Goal: Use online tool/utility: Utilize a website feature to perform a specific function

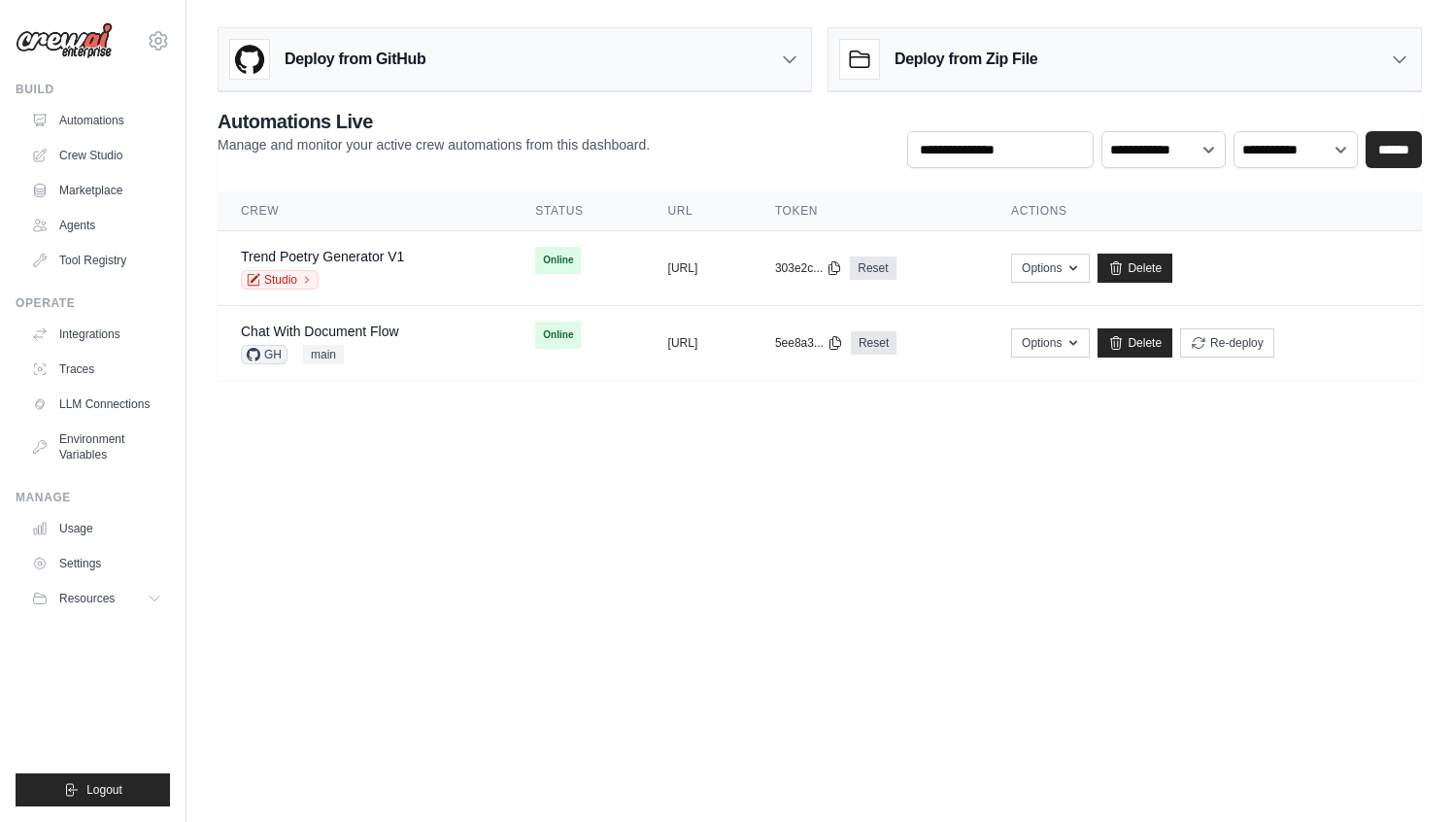
click at [143, 39] on div "vinicius@crewai.com CrewAI Internal Org Vini Org ✓ NC@Crew Settings" at bounding box center [93, 31] width 154 height 62
click at [153, 41] on icon at bounding box center [158, 40] width 23 height 23
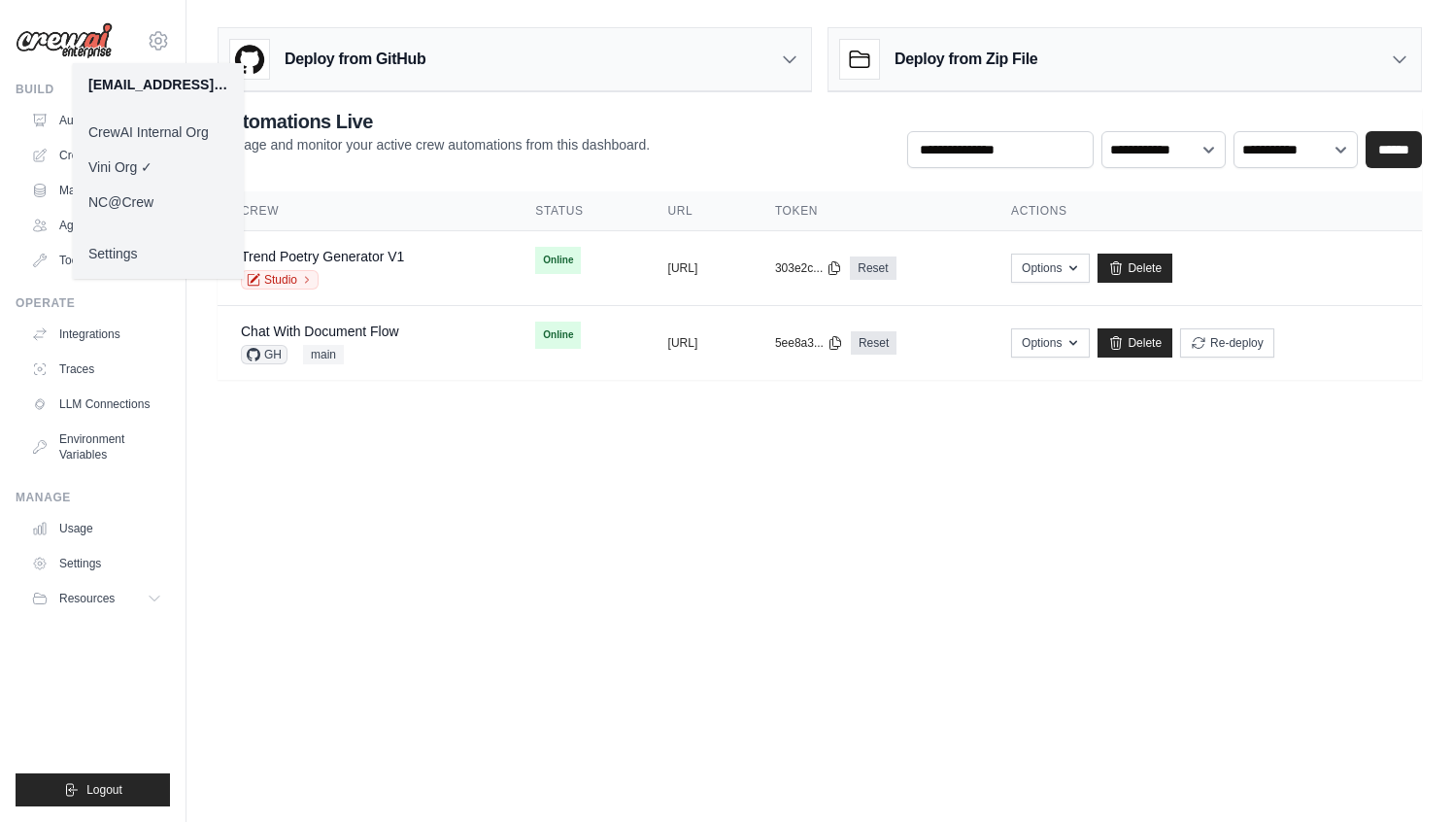
click at [171, 125] on link "CrewAI Internal Org" at bounding box center [158, 132] width 171 height 35
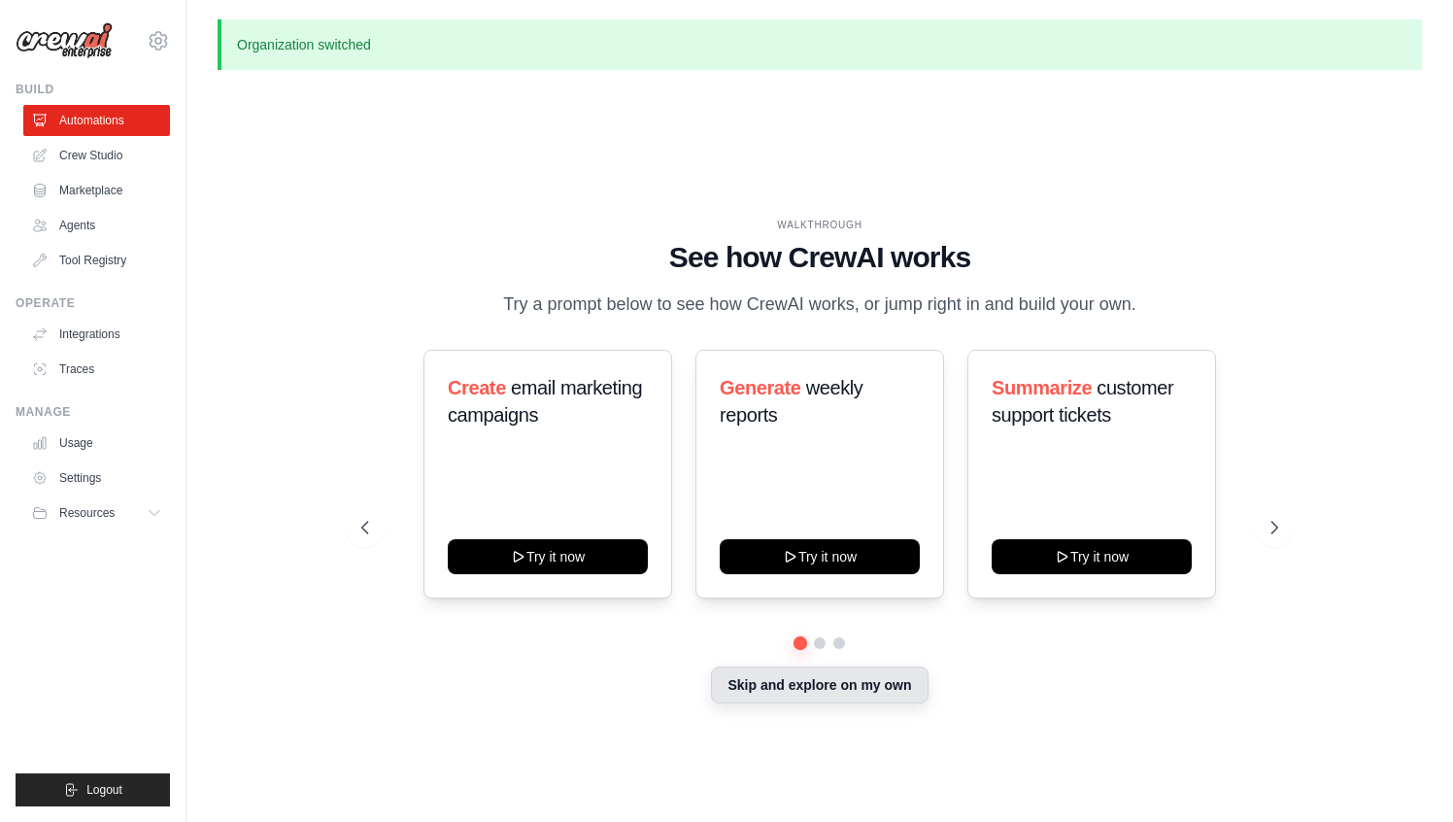
click at [840, 681] on button "Skip and explore on my own" at bounding box center [819, 684] width 217 height 37
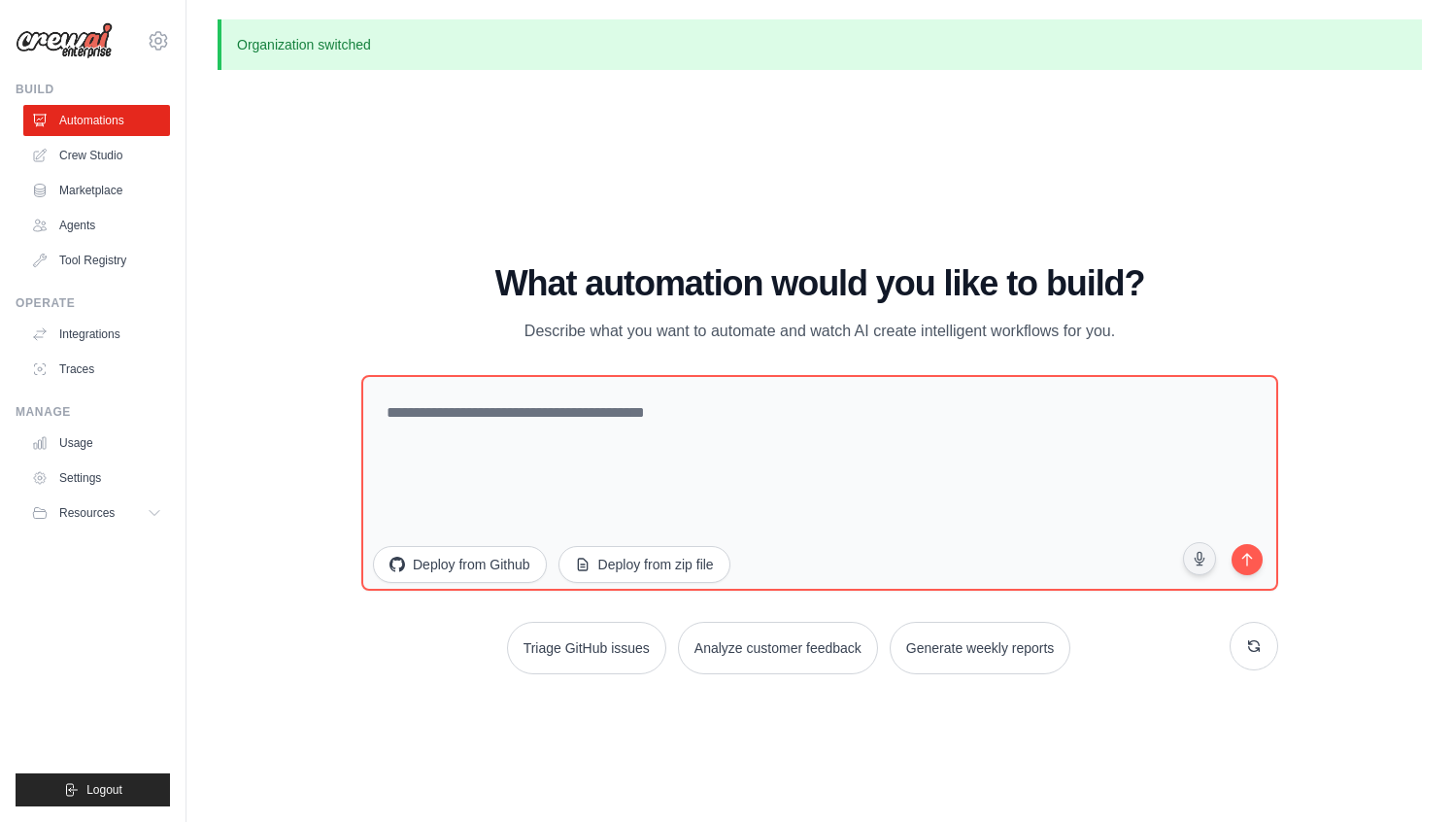
click at [507, 145] on div "WALKTHROUGH See how CrewAI works Try a prompt below to see how CrewAI works, or…" at bounding box center [820, 476] width 1205 height 783
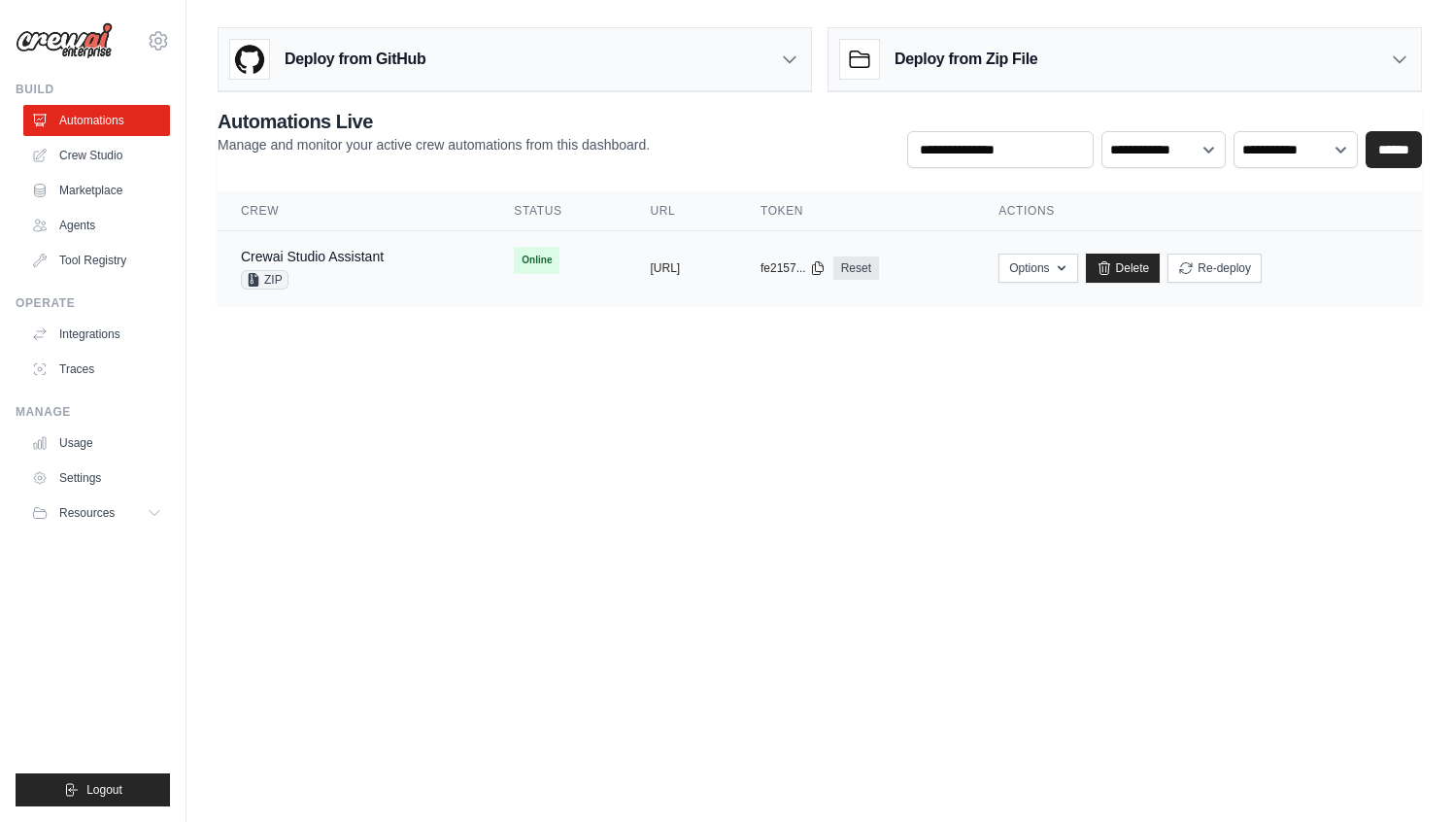
click at [328, 244] on td "Crewai Studio Assistant ZIP" at bounding box center [354, 268] width 273 height 75
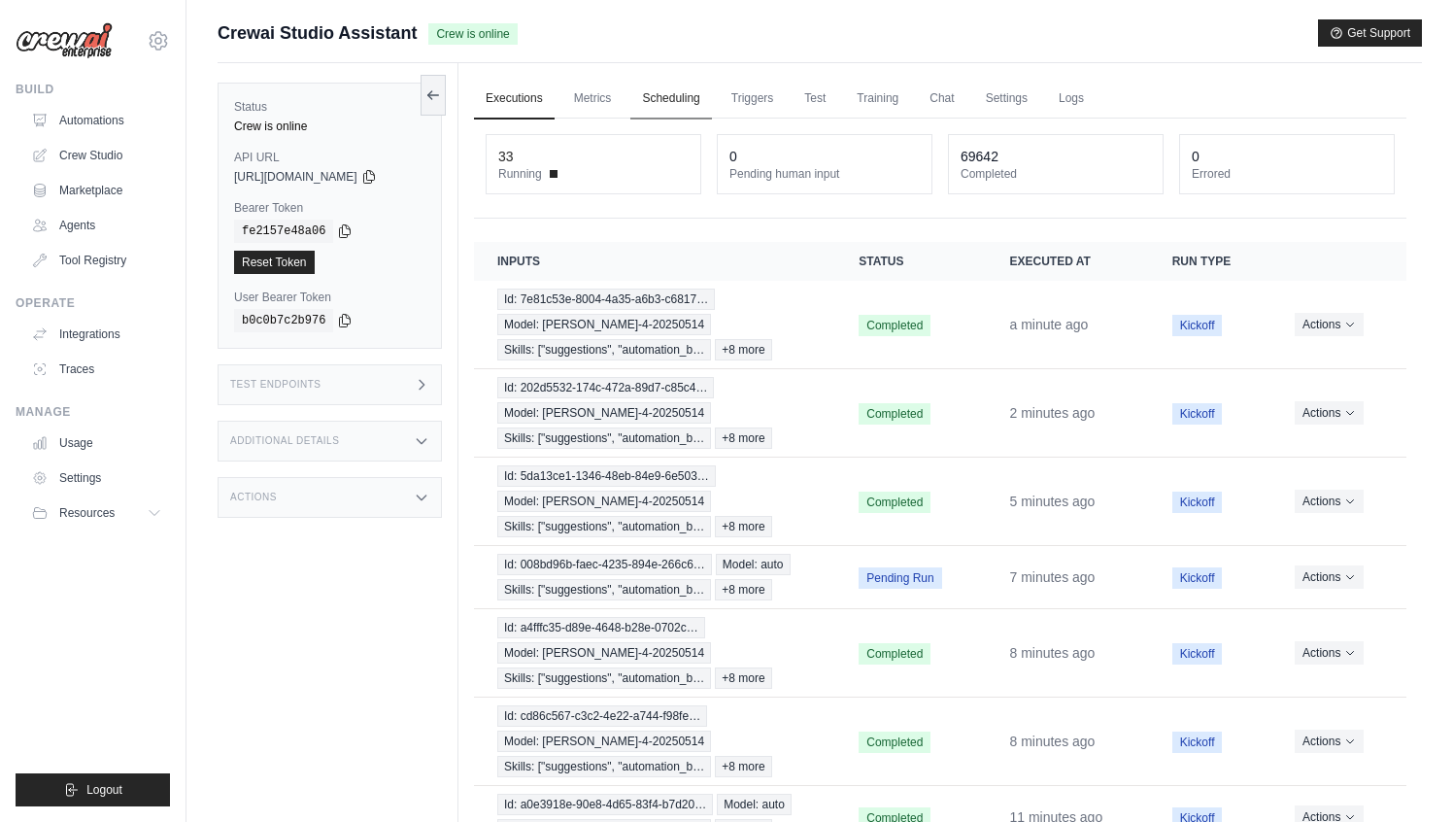
click at [657, 110] on link "Scheduling" at bounding box center [670, 99] width 81 height 41
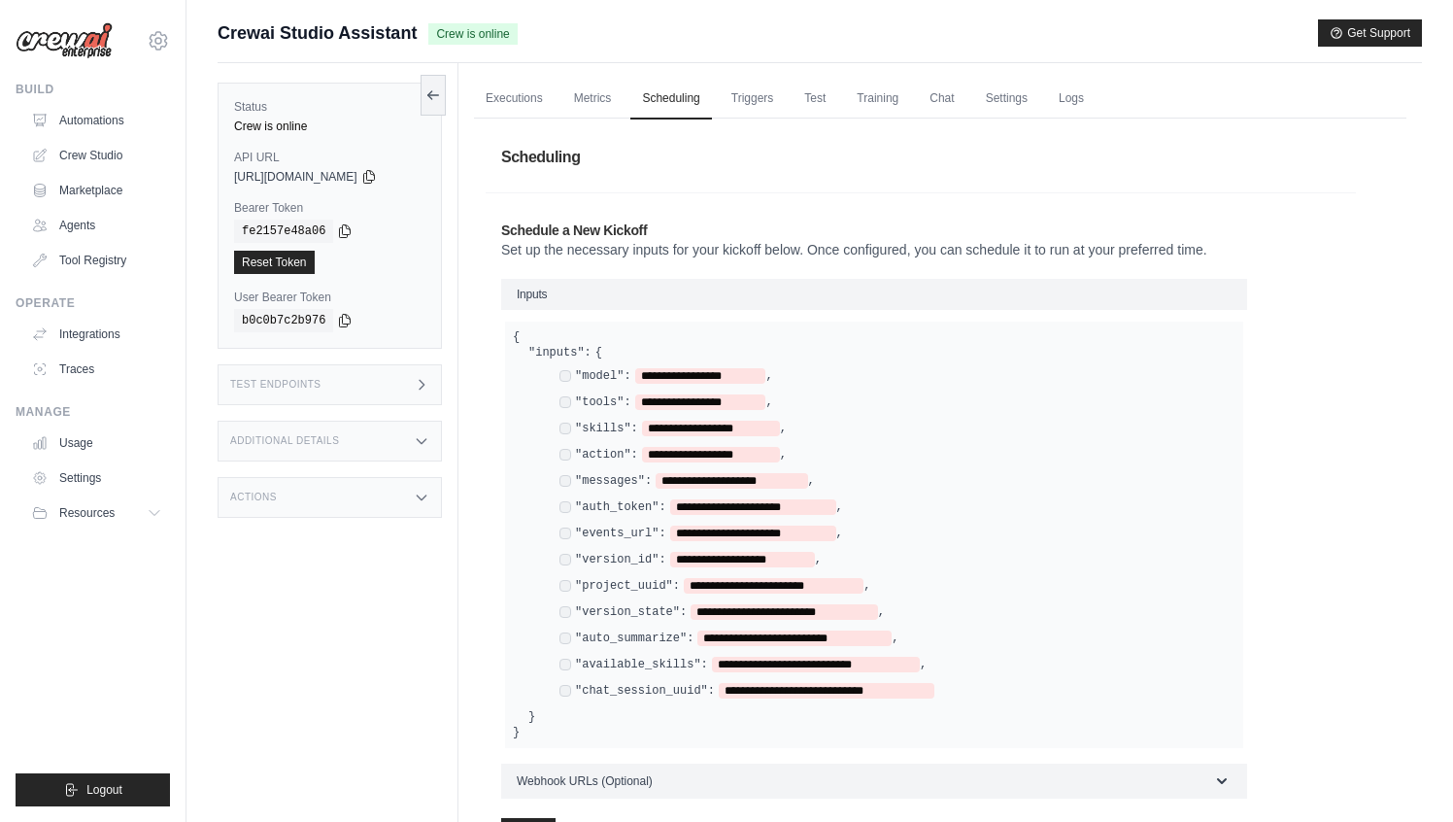
click at [599, 119] on div "**********" at bounding box center [940, 549] width 933 height 860
click at [569, 117] on link "Metrics" at bounding box center [592, 99] width 61 height 41
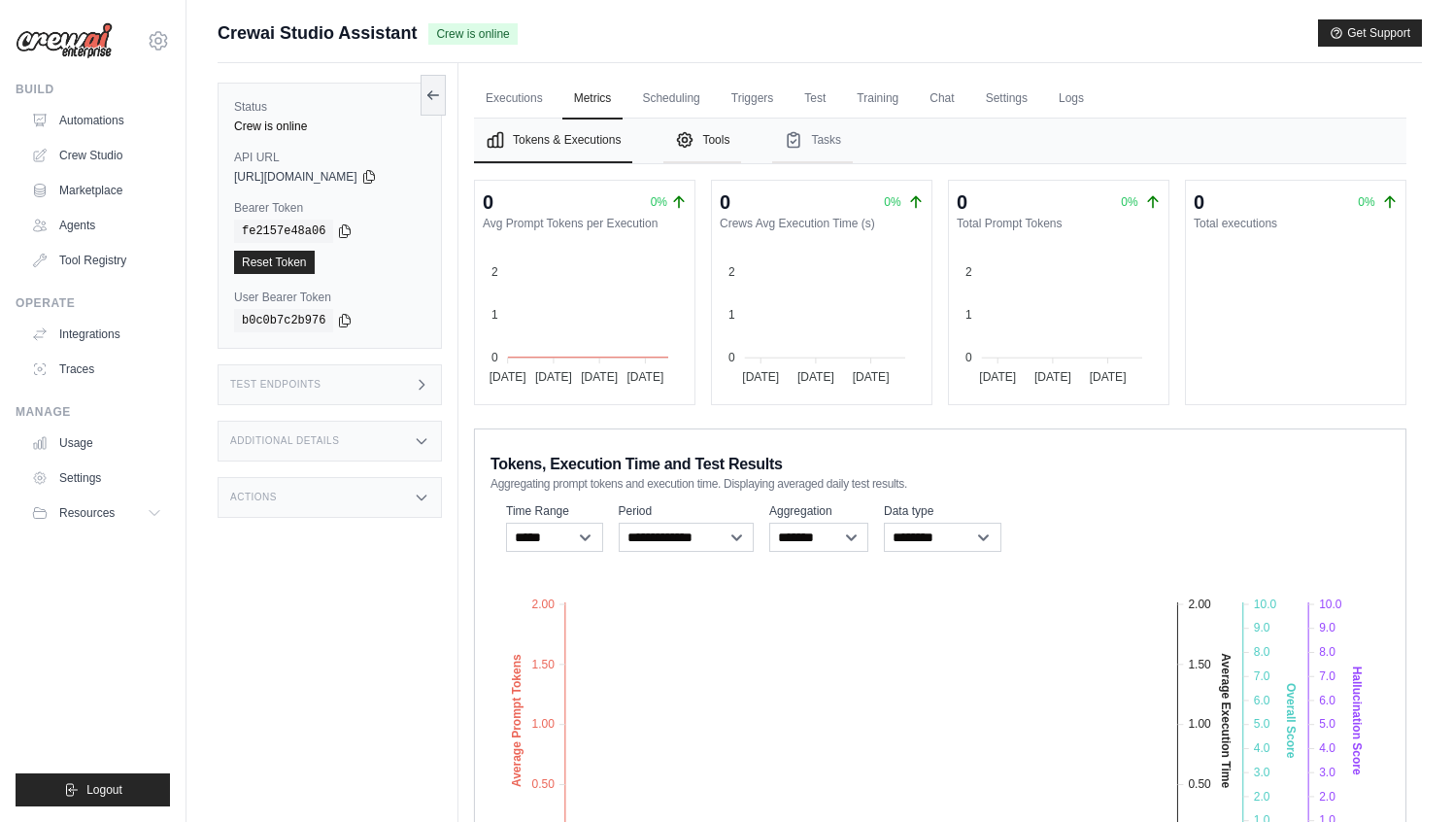
click at [671, 158] on button "Tools" at bounding box center [702, 141] width 78 height 45
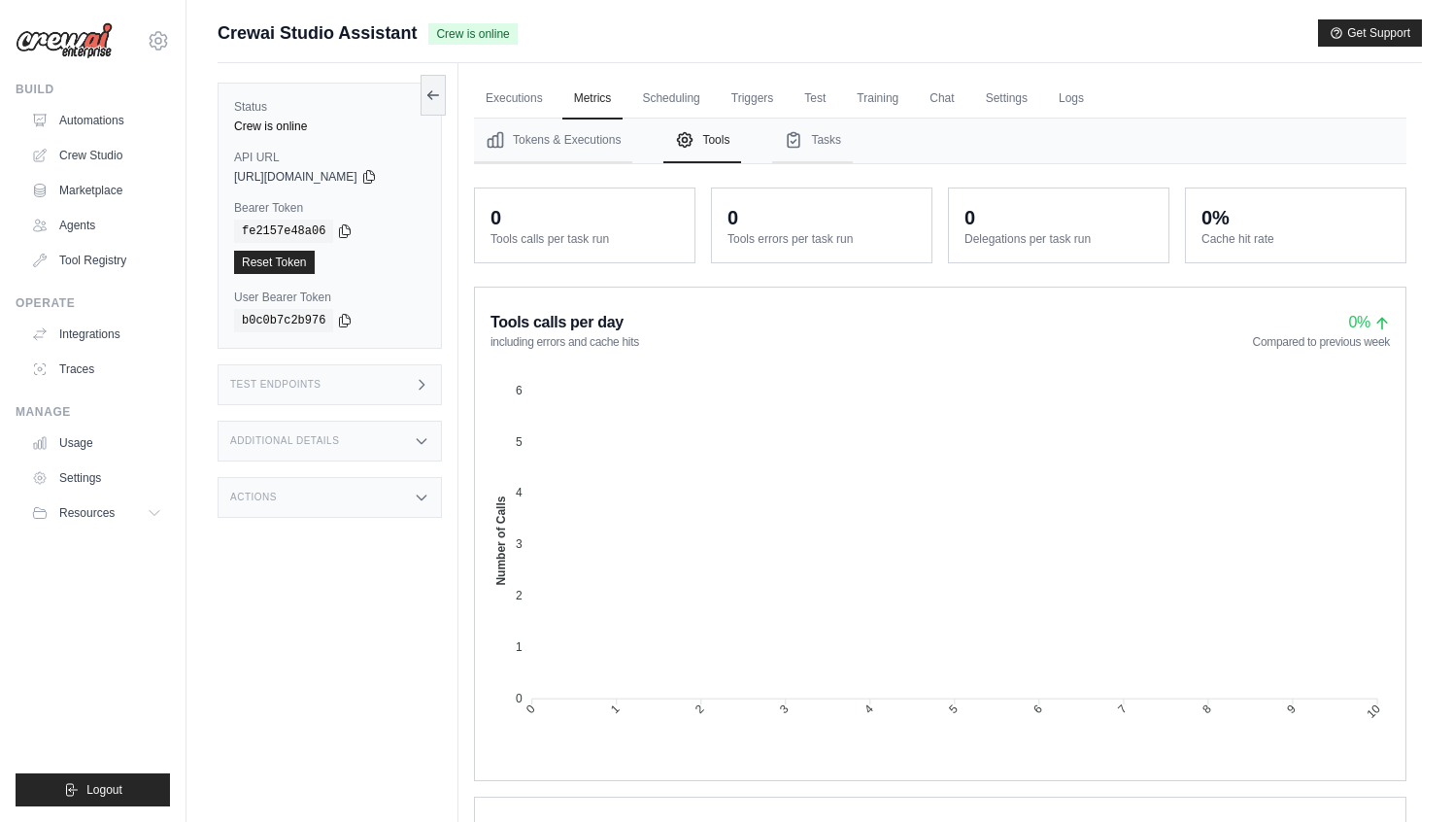
click at [914, 104] on ul "Executions Metrics Scheduling Triggers Test Training Chat Settings Logs" at bounding box center [940, 99] width 933 height 40
click at [922, 97] on link "Chat" at bounding box center [942, 99] width 48 height 41
click at [1033, 93] on link "Settings" at bounding box center [1006, 99] width 65 height 41
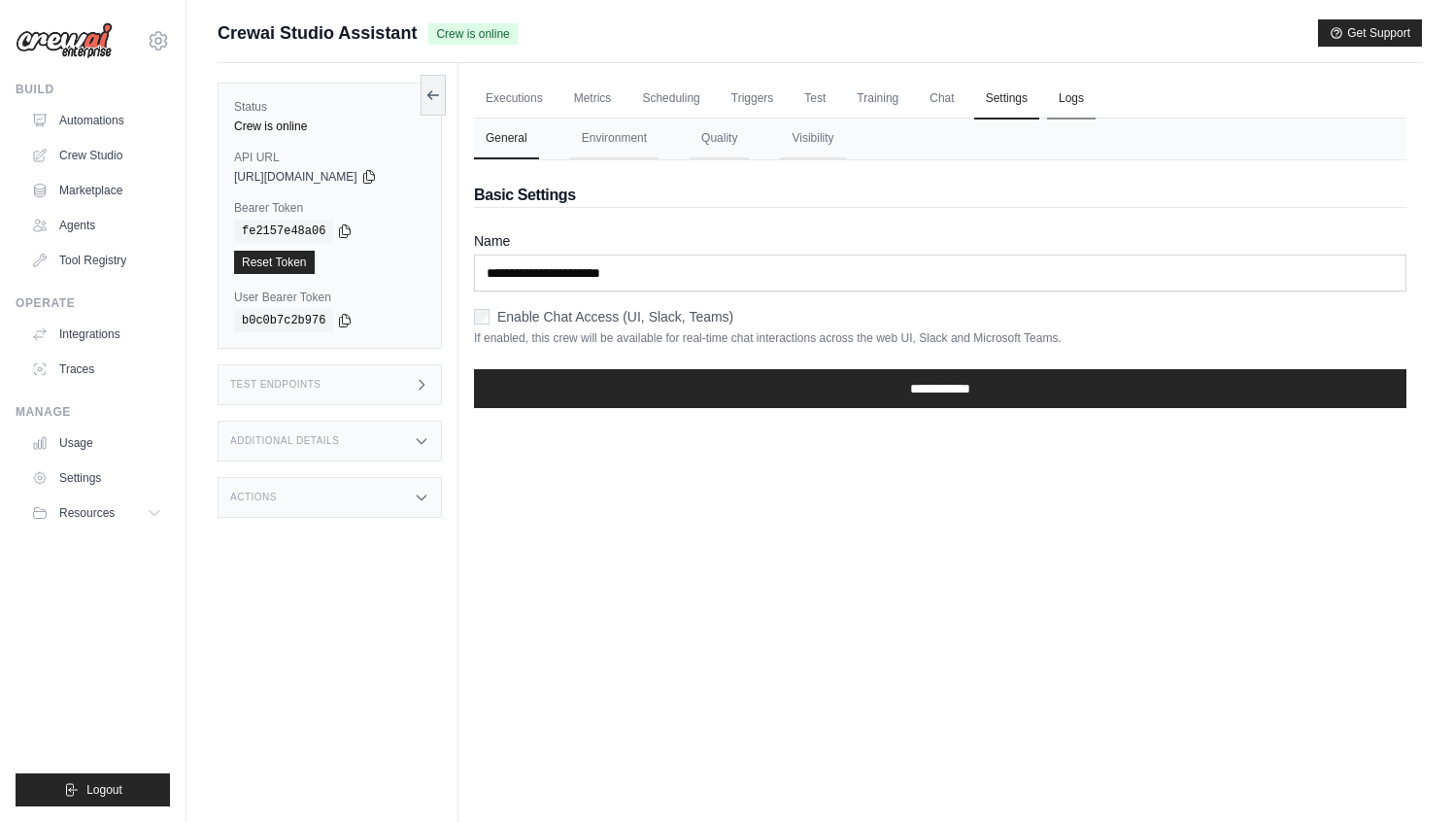
click at [1088, 96] on link "Logs" at bounding box center [1071, 99] width 49 height 41
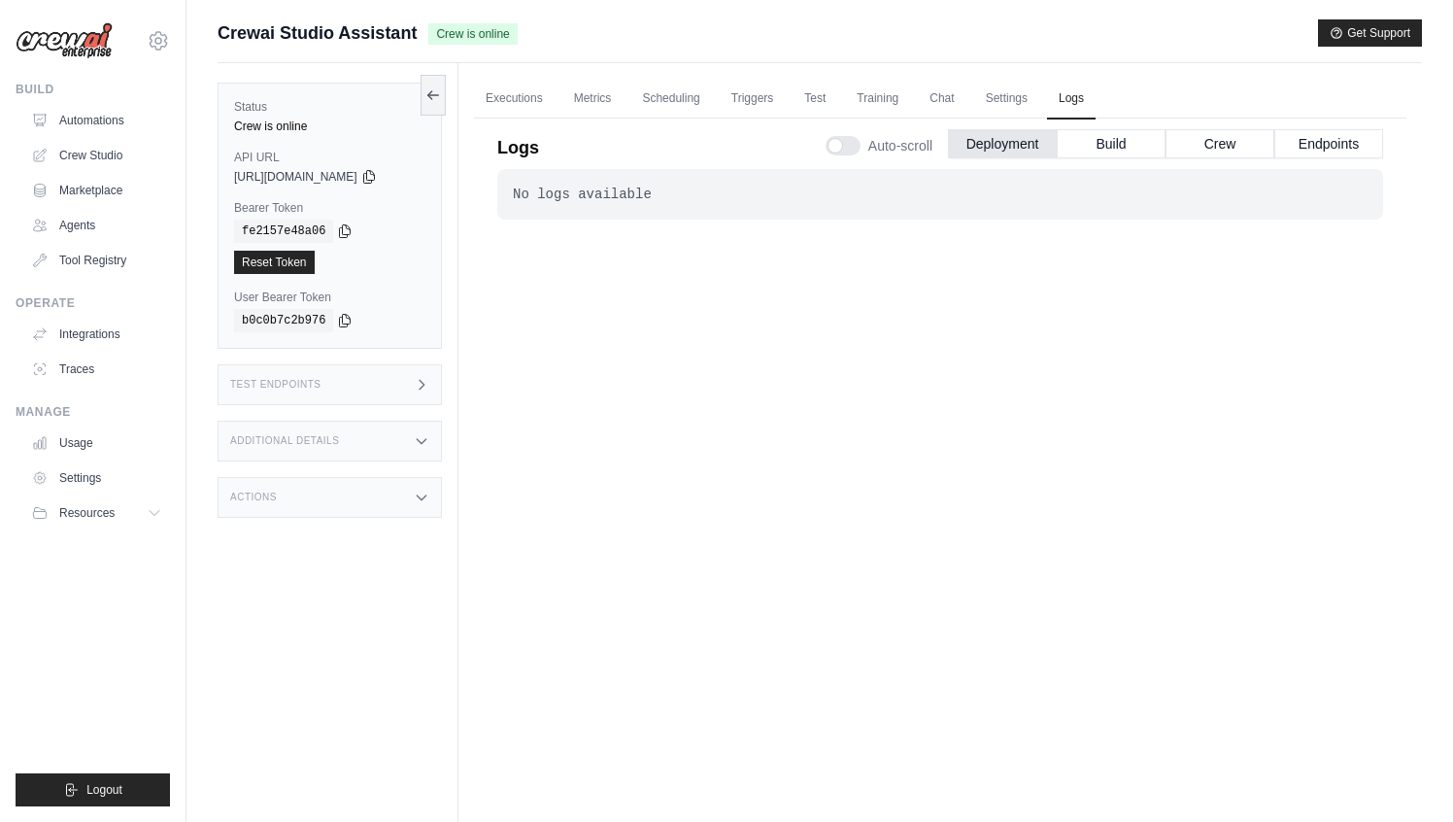
click at [558, 116] on div "Logs Auto-scroll Deployment Build Crew Endpoints" at bounding box center [940, 142] width 886 height 54
click at [539, 106] on link "Executions" at bounding box center [514, 99] width 81 height 41
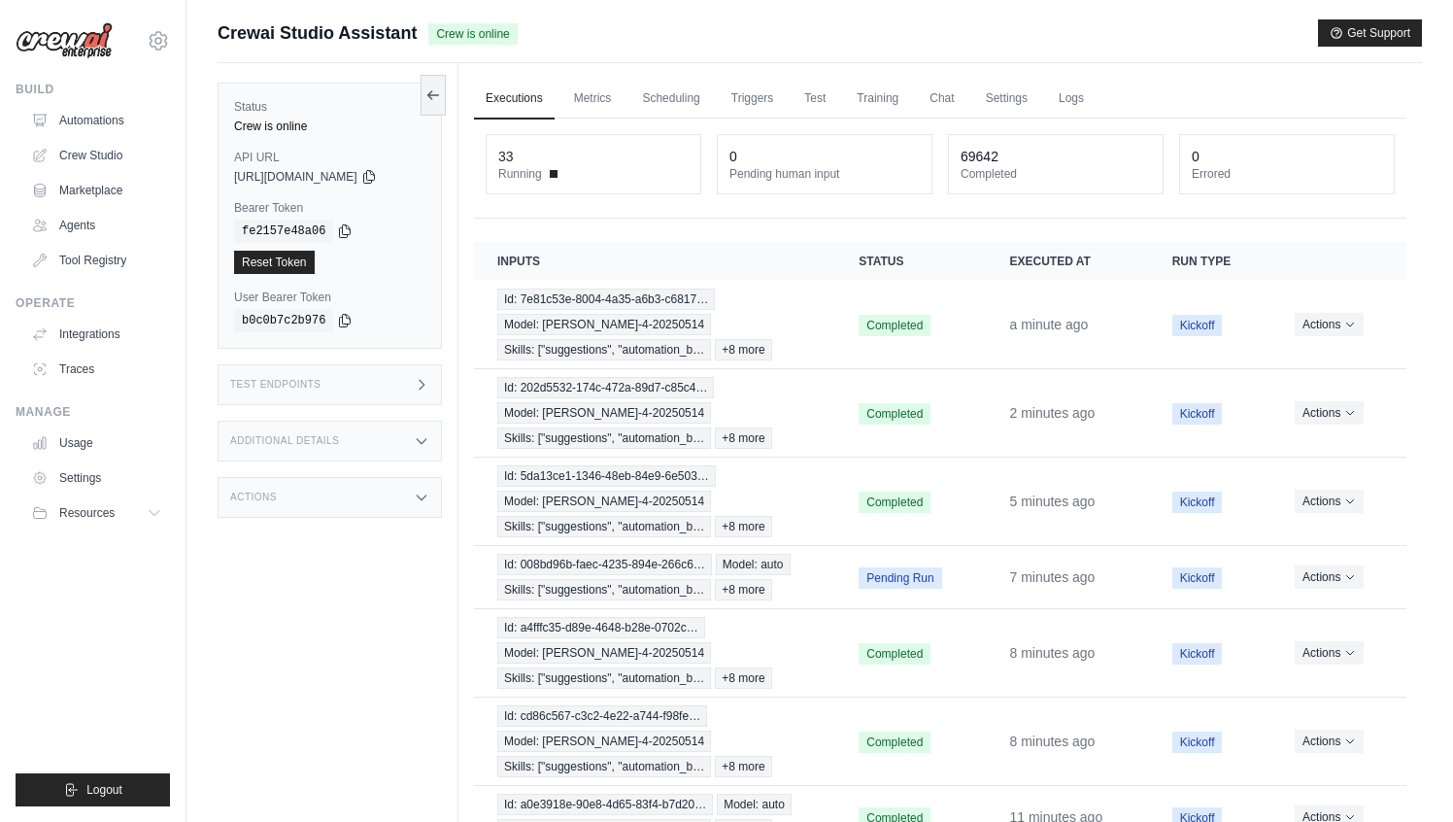
click at [400, 367] on div "Test Endpoints" at bounding box center [330, 384] width 224 height 41
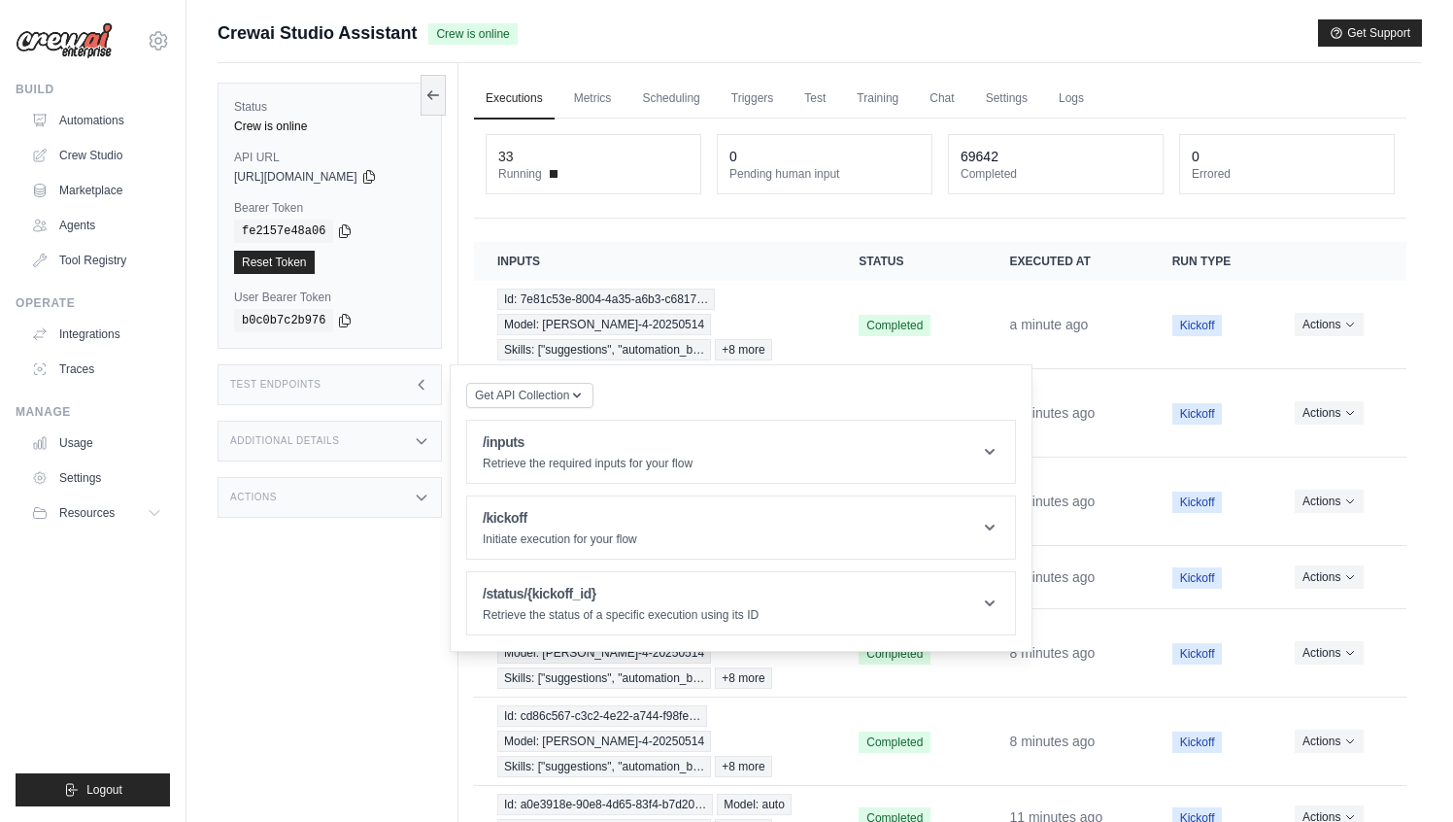
click at [400, 367] on div "Test Endpoints" at bounding box center [330, 384] width 224 height 41
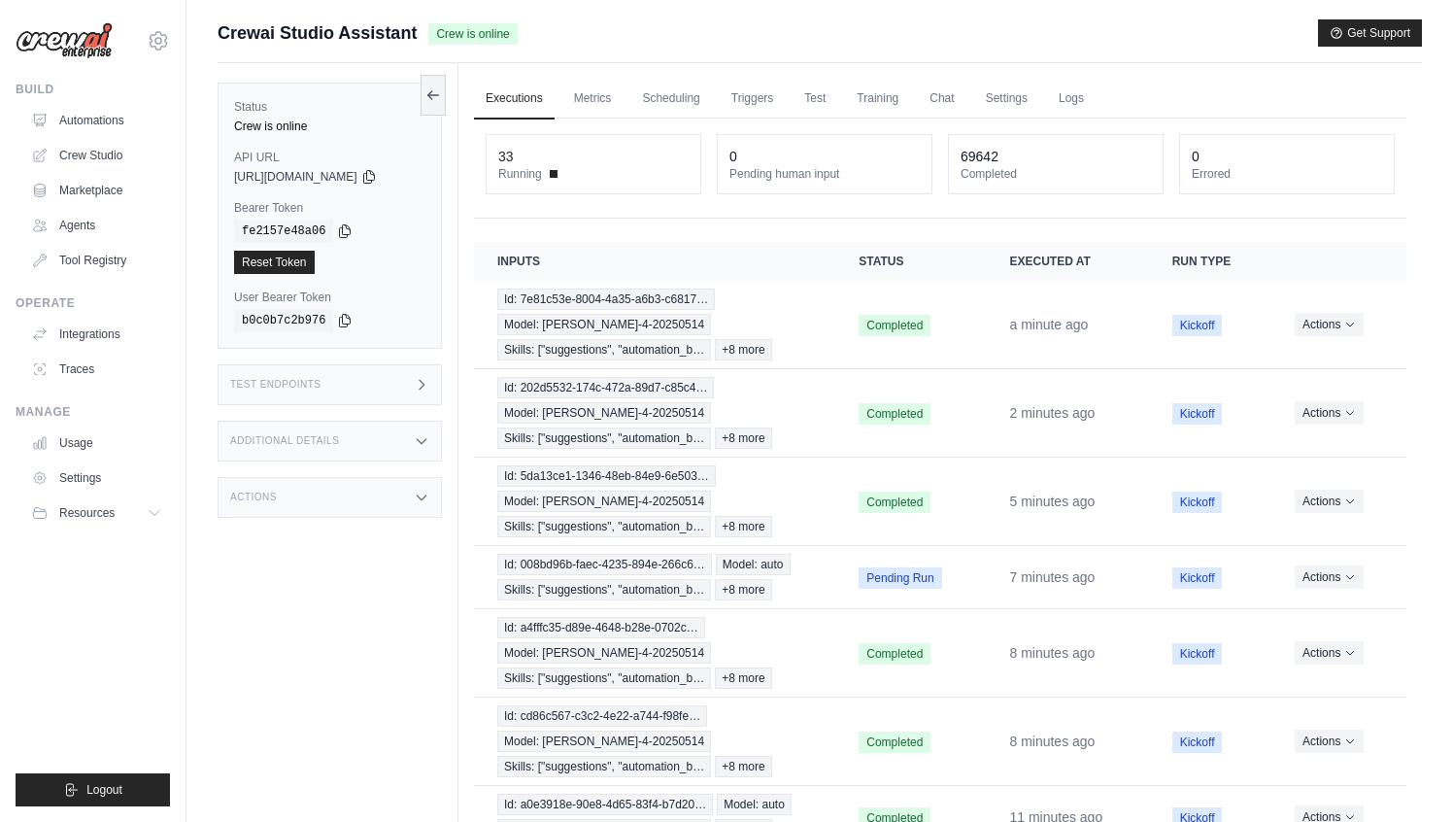
click at [370, 442] on div "Additional Details" at bounding box center [330, 441] width 224 height 41
click at [361, 496] on div "Actions" at bounding box center [330, 497] width 224 height 41
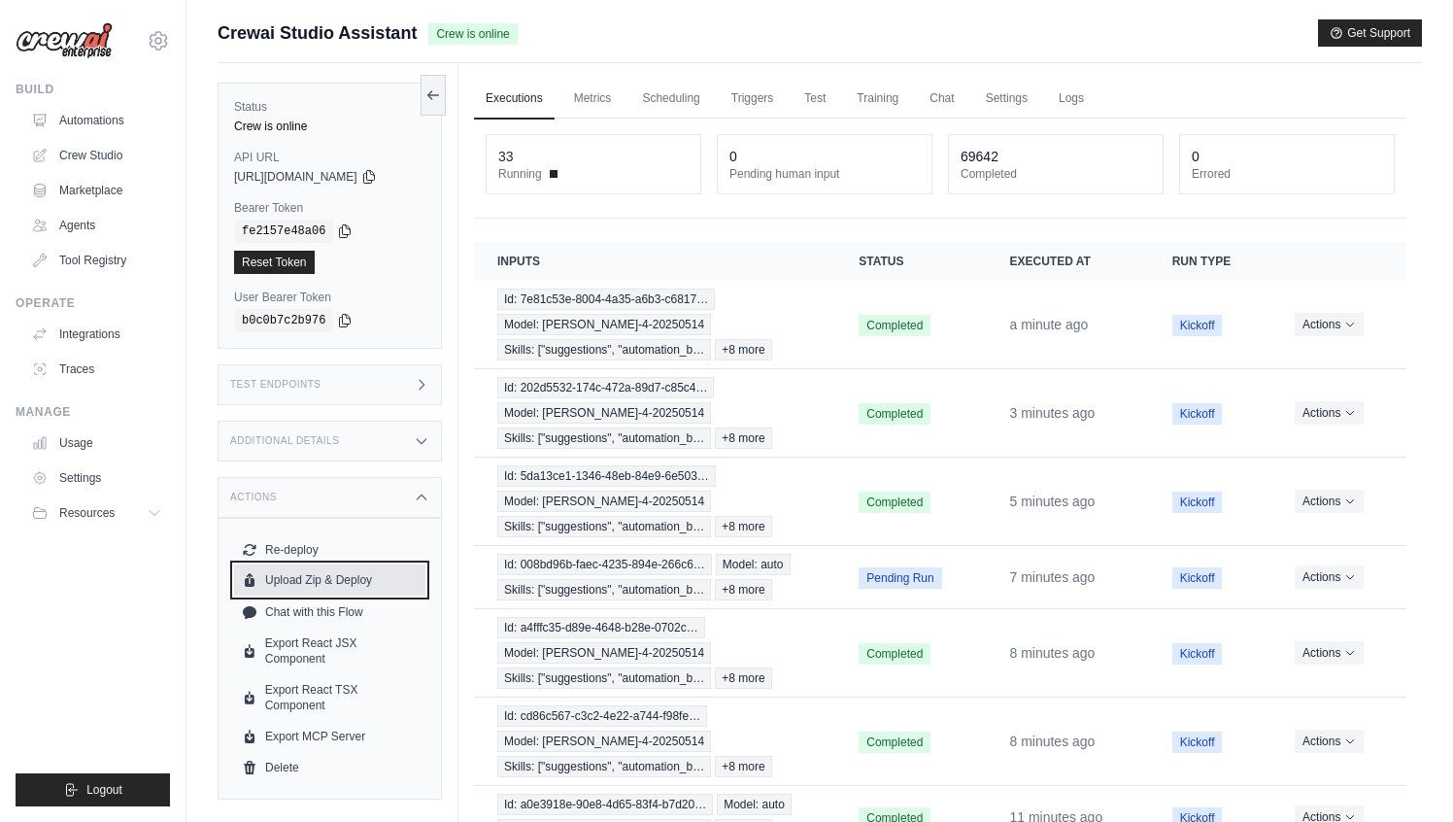
click at [344, 580] on button "Upload Zip & Deploy" at bounding box center [329, 579] width 191 height 31
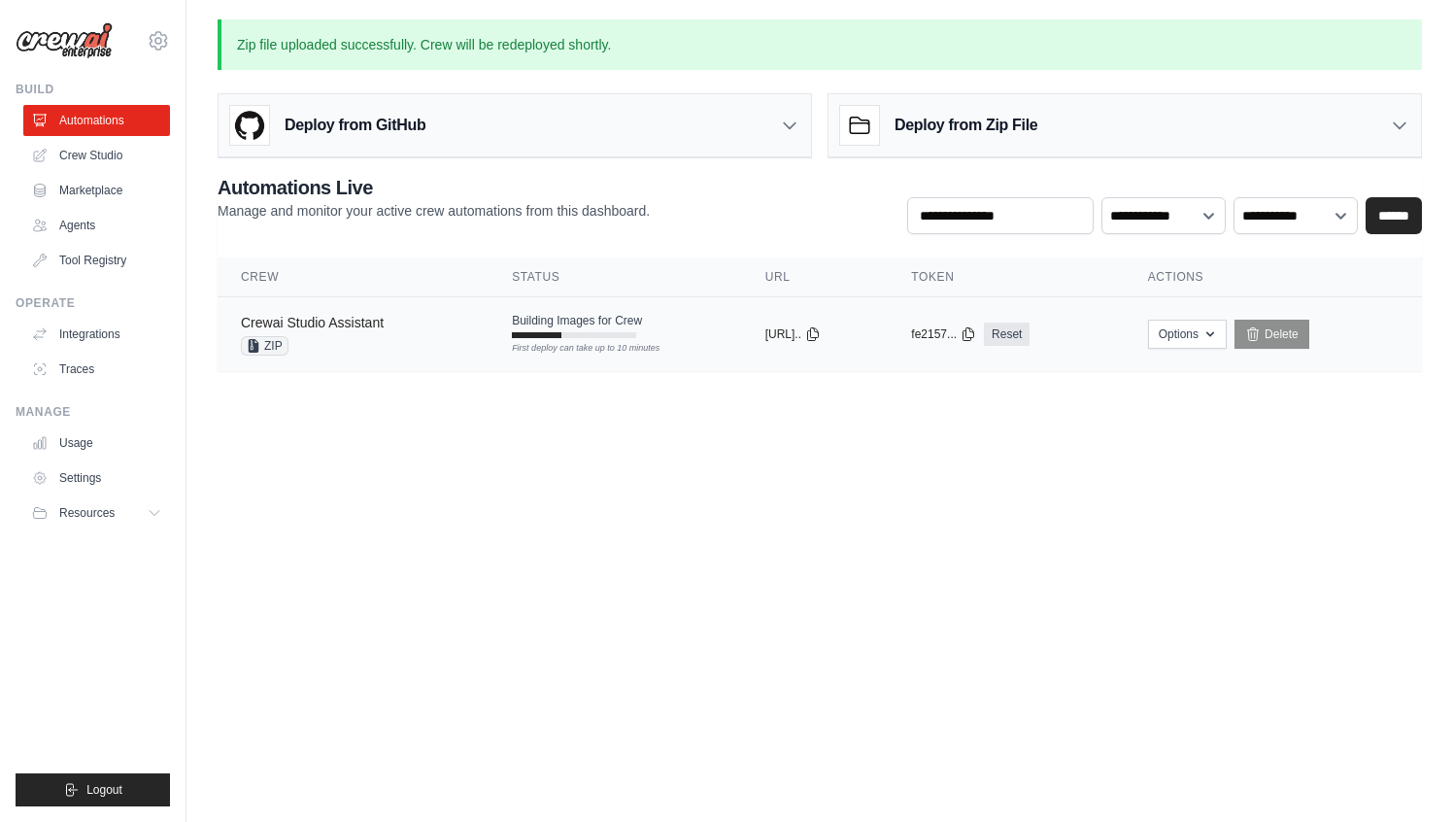
click at [368, 318] on link "Crewai Studio Assistant" at bounding box center [312, 323] width 143 height 16
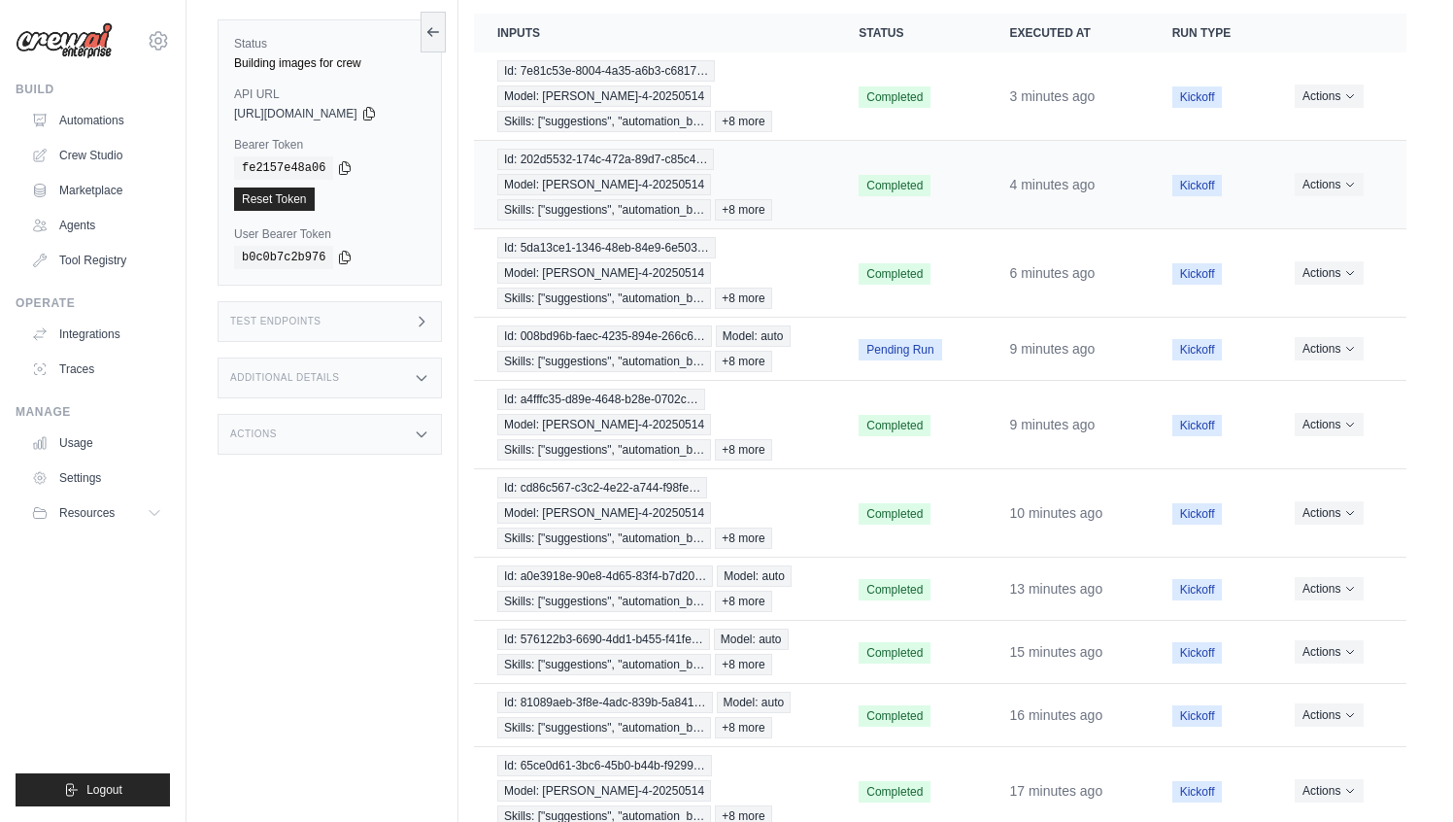
scroll to position [334, 0]
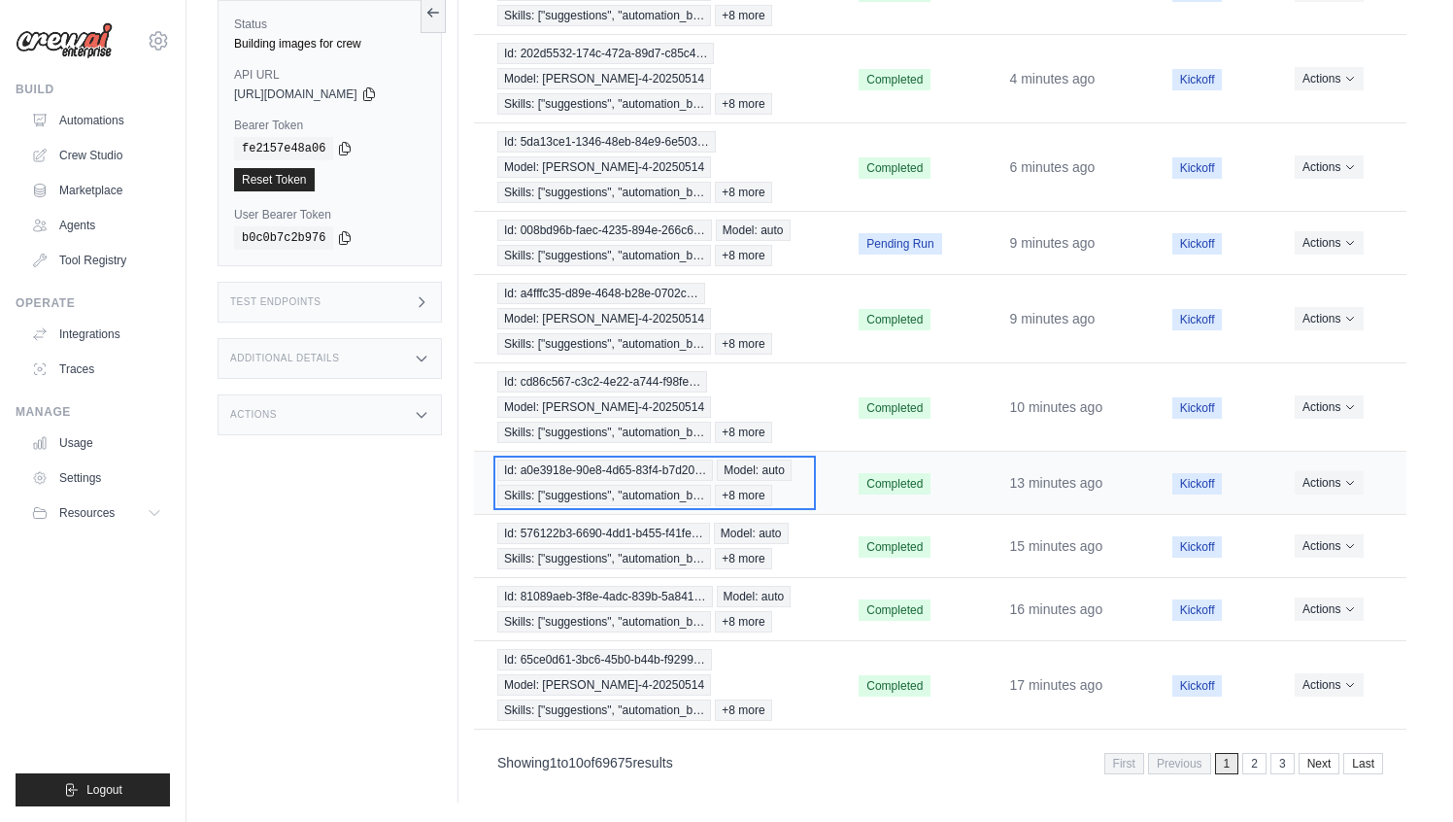
click at [713, 459] on span "Id: a0e3918e-90e8-4d65-83f4-b7d20…" at bounding box center [605, 469] width 216 height 21
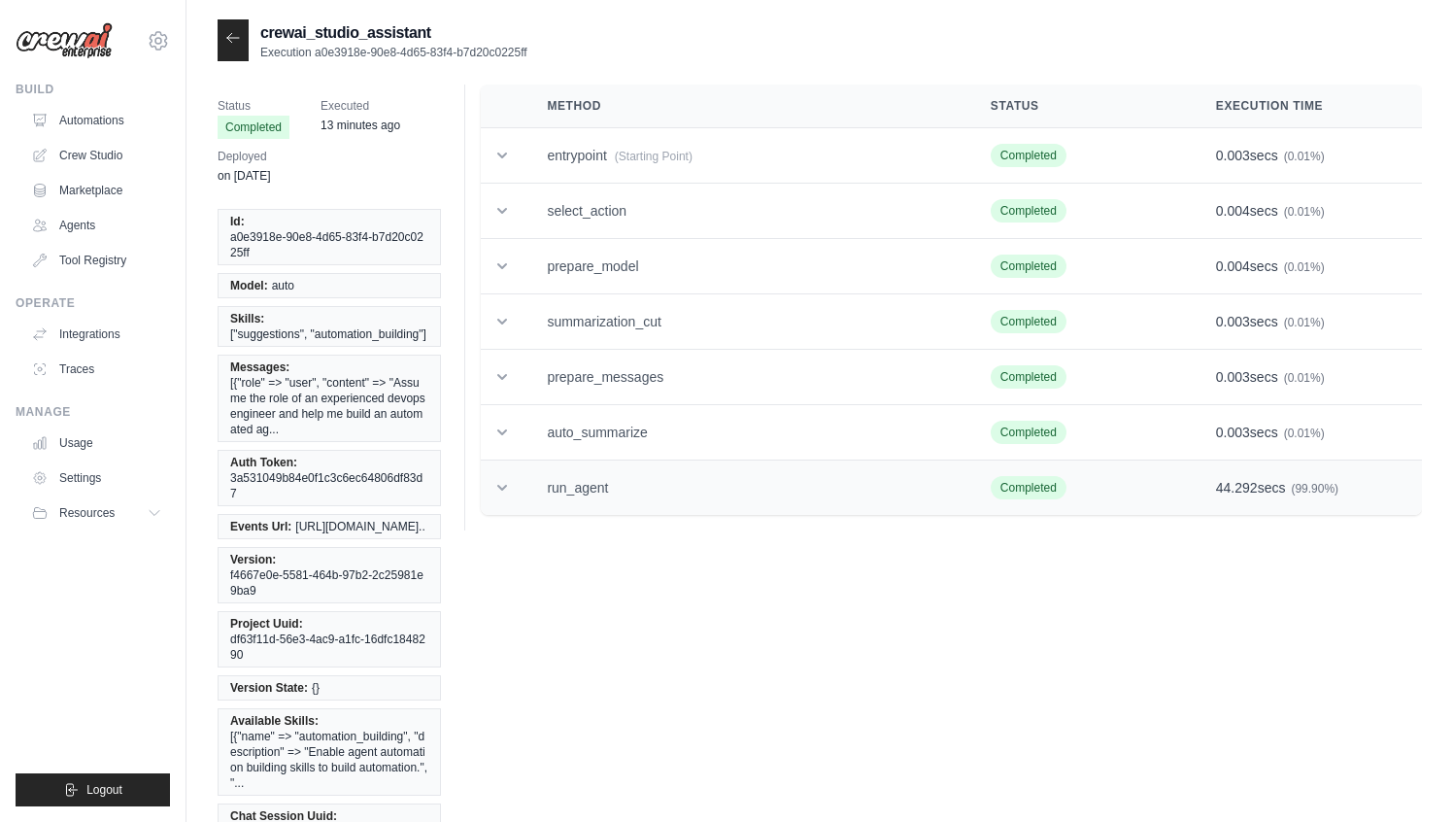
click at [702, 488] on td "run_agent" at bounding box center [745, 487] width 443 height 55
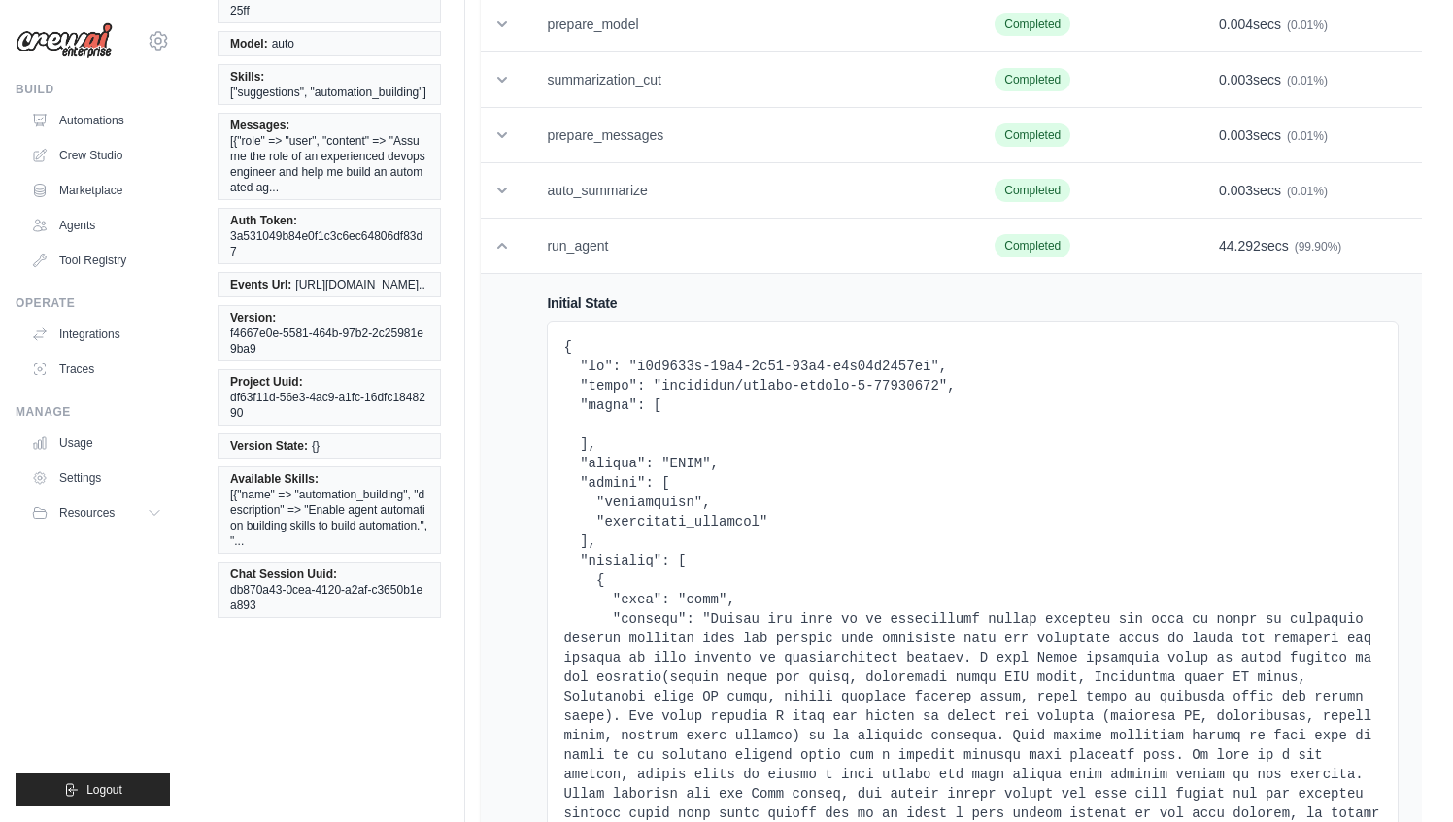
scroll to position [226, 0]
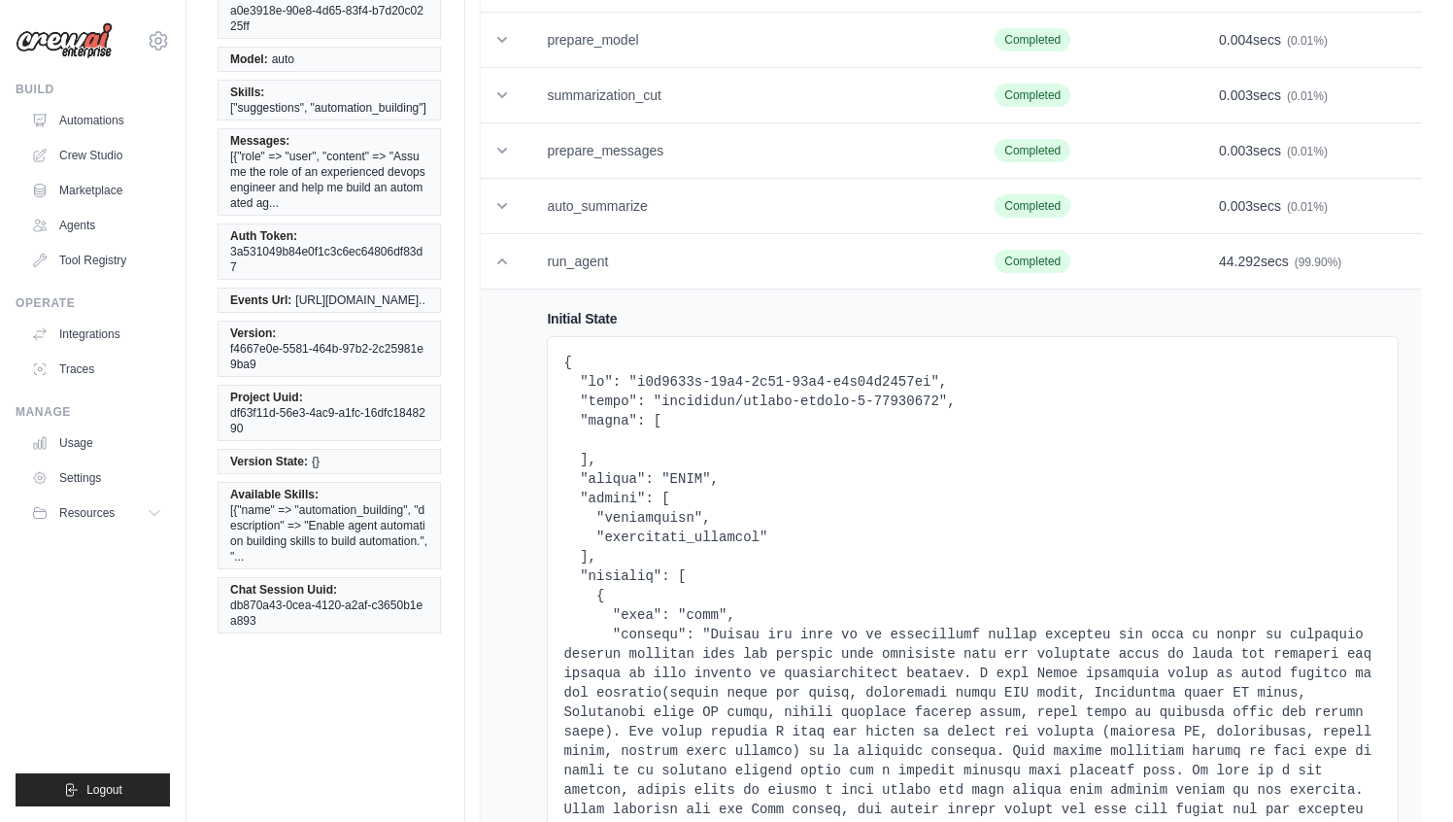
click at [671, 323] on h4 "Initial State" at bounding box center [973, 318] width 852 height 19
click at [663, 283] on td "run_agent" at bounding box center [748, 261] width 448 height 55
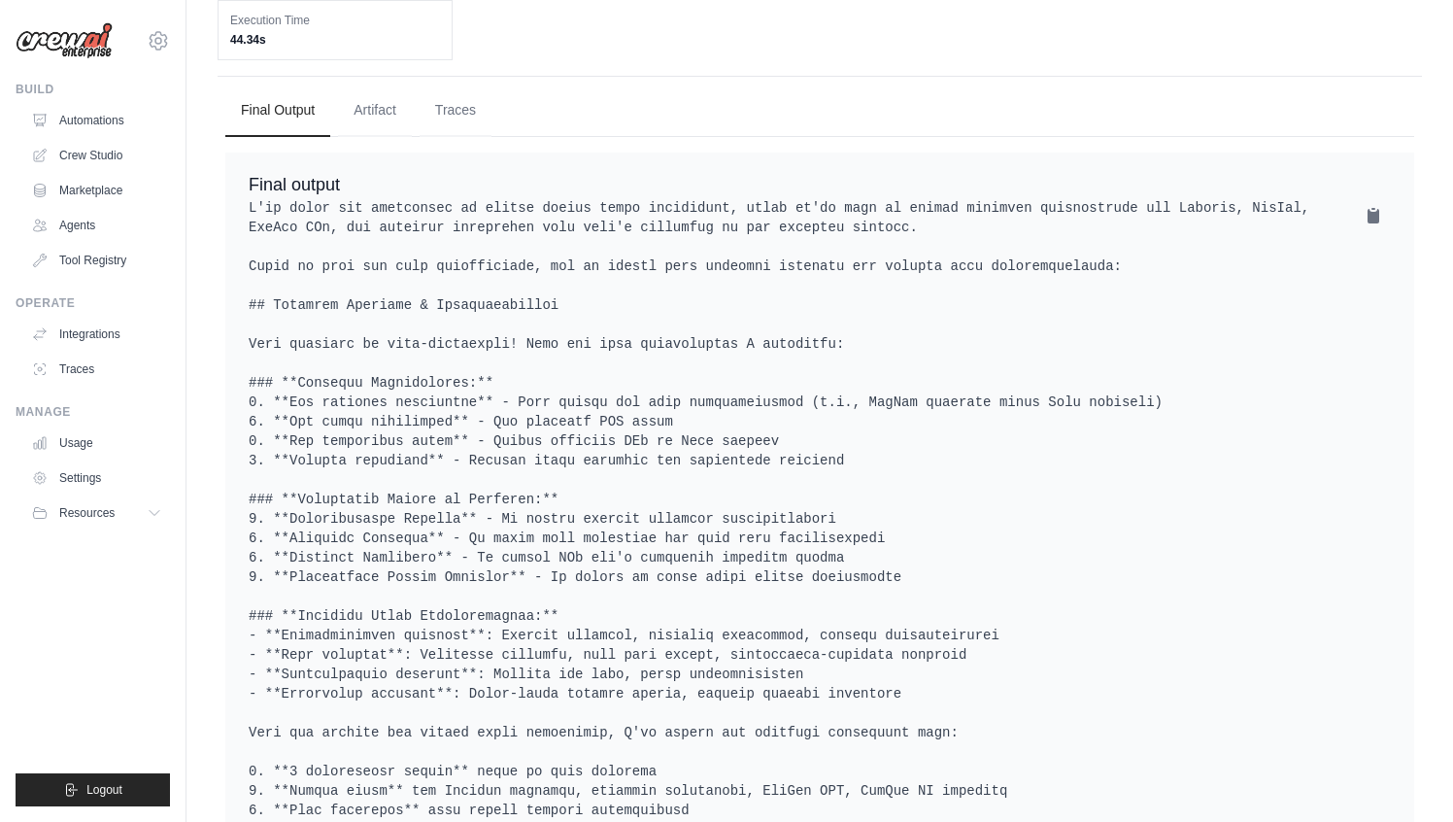
scroll to position [890, 0]
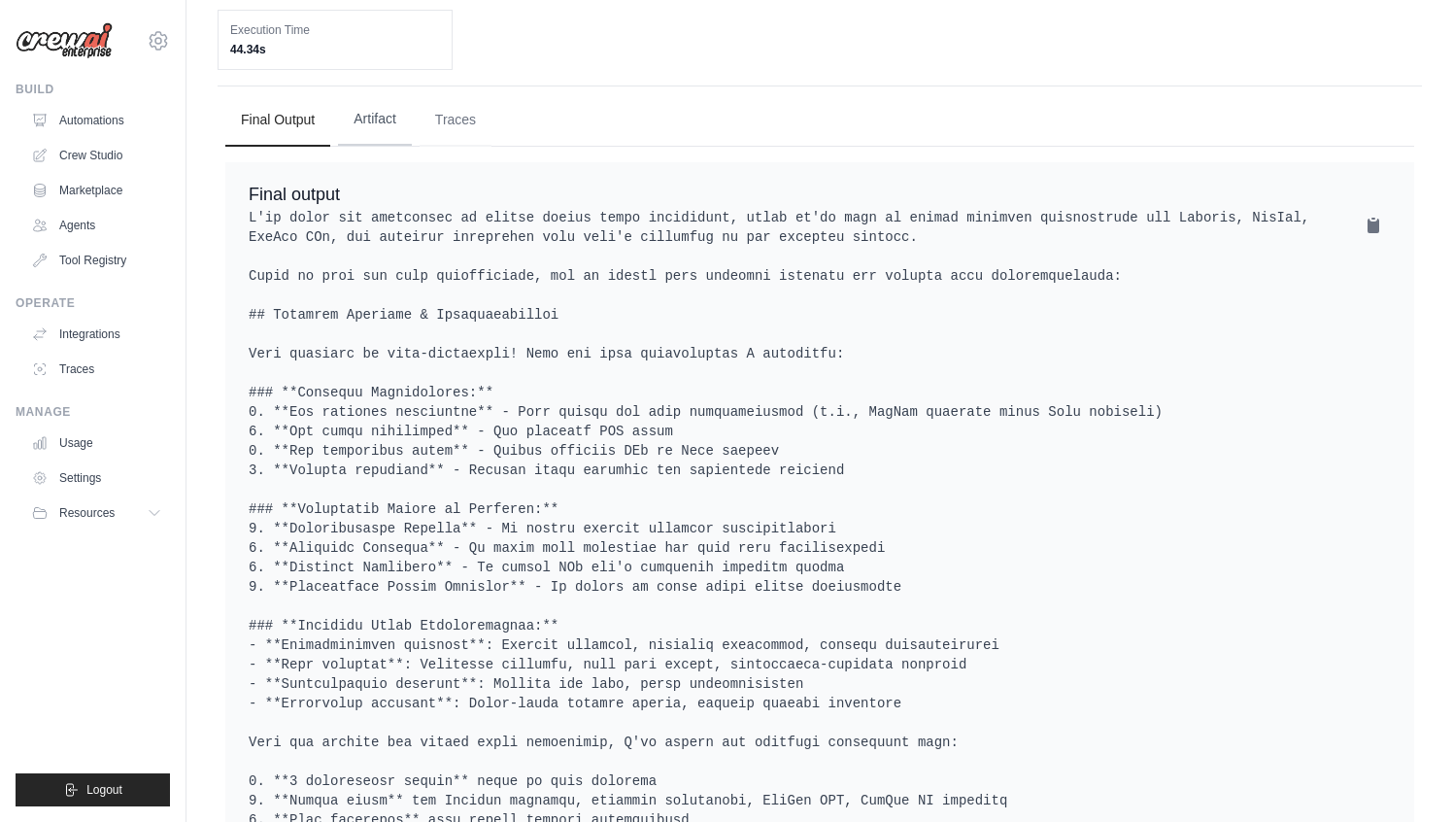
click at [354, 146] on button "Artifact" at bounding box center [375, 119] width 74 height 52
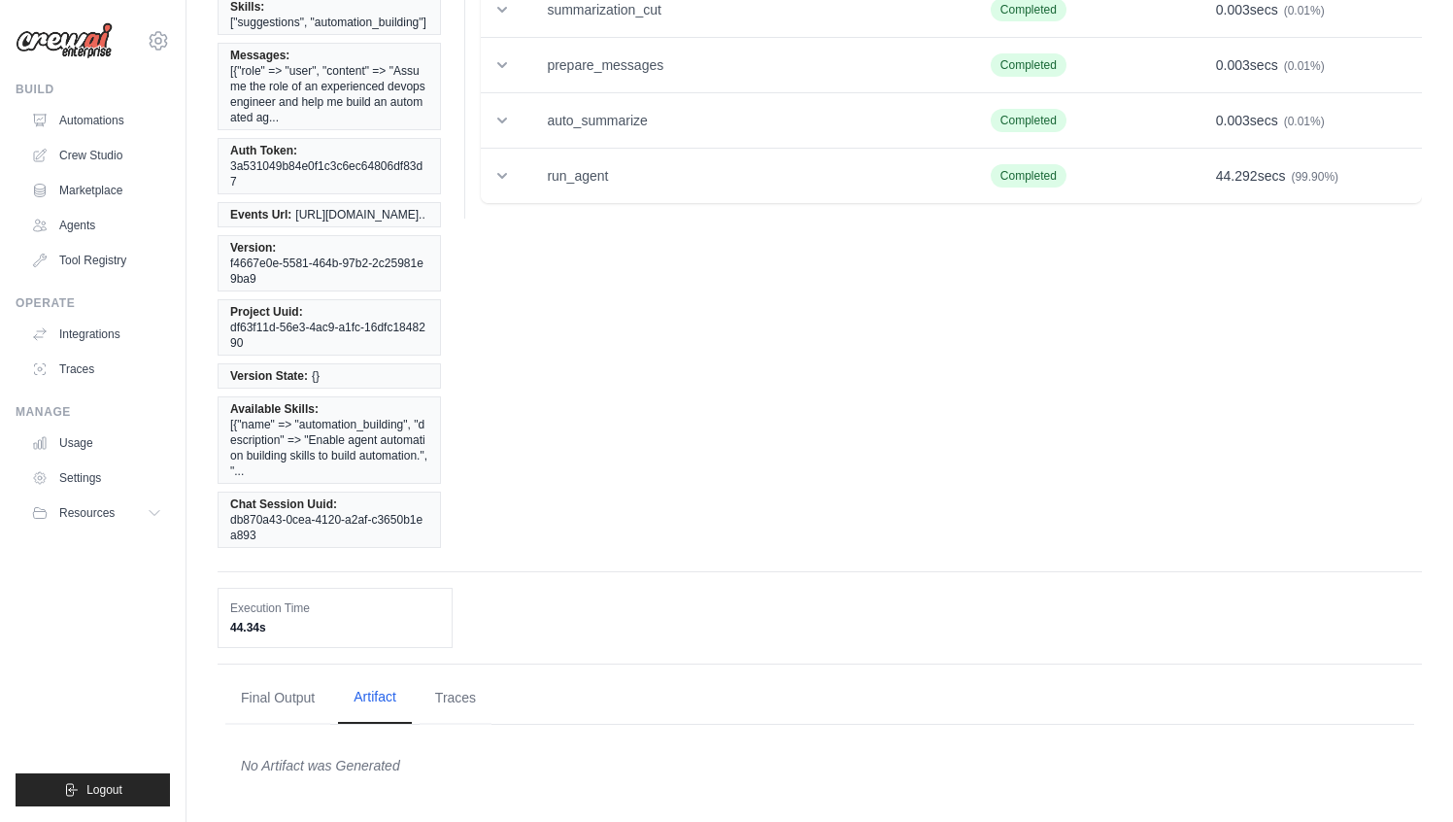
scroll to position [374, 0]
click at [448, 667] on div "Final Output Artifact Traces Final output Completed" at bounding box center [820, 730] width 1205 height 135
click at [448, 681] on button "Traces" at bounding box center [456, 697] width 72 height 52
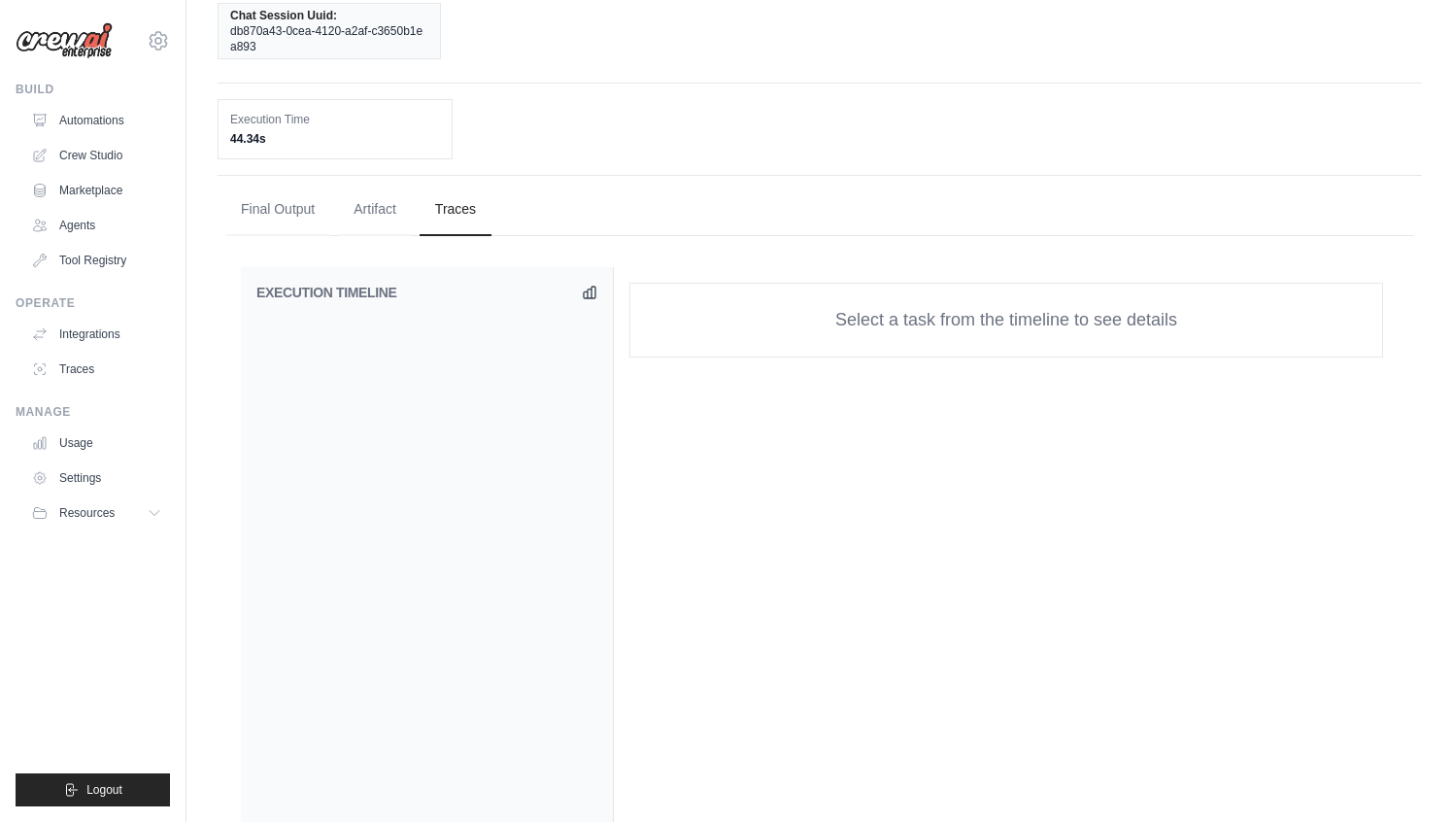
scroll to position [397, 0]
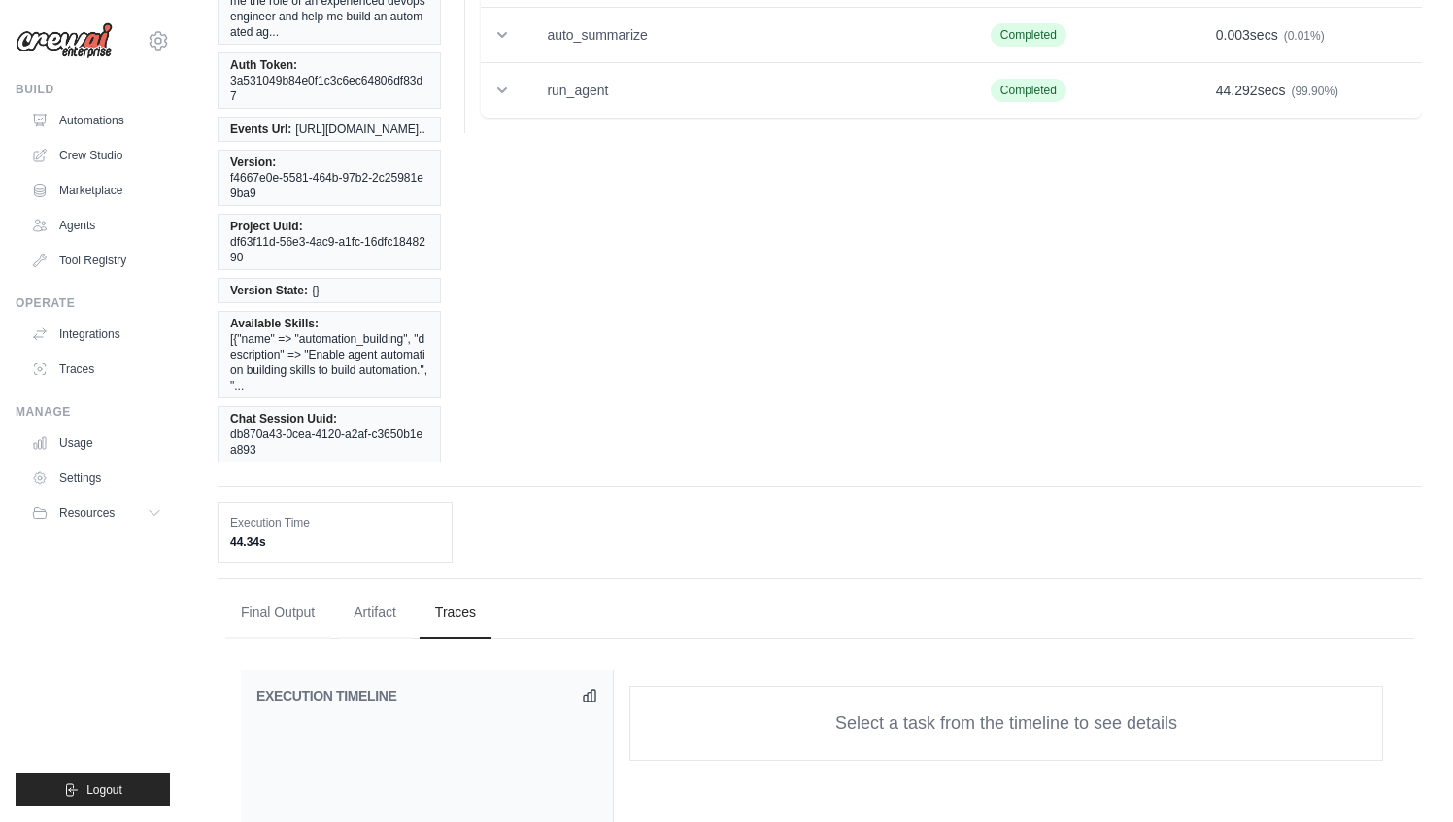
click at [279, 638] on button "Final Output" at bounding box center [277, 612] width 105 height 52
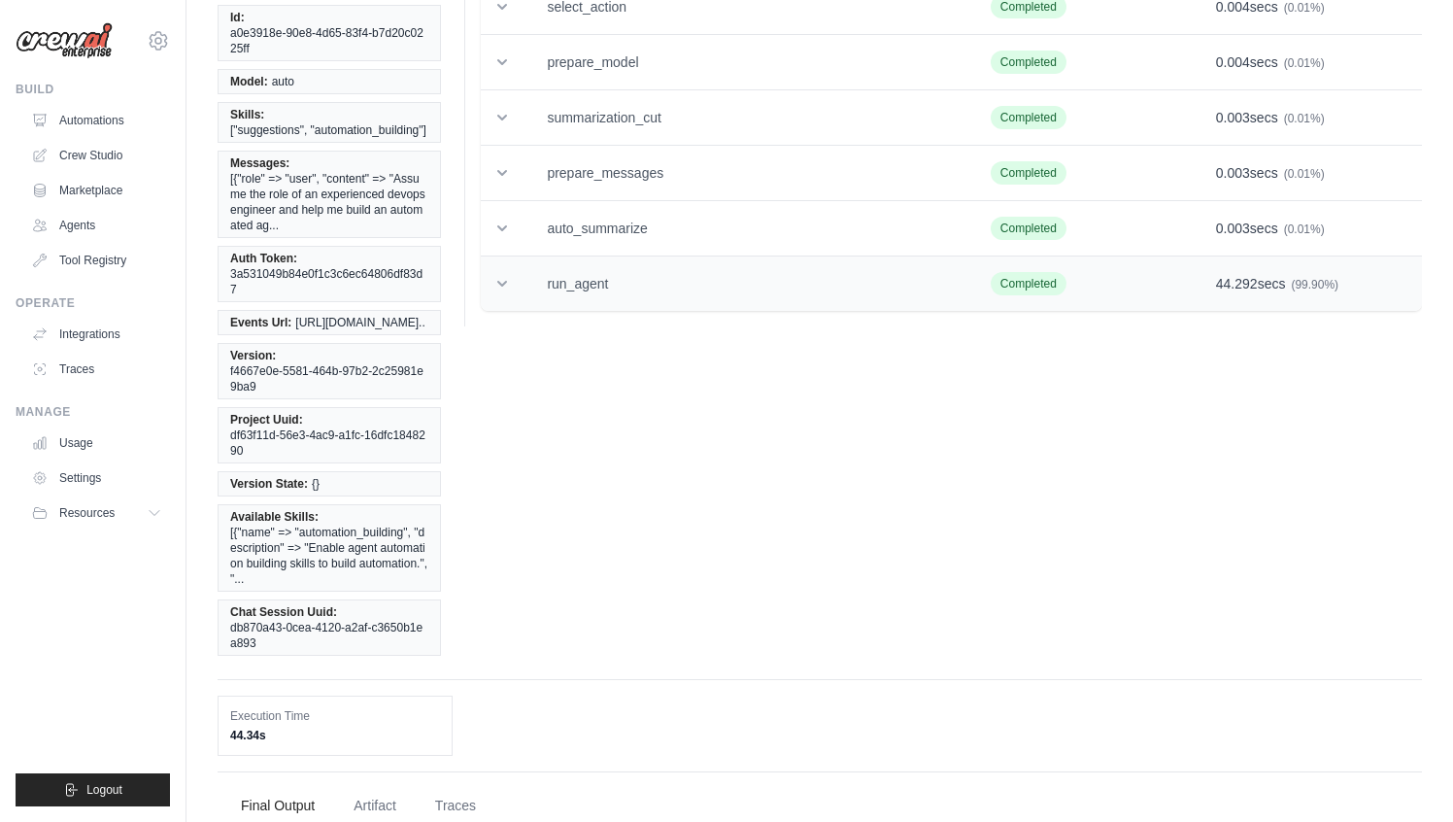
scroll to position [189, 0]
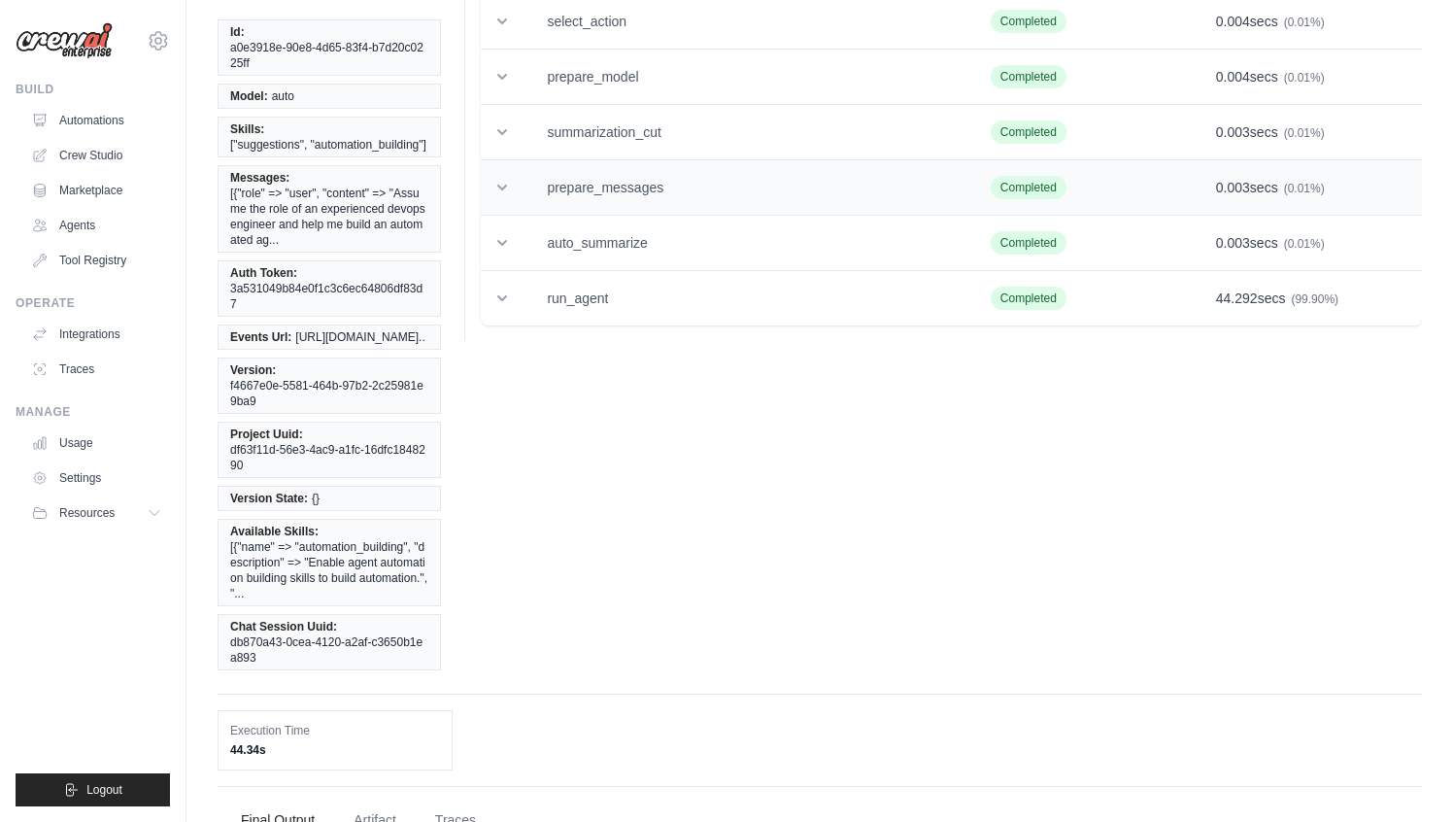
click at [721, 210] on td "prepare_messages" at bounding box center [745, 187] width 443 height 55
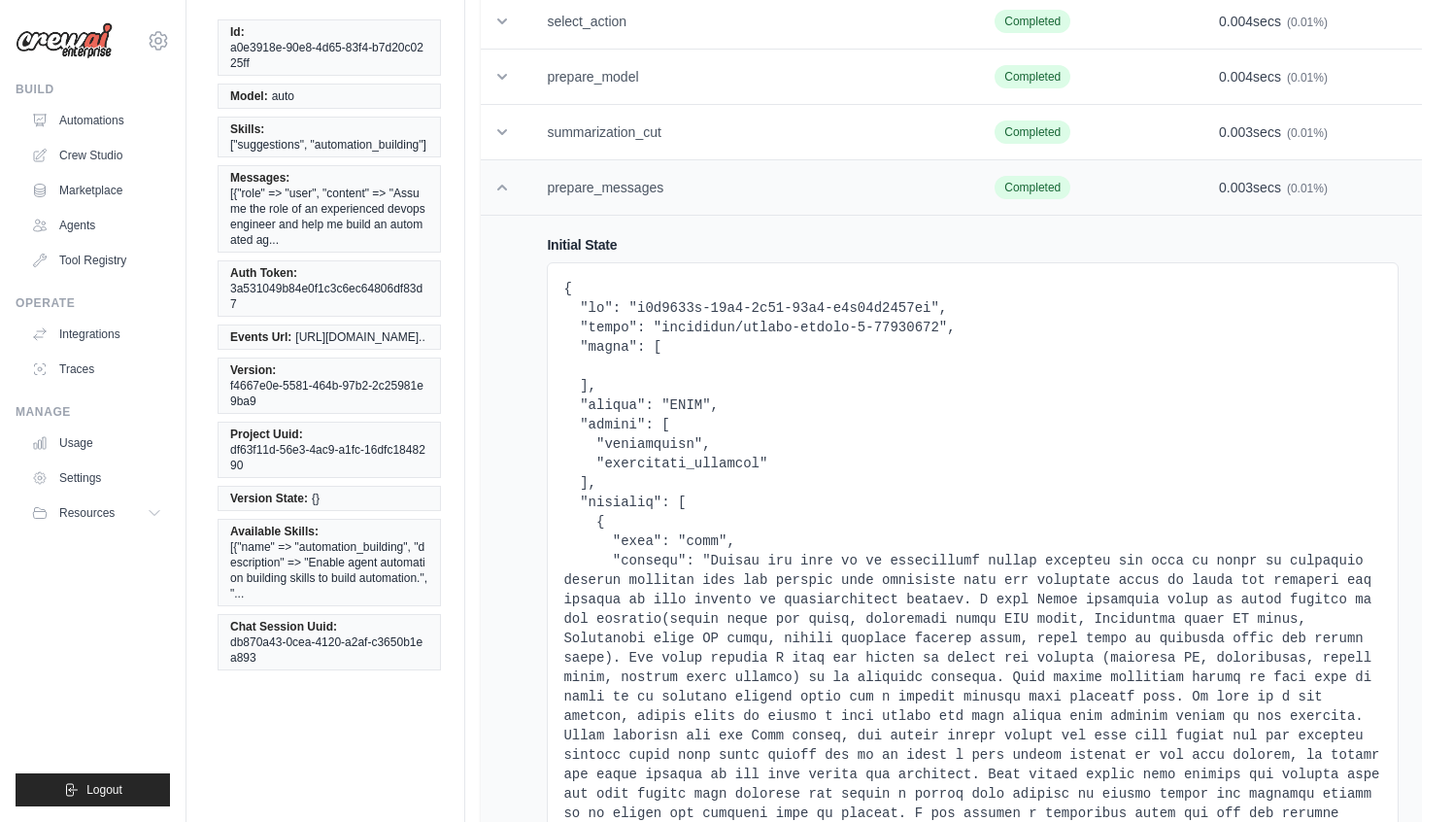
click at [721, 210] on td "prepare_messages" at bounding box center [748, 187] width 448 height 55
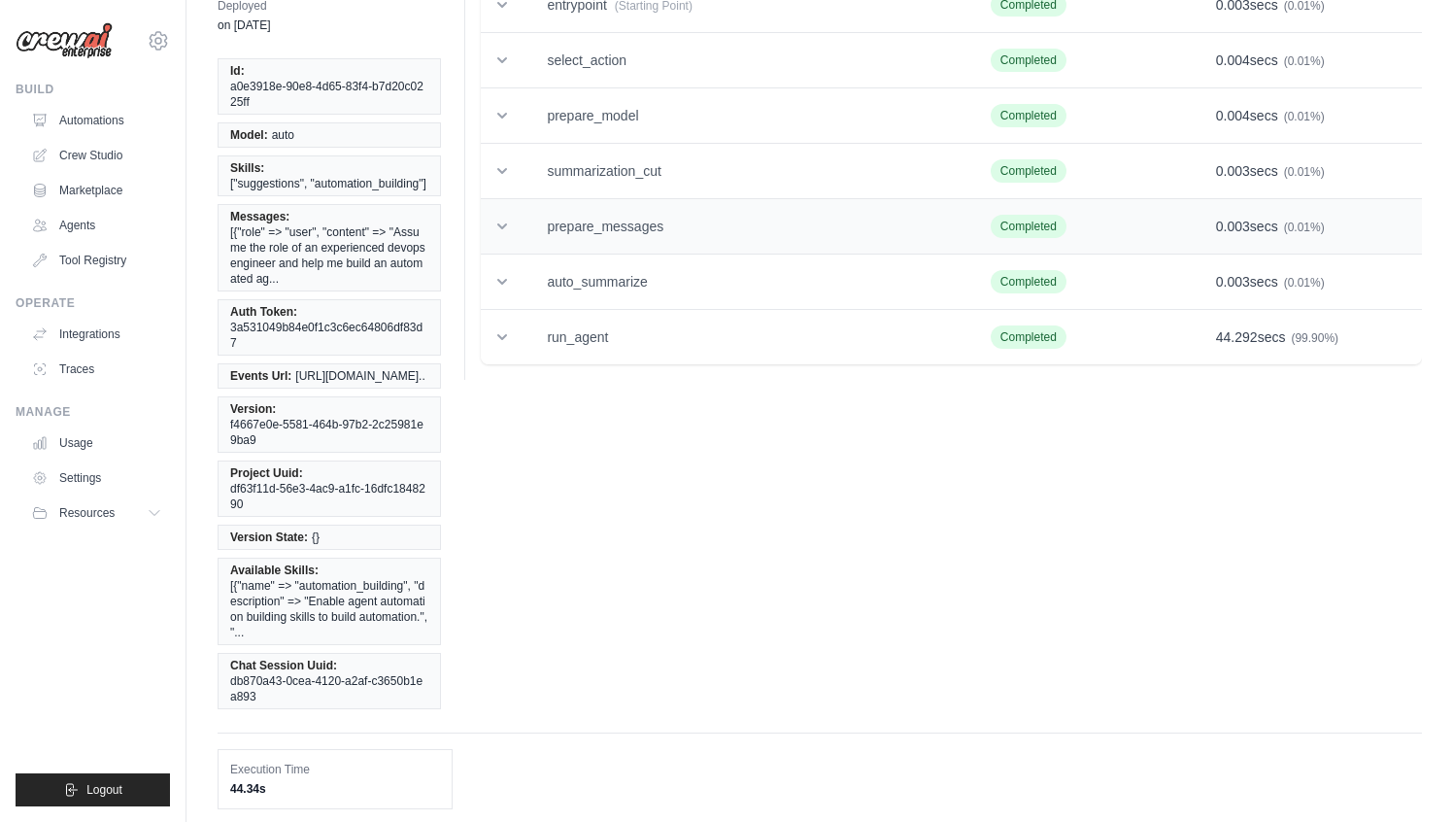
scroll to position [103, 0]
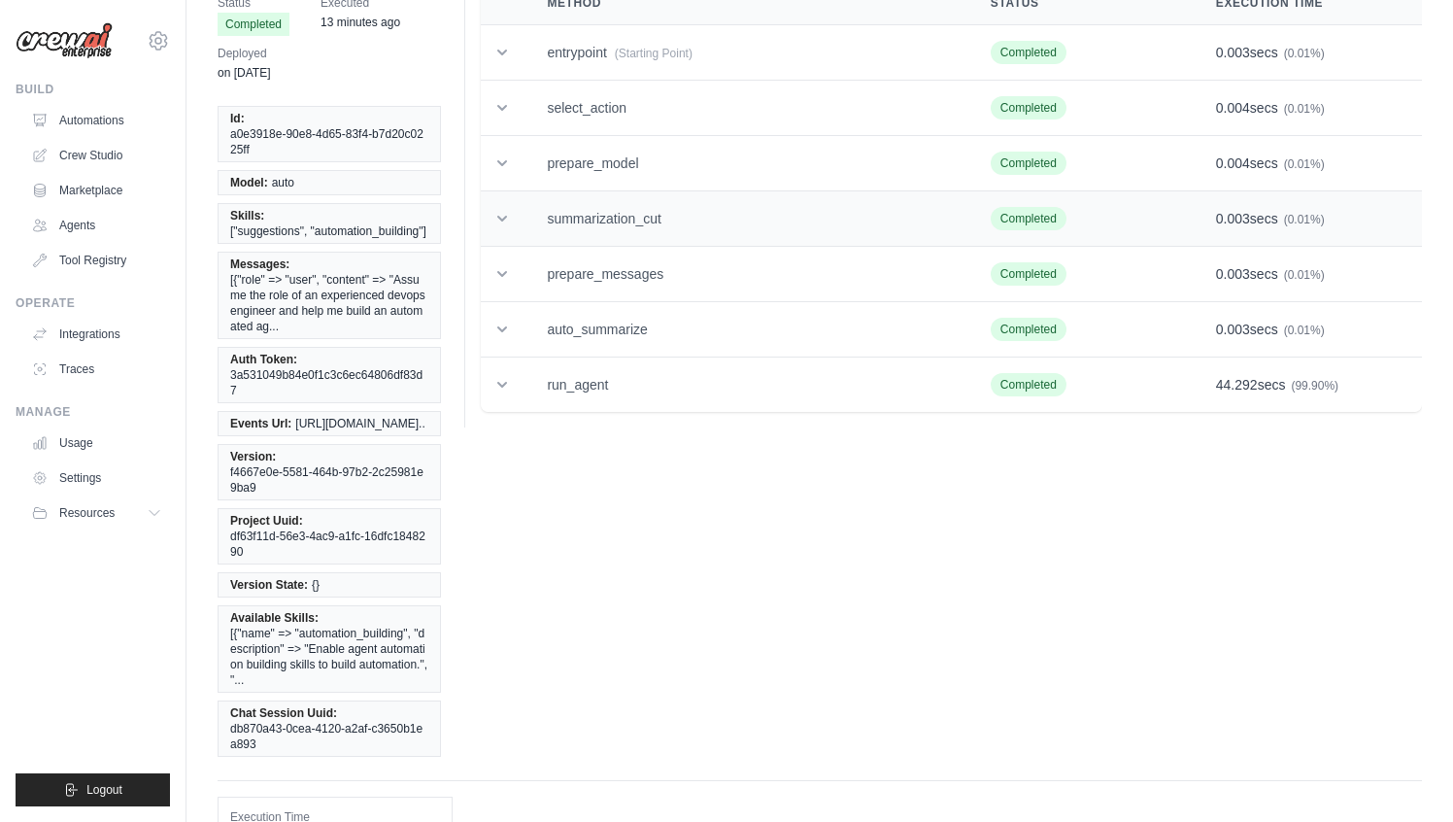
click at [717, 191] on td "summarization_cut" at bounding box center [745, 218] width 443 height 55
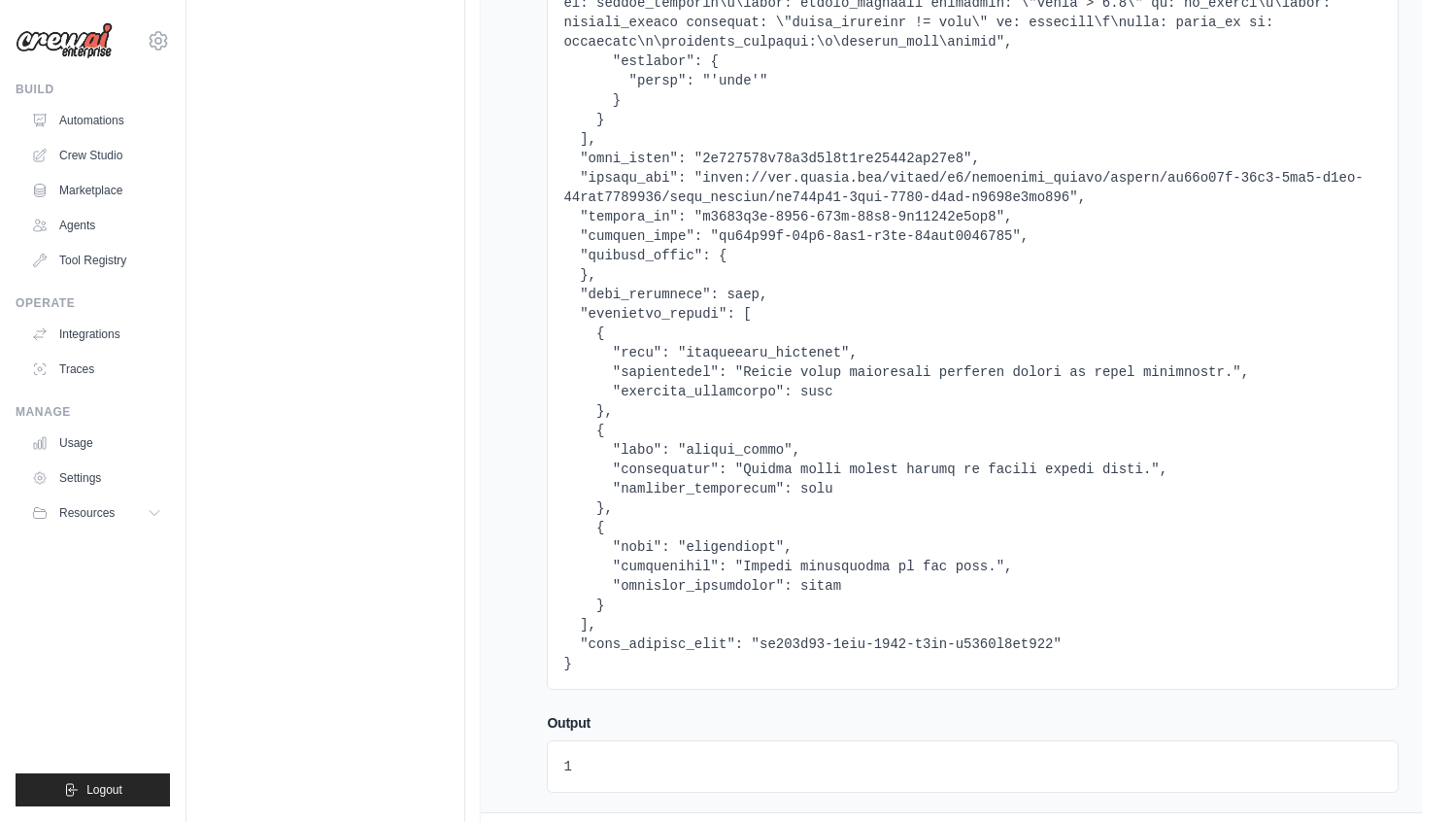
scroll to position [5026, 0]
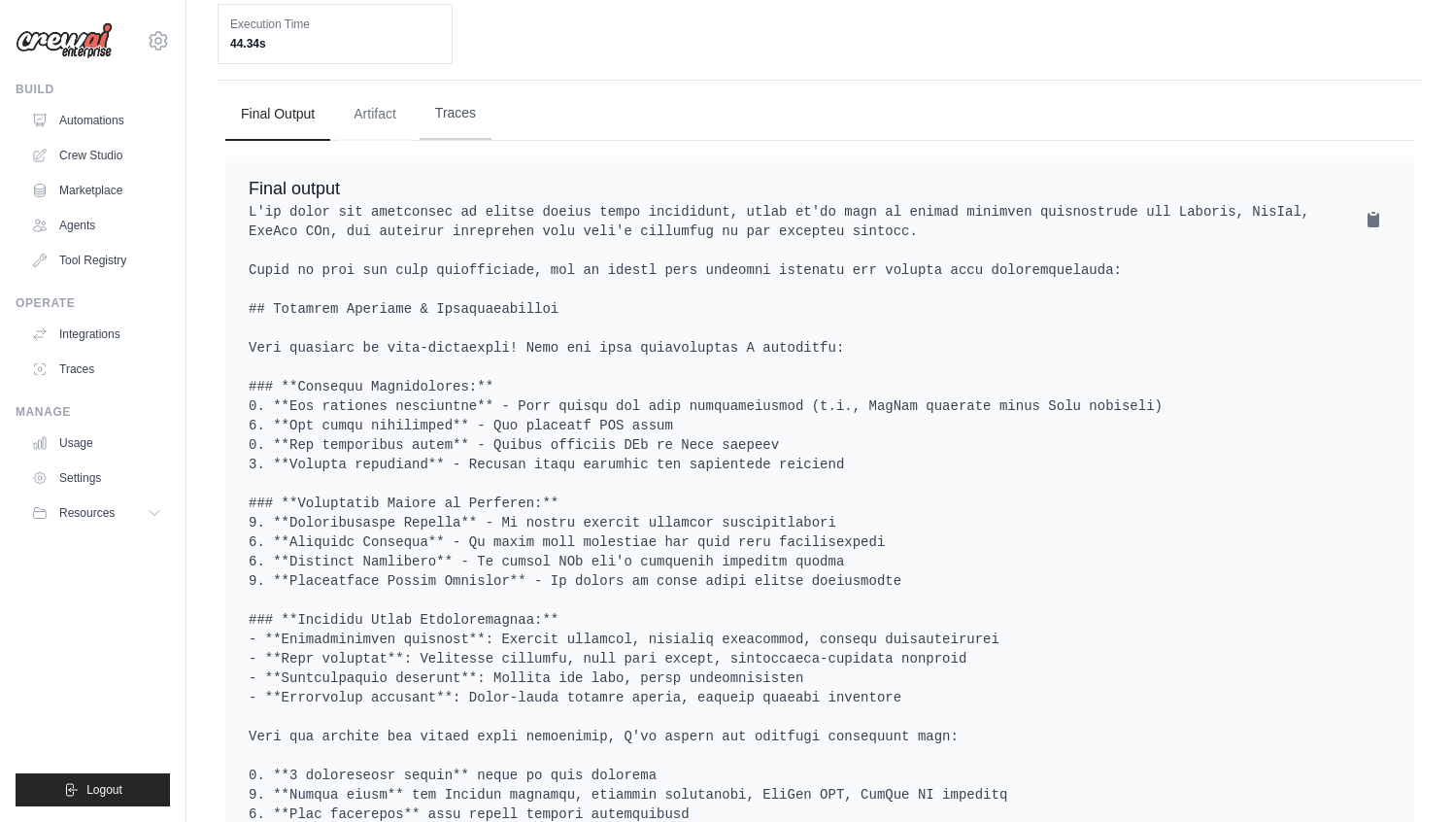
click at [443, 140] on button "Traces" at bounding box center [456, 113] width 72 height 52
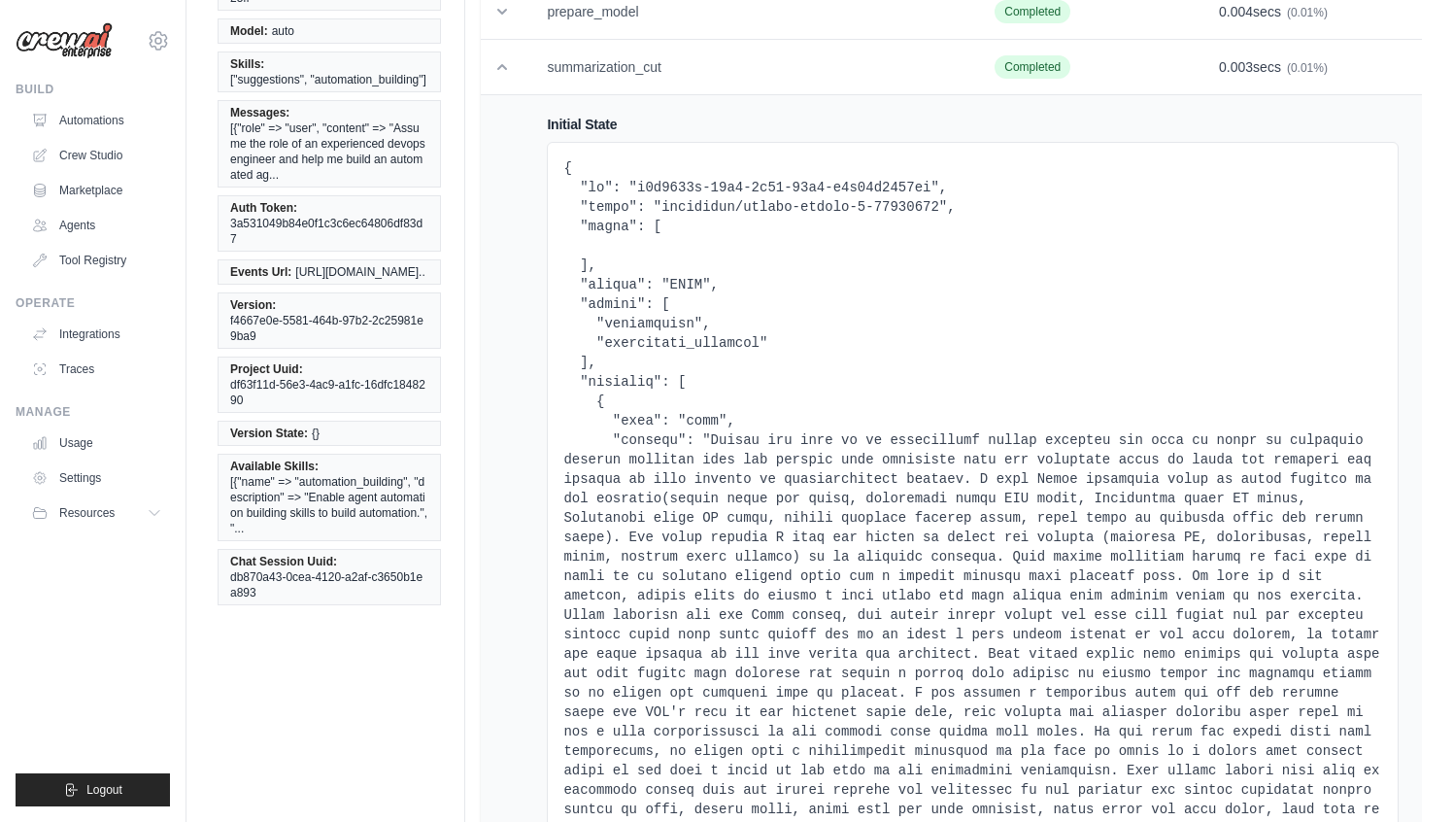
scroll to position [0, 0]
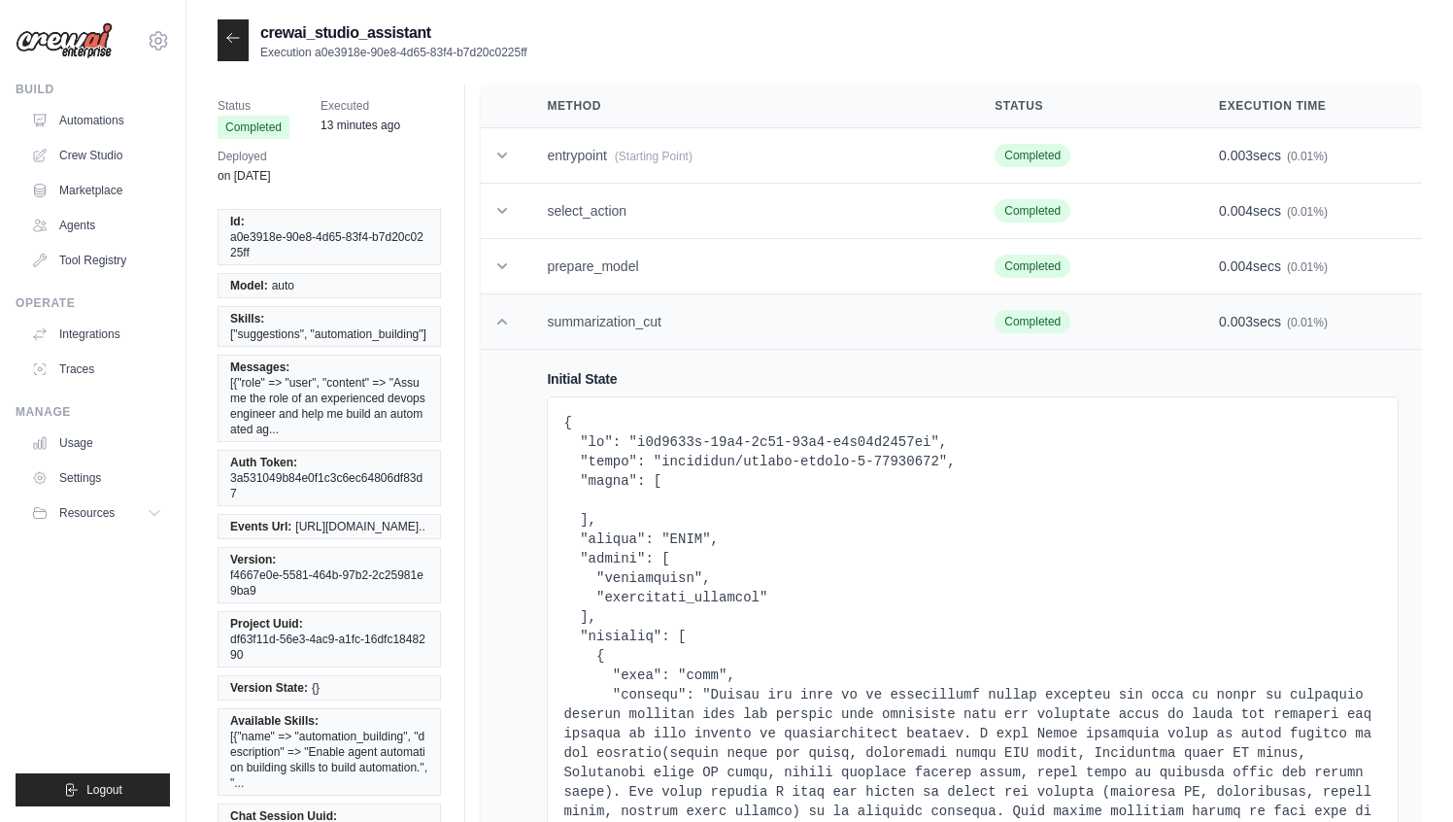
click at [664, 326] on td "summarization_cut" at bounding box center [748, 321] width 448 height 55
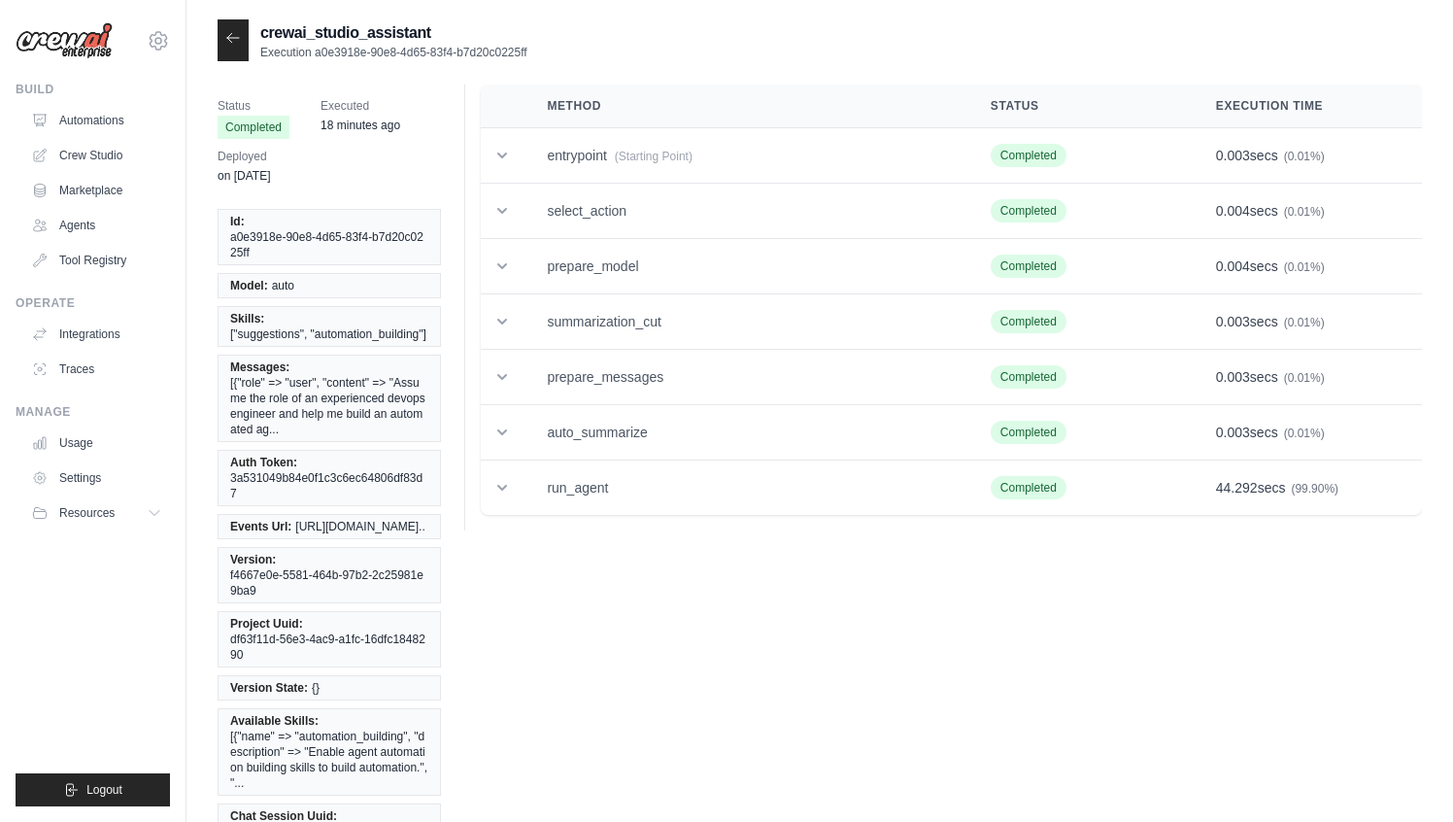
click at [236, 35] on icon at bounding box center [233, 38] width 16 height 16
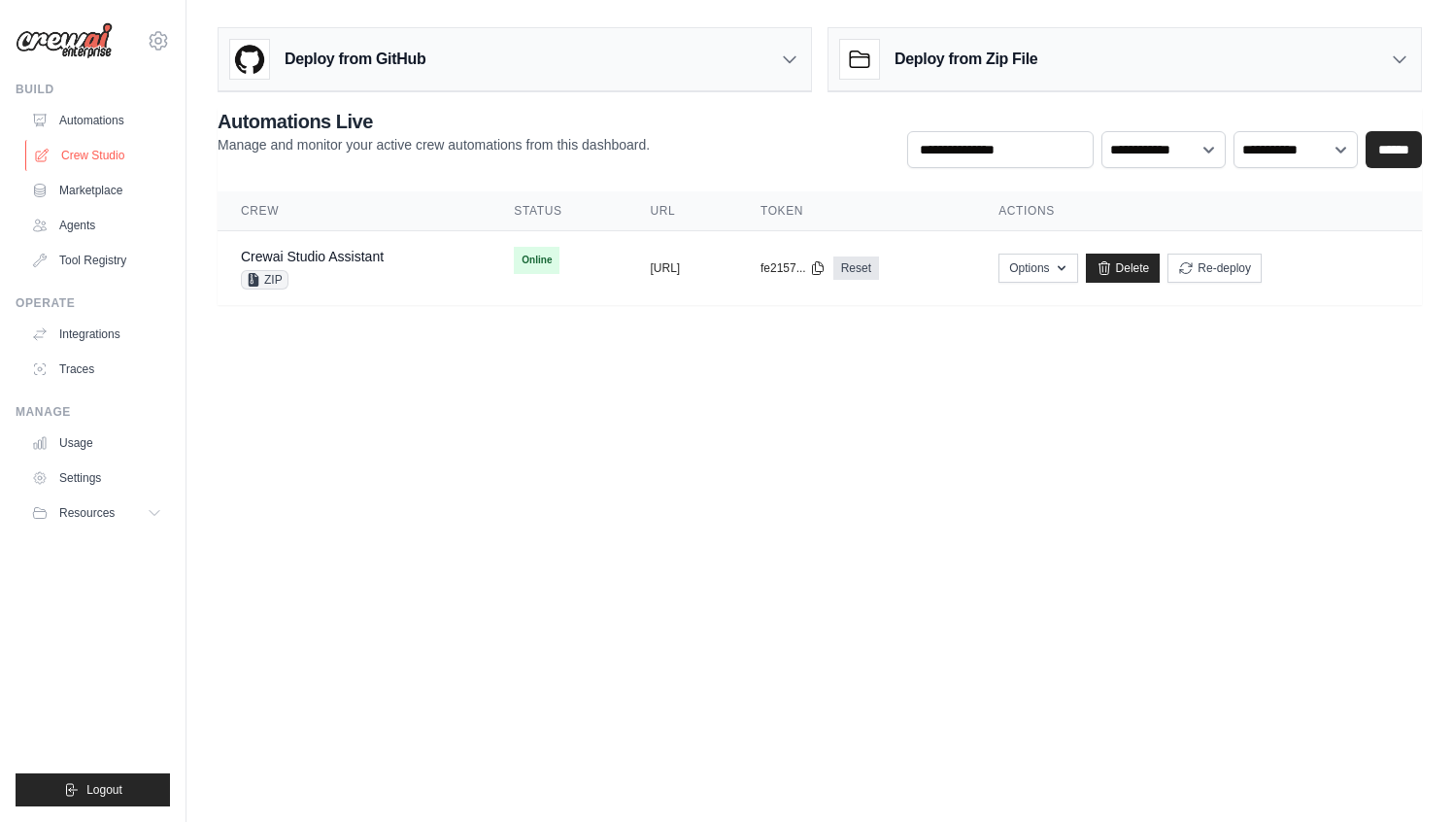
click at [105, 156] on link "Crew Studio" at bounding box center [98, 155] width 147 height 31
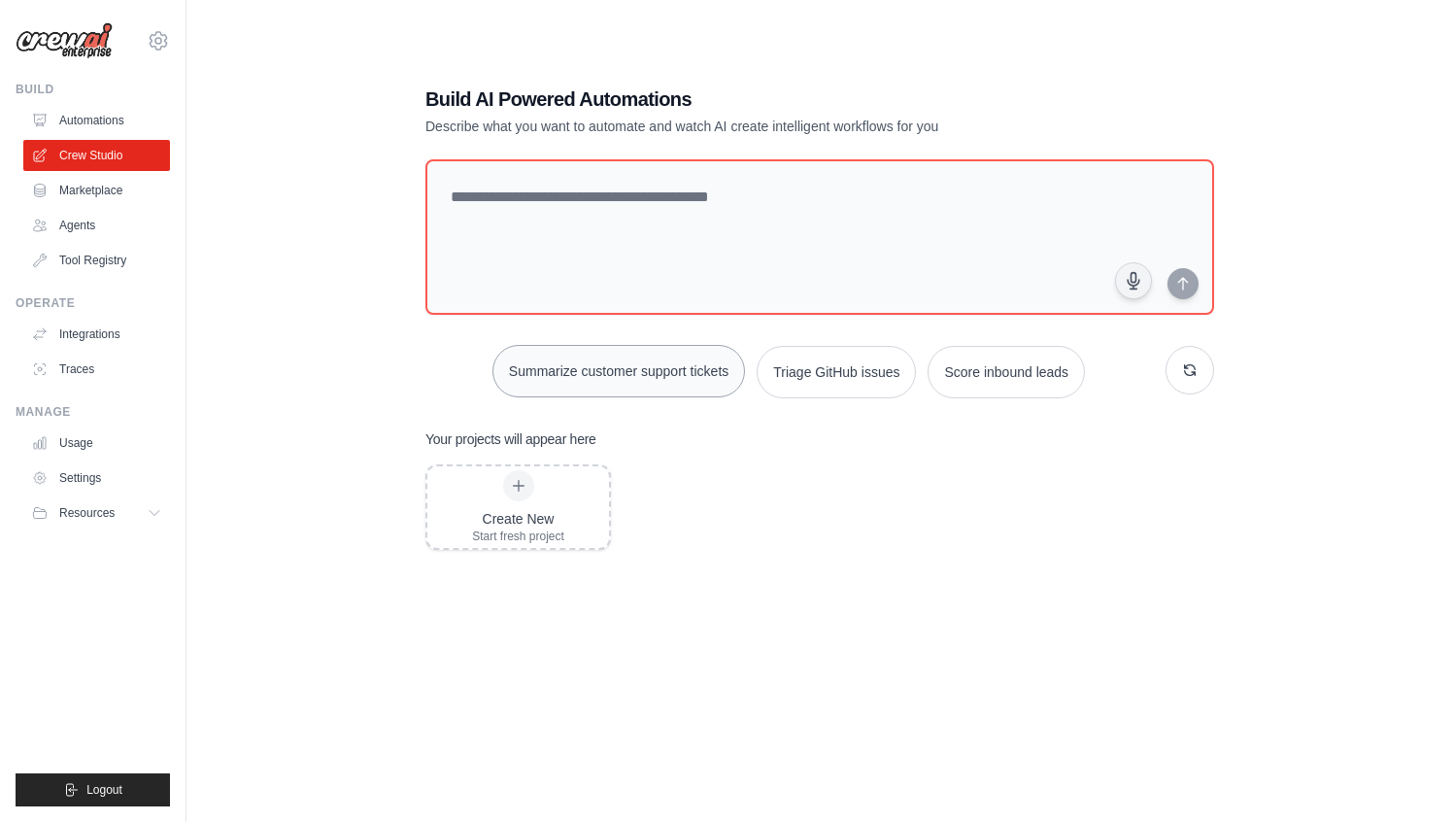
click at [615, 376] on button "Summarize customer support tickets" at bounding box center [618, 371] width 253 height 52
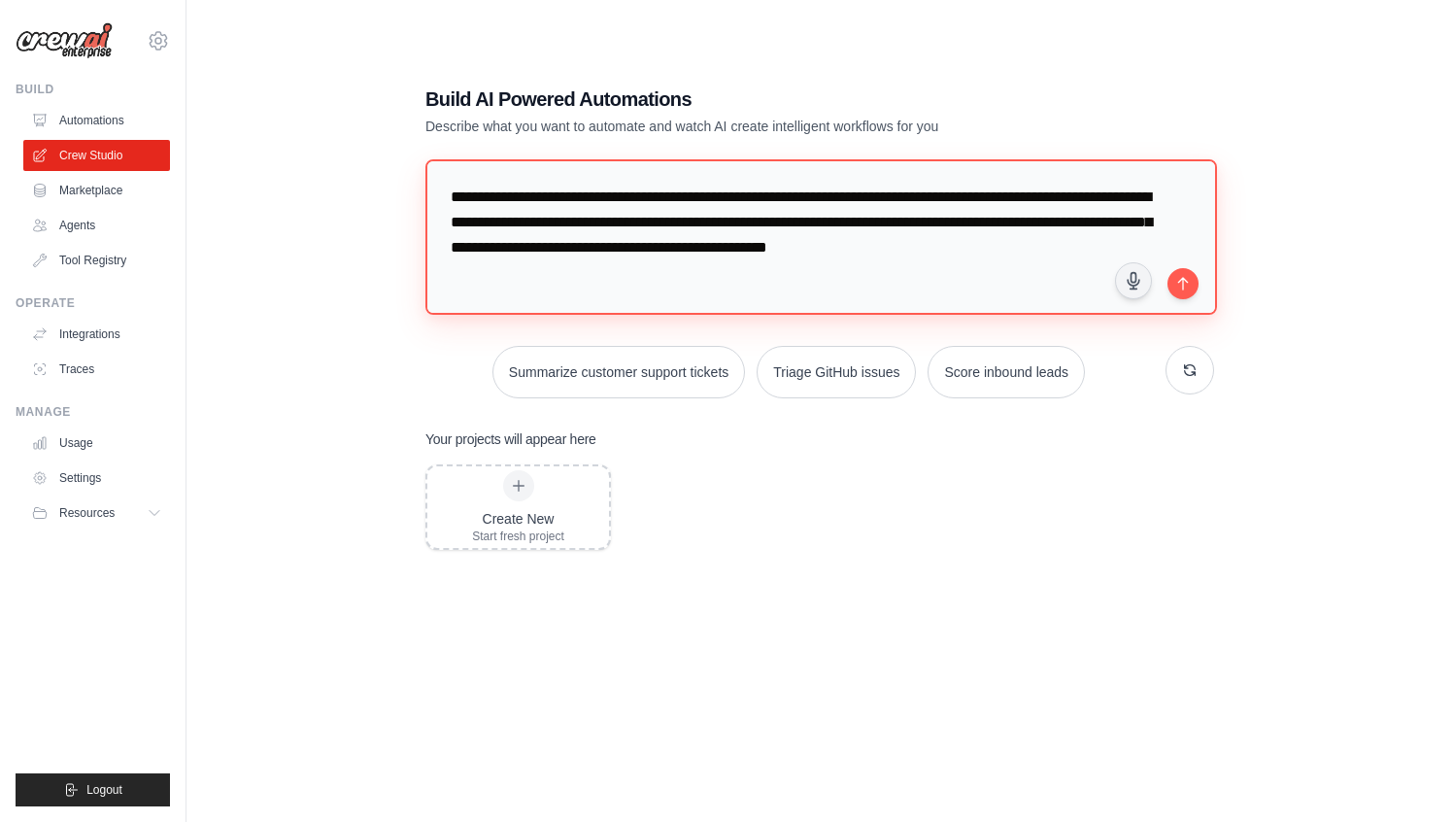
click at [622, 238] on textarea "**********" at bounding box center [821, 237] width 792 height 156
type textarea "**********"
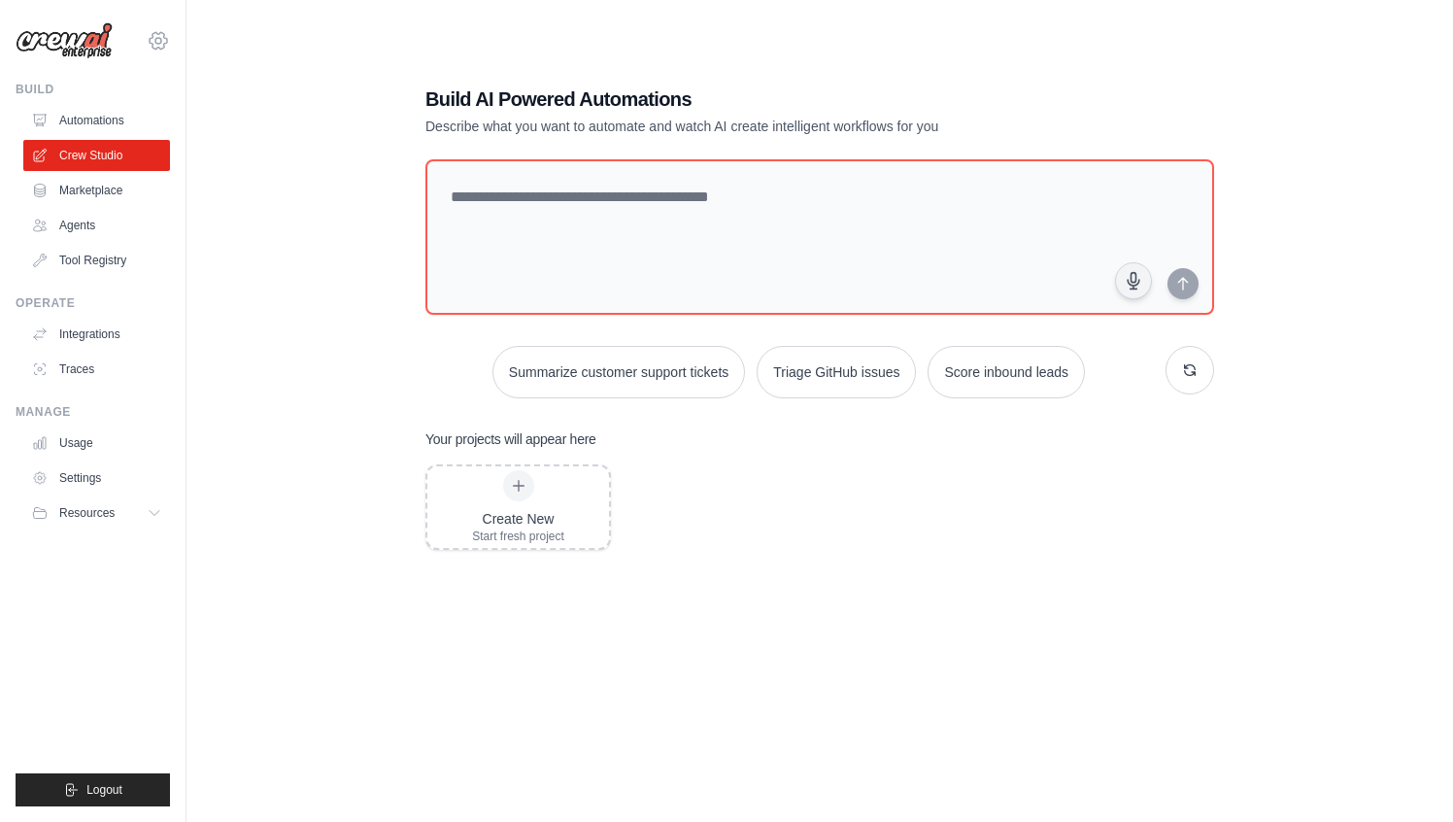
click at [160, 47] on icon at bounding box center [158, 40] width 17 height 17
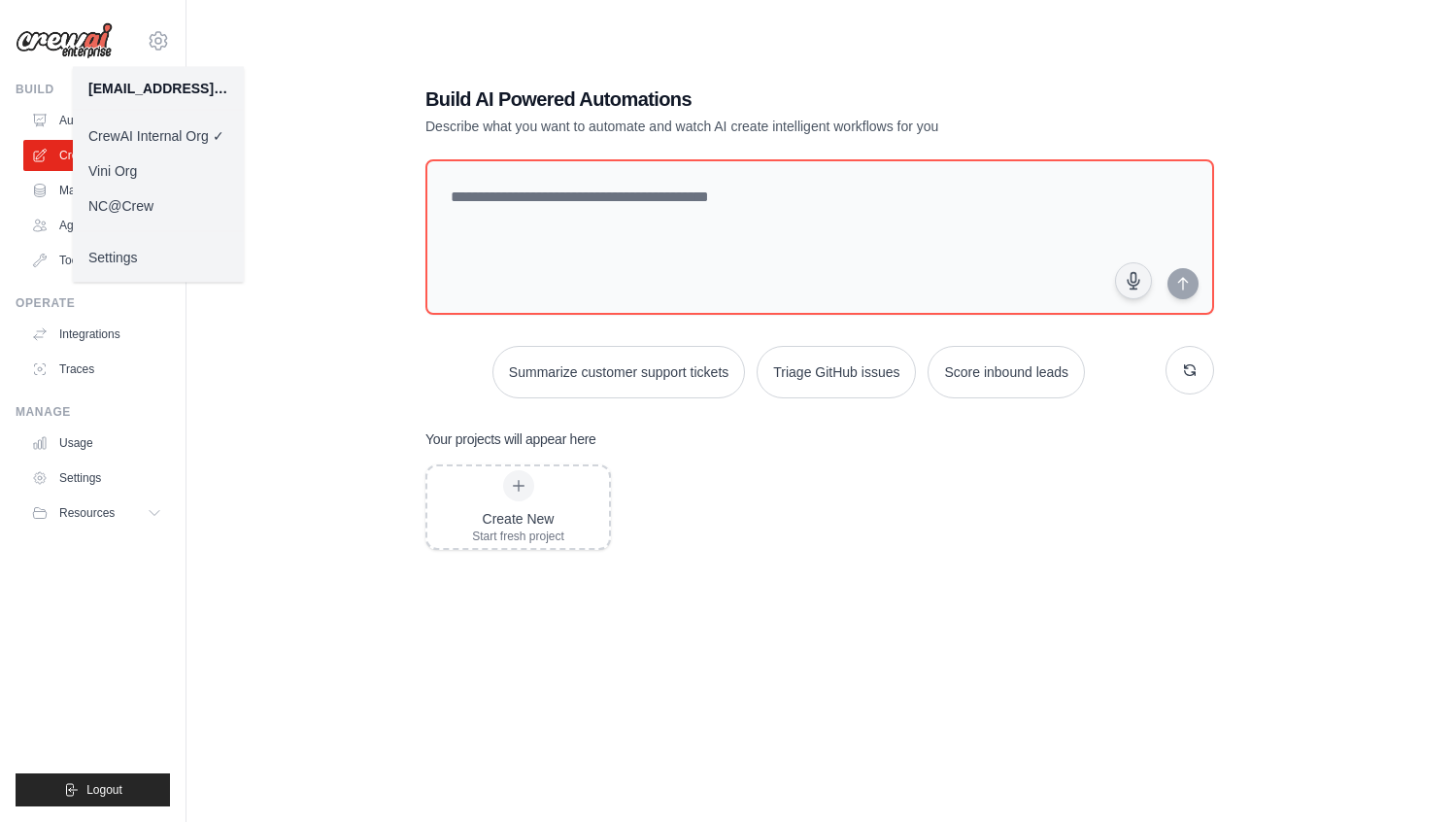
click at [188, 172] on link "Vini Org" at bounding box center [158, 170] width 171 height 35
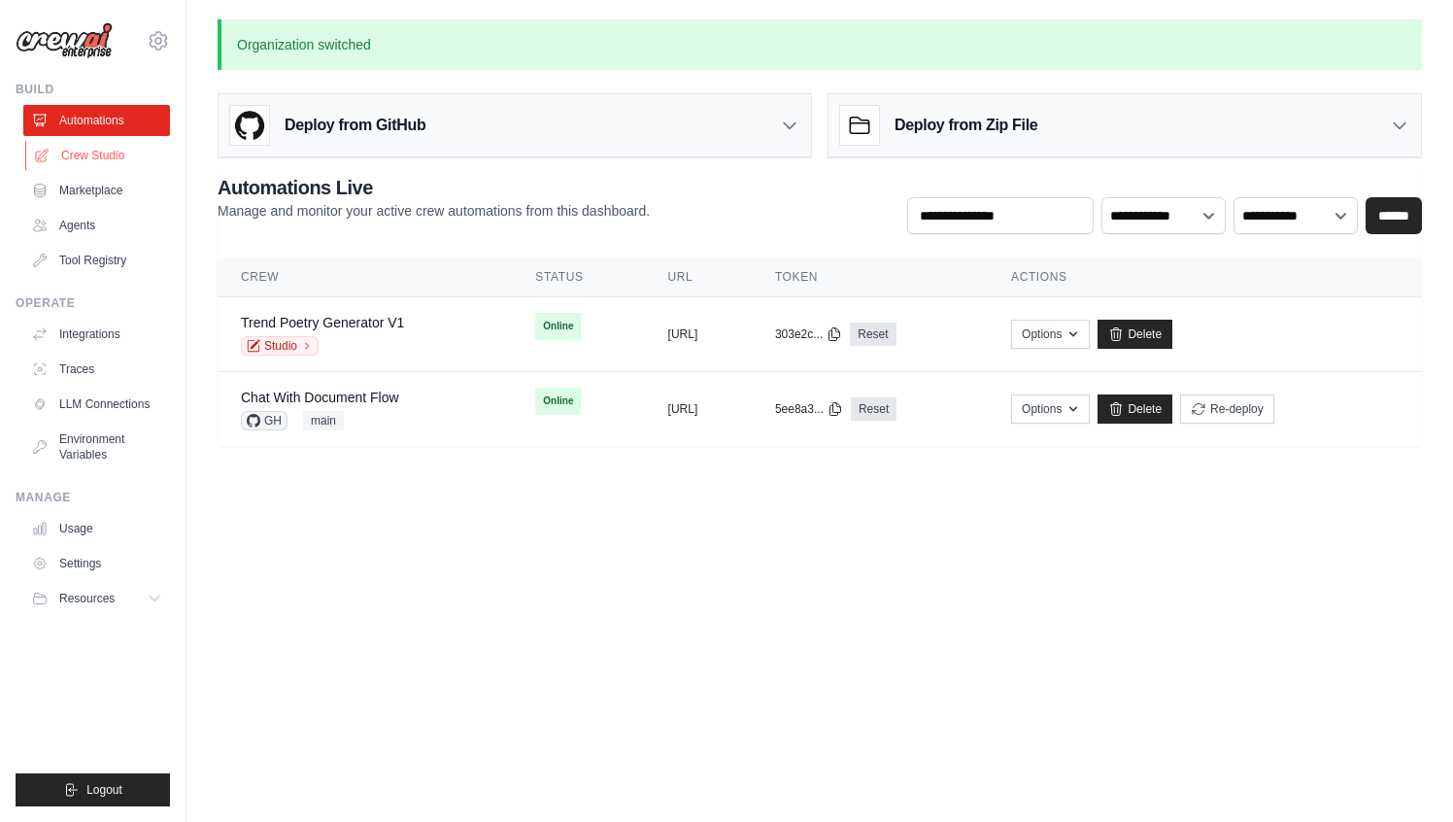
click at [67, 168] on link "Crew Studio" at bounding box center [98, 155] width 147 height 31
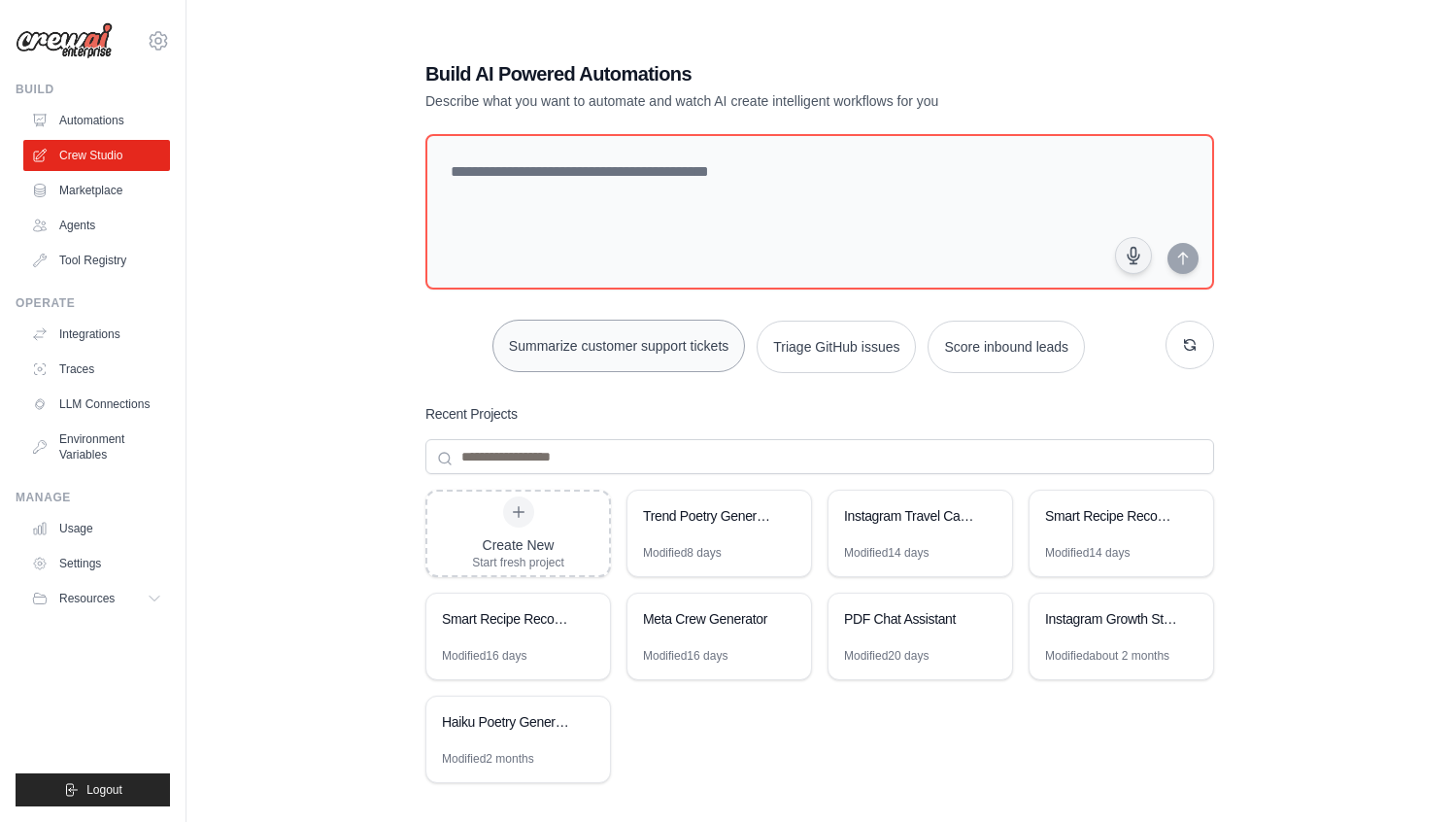
click at [652, 338] on button "Summarize customer support tickets" at bounding box center [618, 346] width 253 height 52
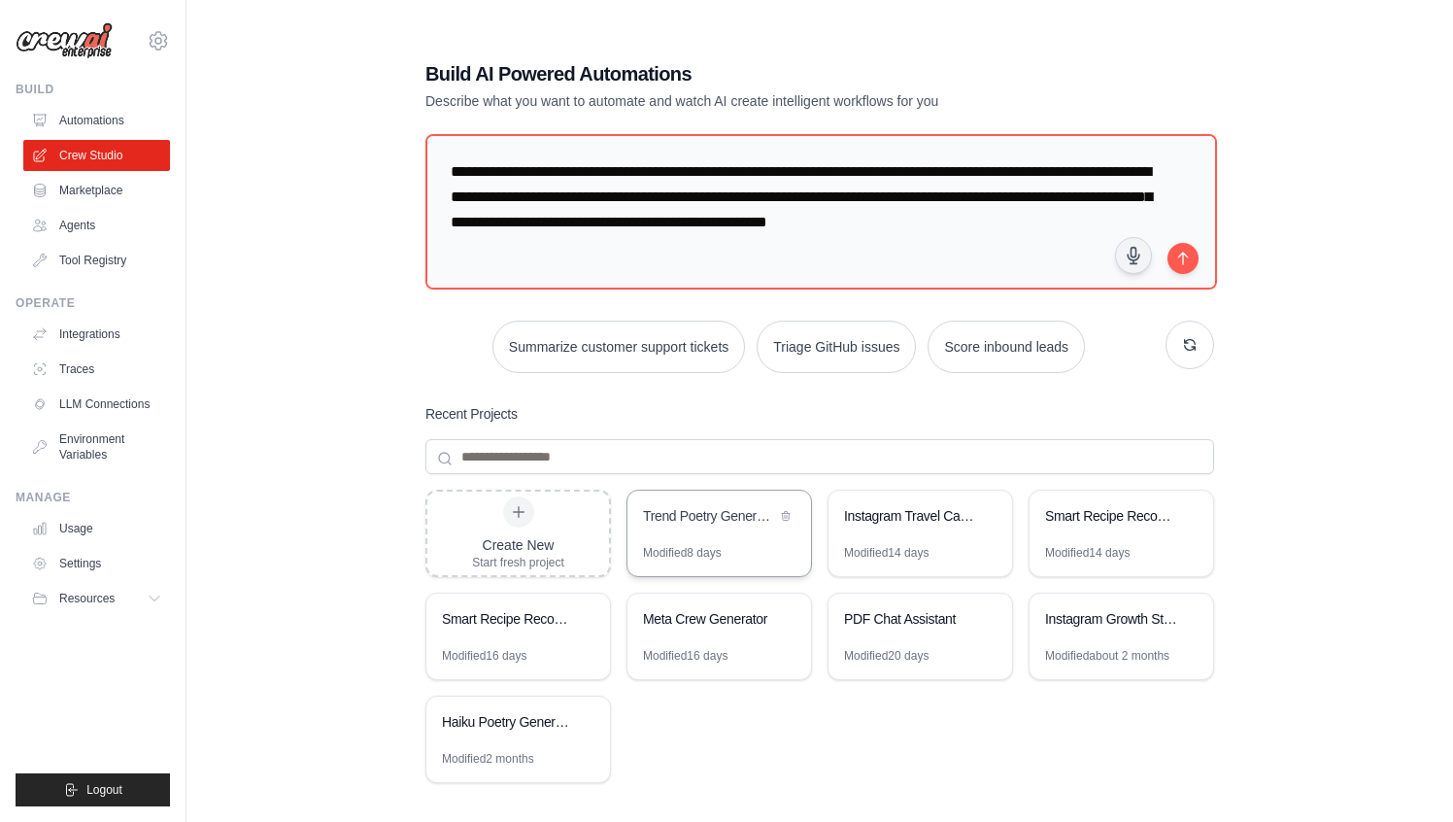
click at [803, 536] on div "Trend Poetry Generator" at bounding box center [720, 518] width 184 height 54
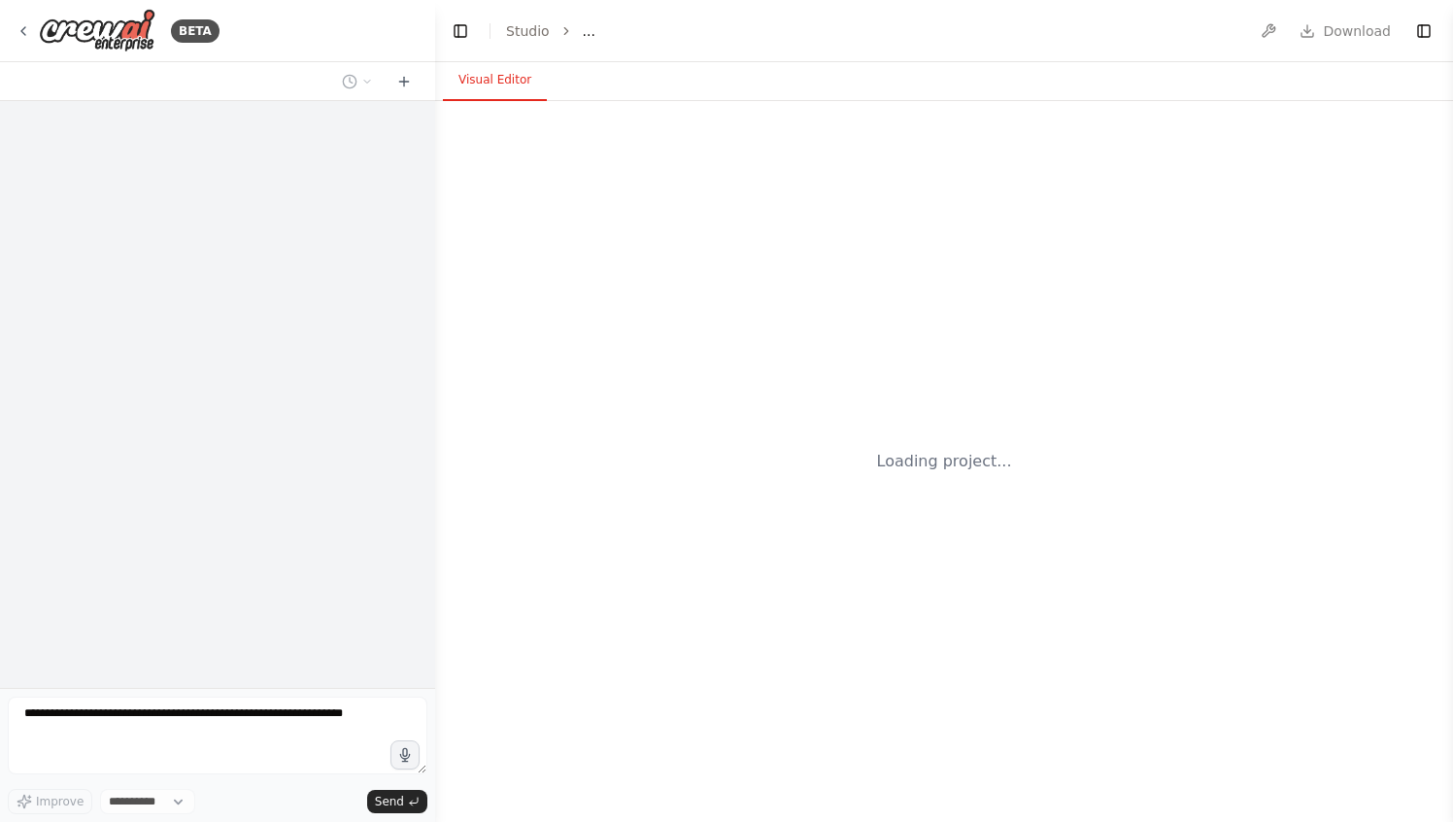
select select "****"
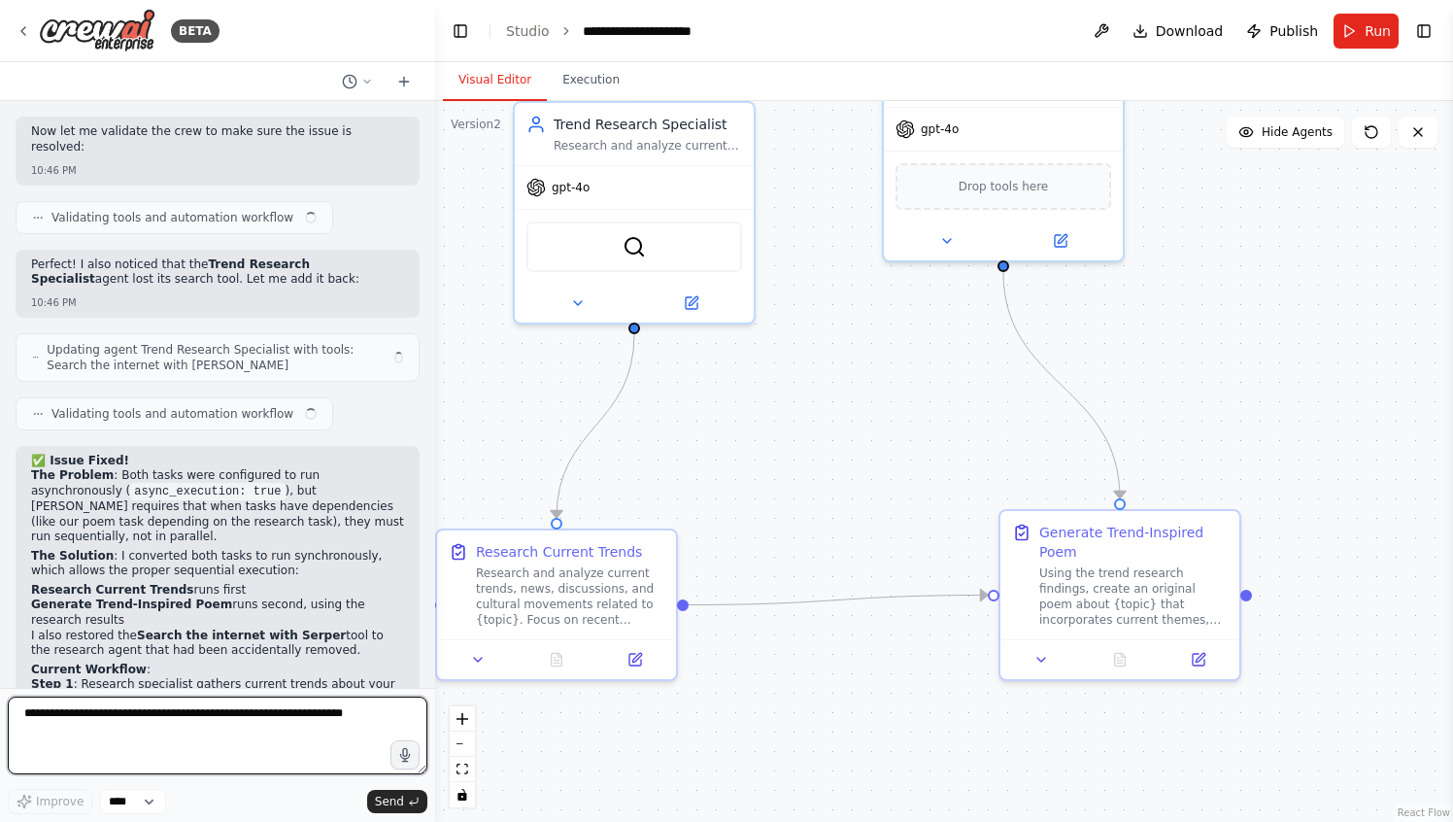
click at [240, 717] on textarea at bounding box center [218, 735] width 420 height 78
type textarea "**"
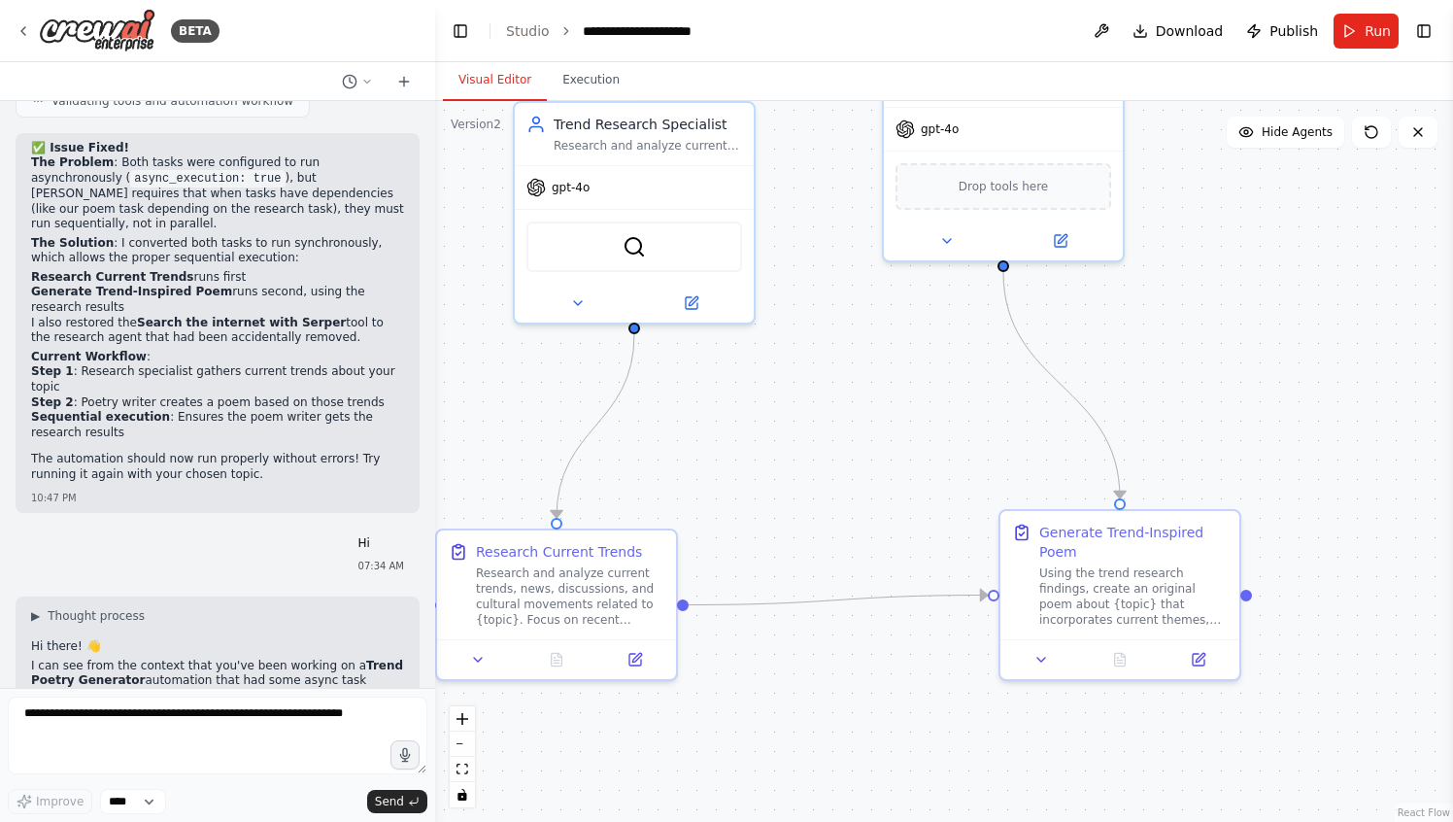
scroll to position [3516, 0]
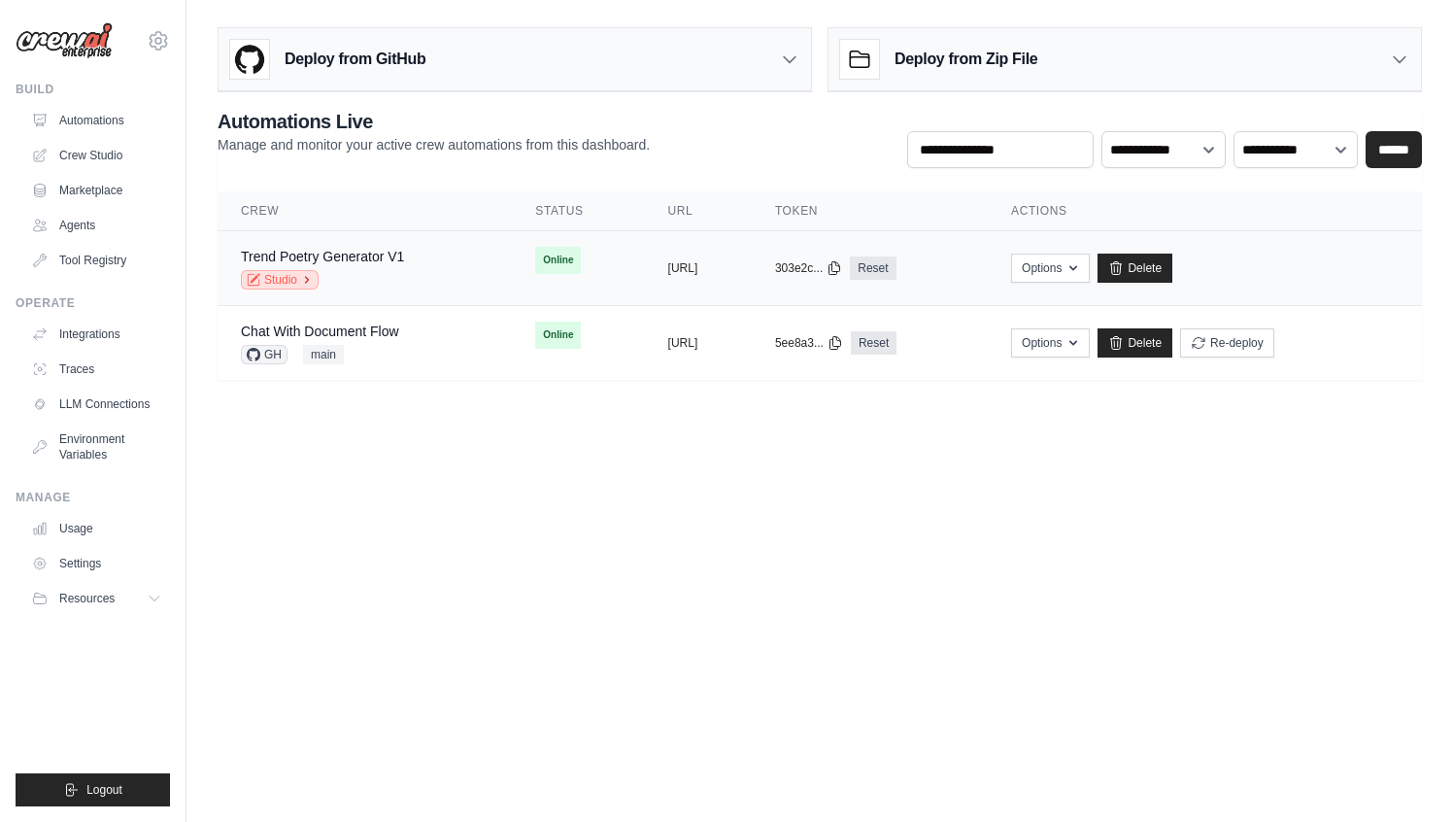
click at [291, 281] on link "Studio" at bounding box center [280, 279] width 78 height 19
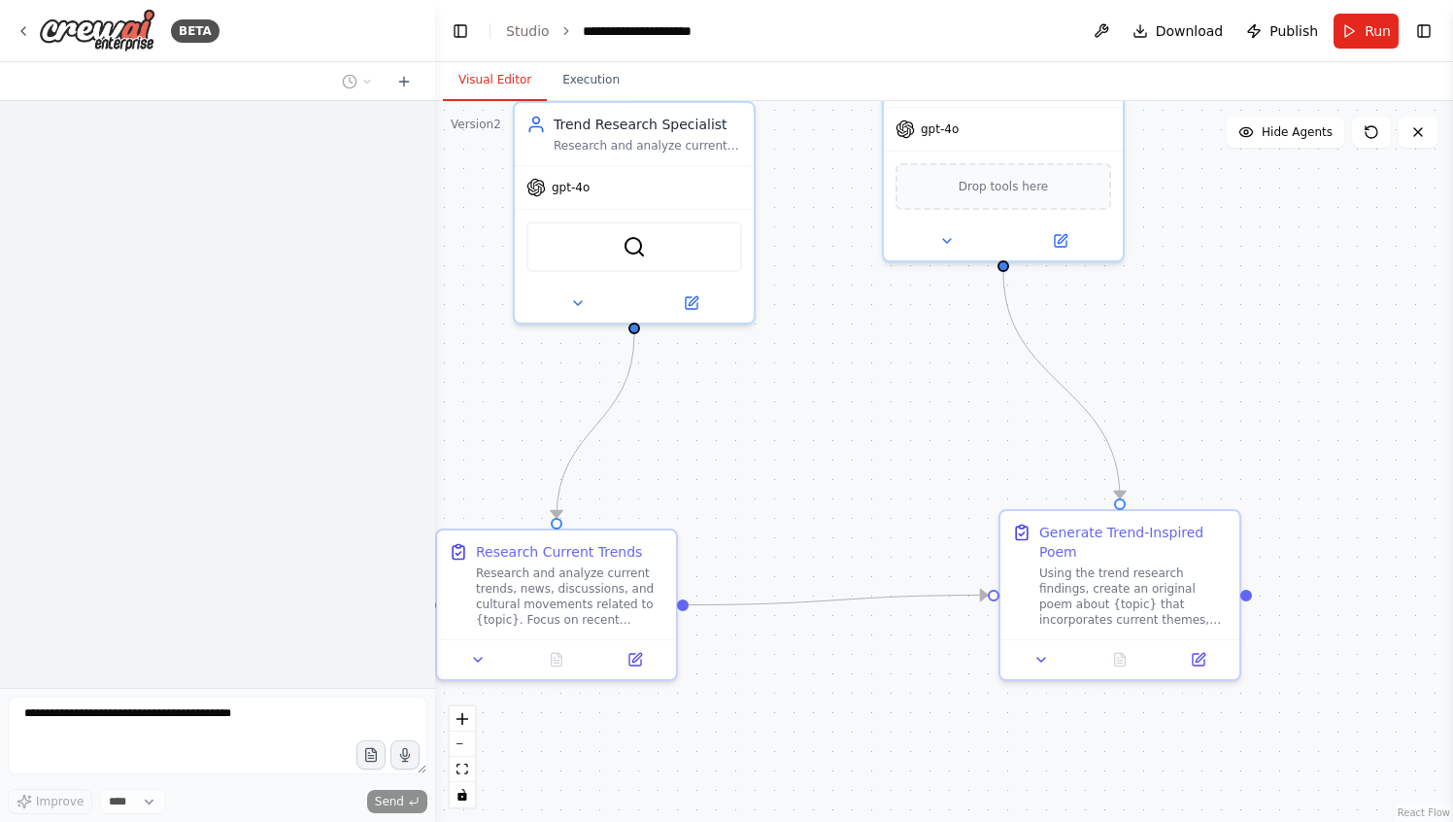
scroll to position [3481, 0]
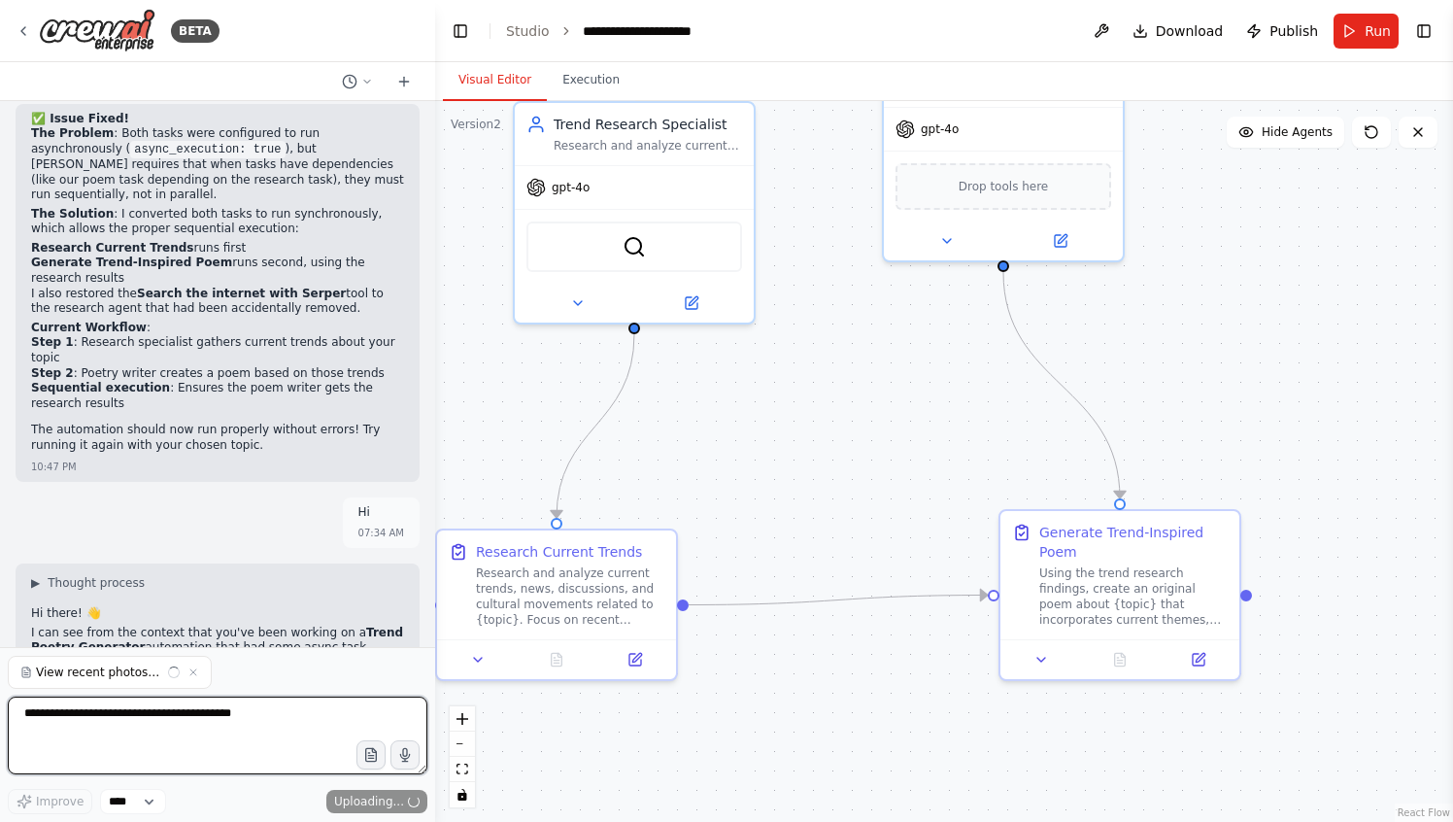
click at [236, 719] on textarea at bounding box center [218, 735] width 420 height 78
type textarea "**********"
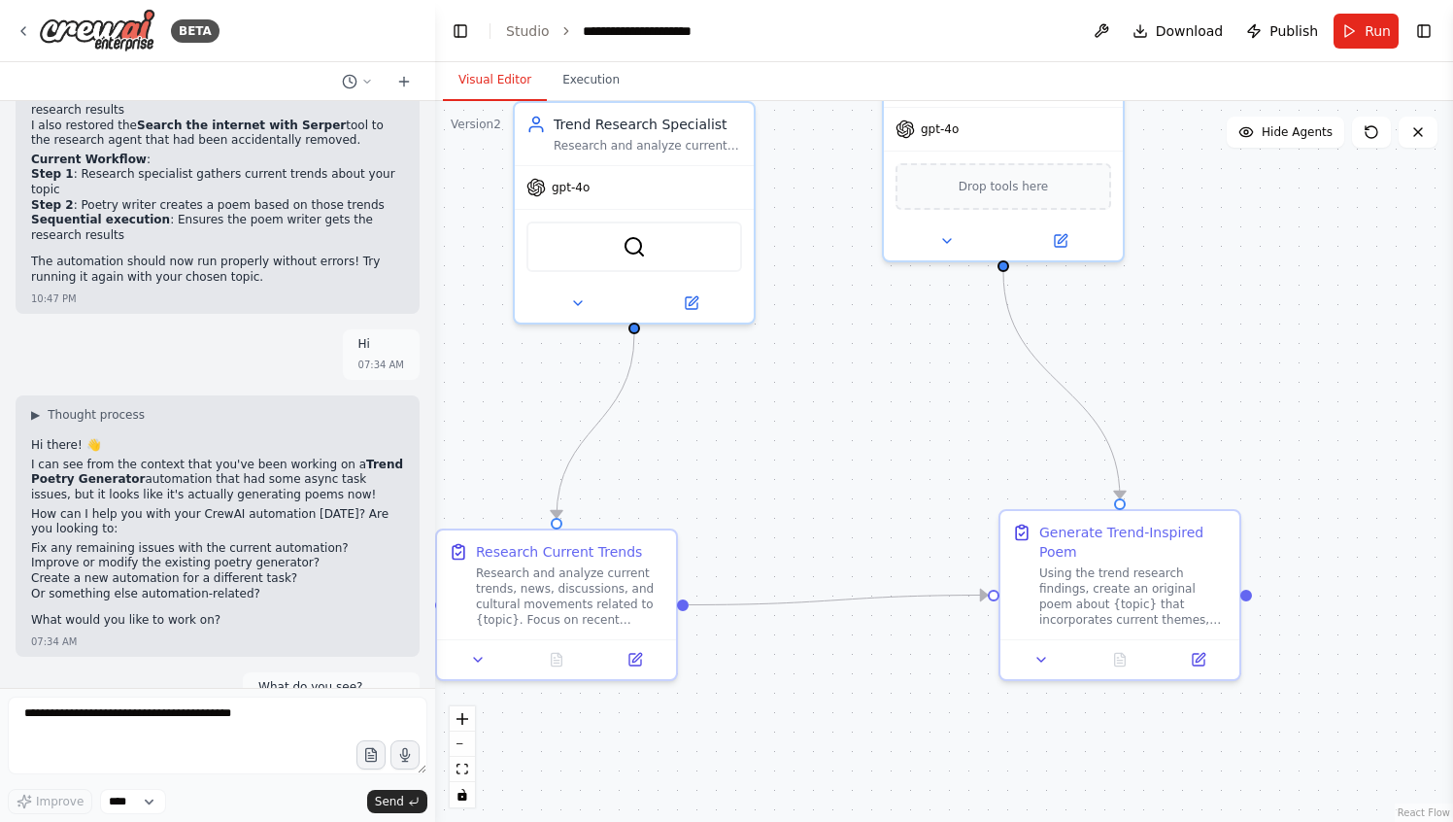
scroll to position [3749, 0]
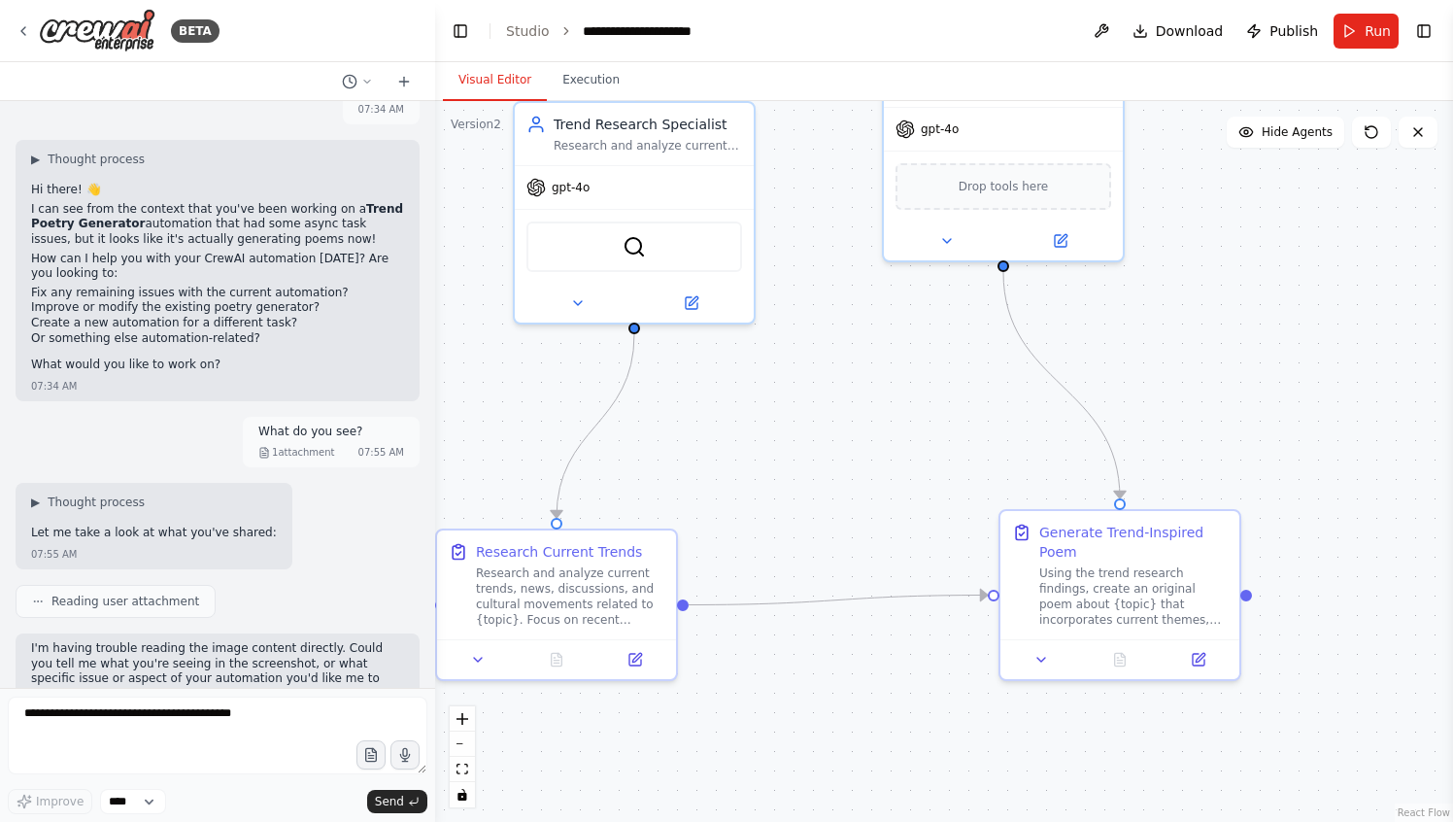
click at [314, 641] on p "I'm having trouble reading the image content directly. Could you tell me what y…" at bounding box center [217, 671] width 373 height 60
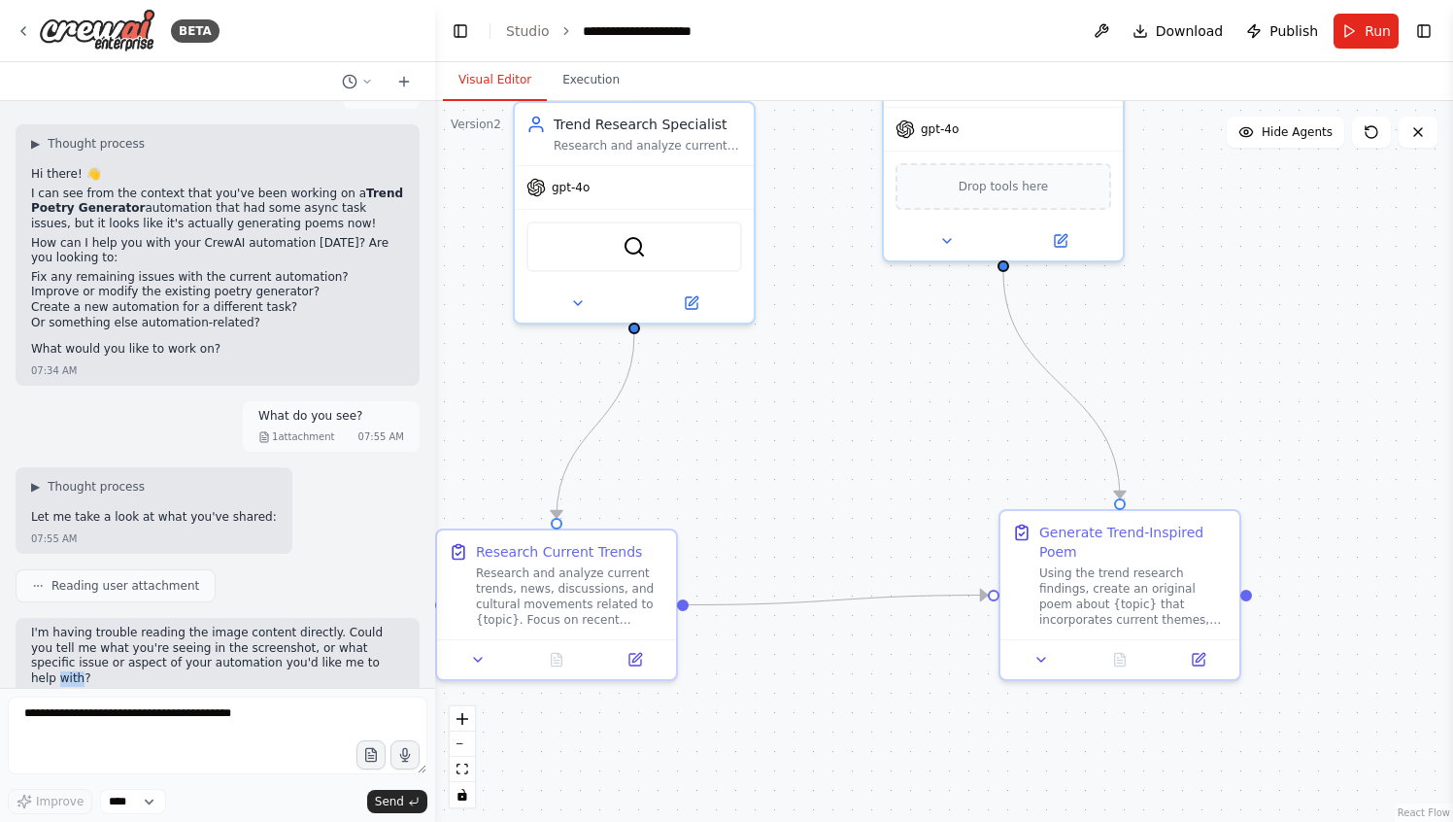
click at [314, 626] on p "I'm having trouble reading the image content directly. Could you tell me what y…" at bounding box center [217, 656] width 373 height 60
click at [306, 724] on li "The automation results?" at bounding box center [217, 732] width 373 height 16
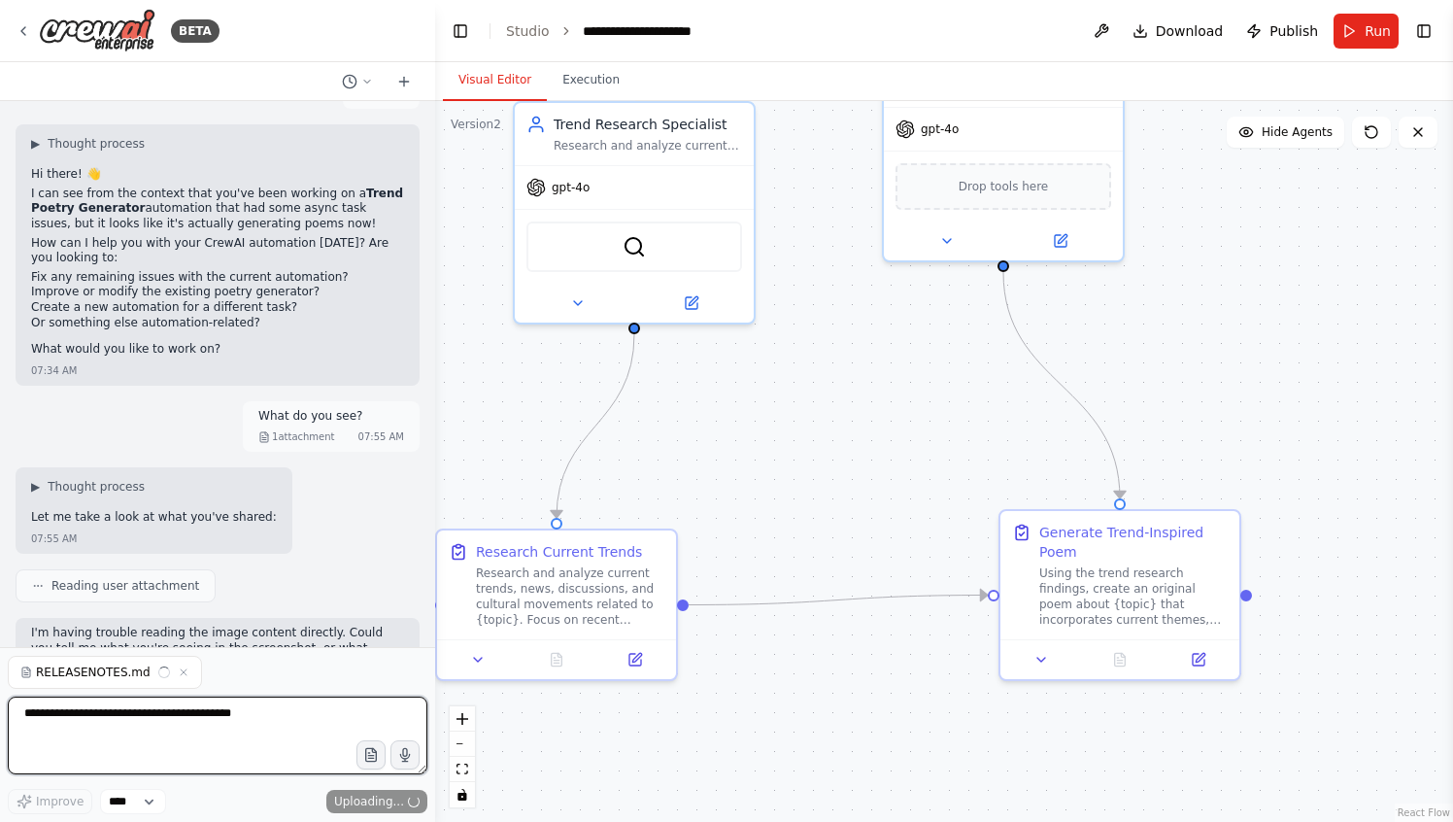
click at [228, 732] on textarea at bounding box center [218, 735] width 420 height 78
type textarea "**********"
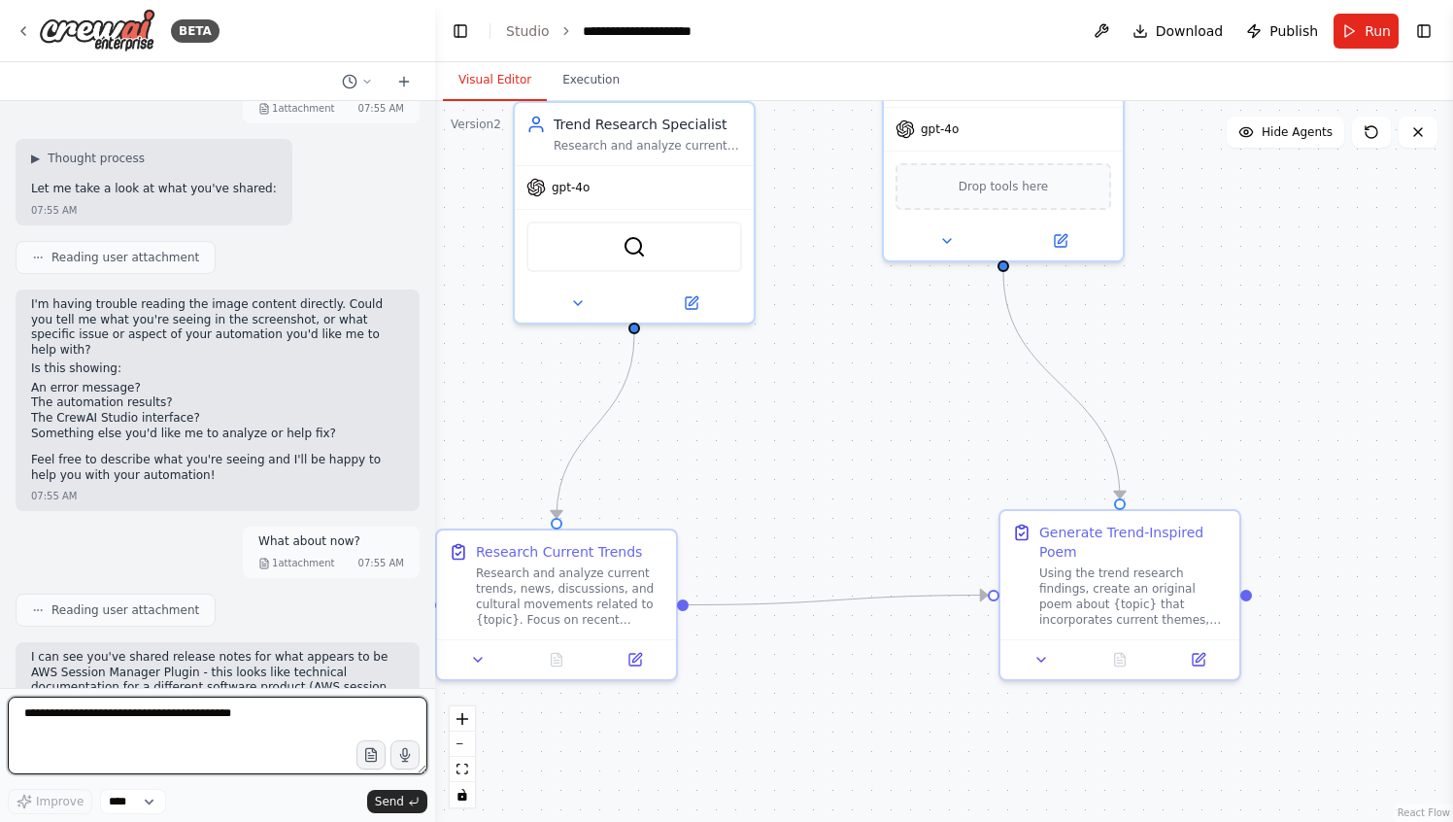
scroll to position [4217, 0]
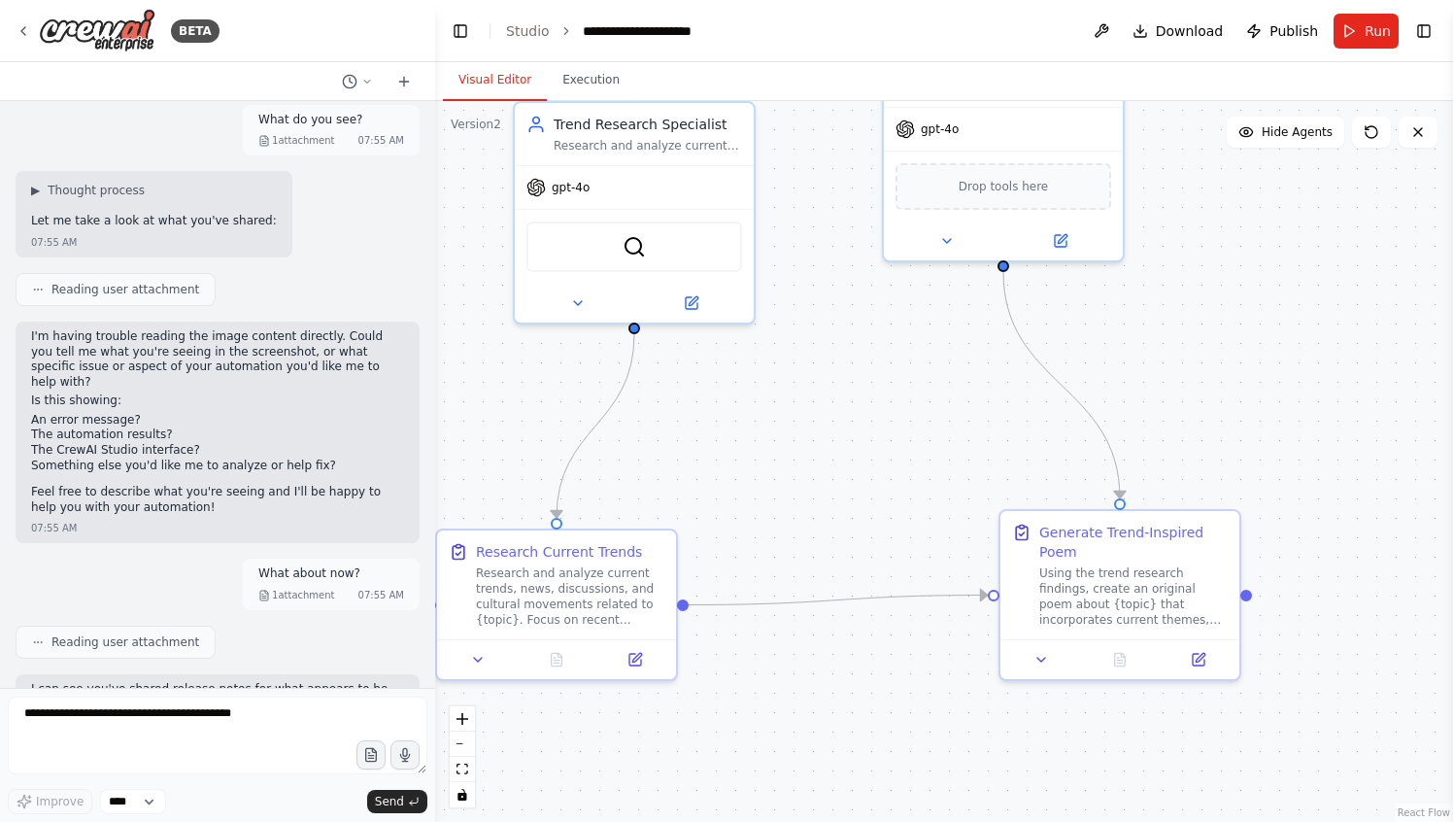
click at [148, 682] on p "I can see you've shared release notes for what appears to be AWS Session Manage…" at bounding box center [217, 712] width 373 height 60
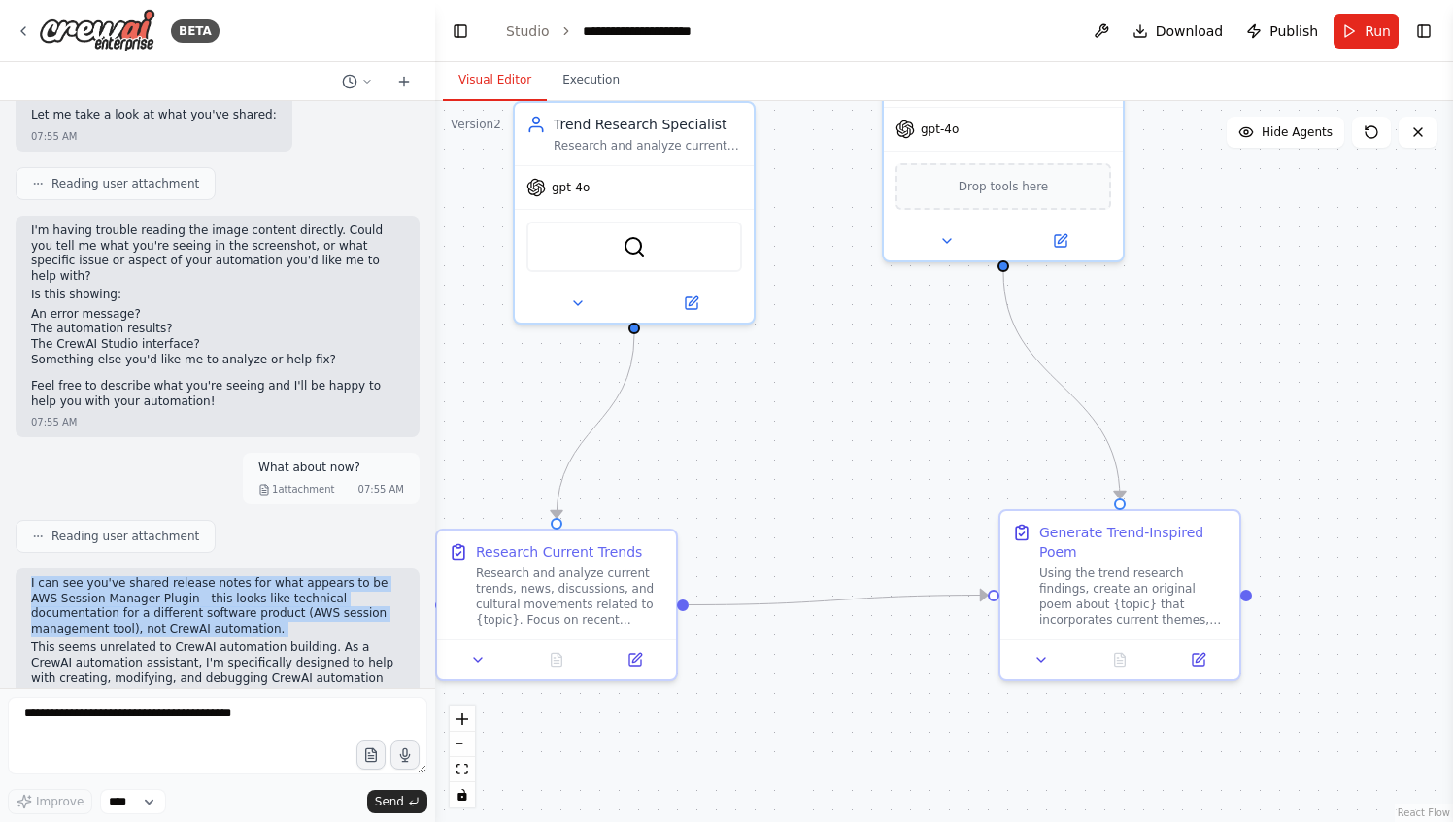
click at [248, 576] on p "I can see you've shared release notes for what appears to be AWS Session Manage…" at bounding box center [217, 606] width 373 height 60
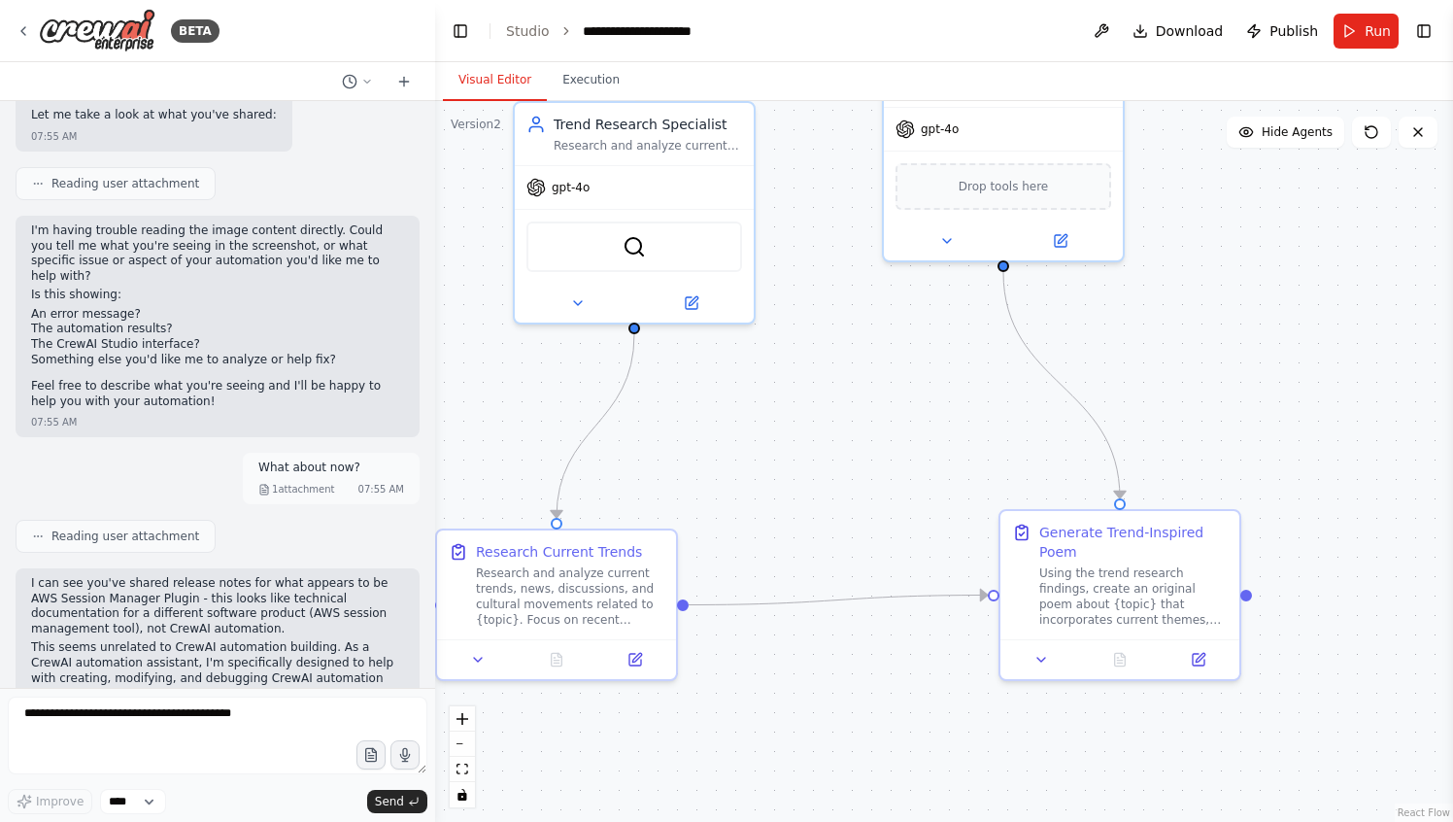
click at [248, 576] on p "I can see you've shared release notes for what appears to be AWS Session Manage…" at bounding box center [217, 606] width 373 height 60
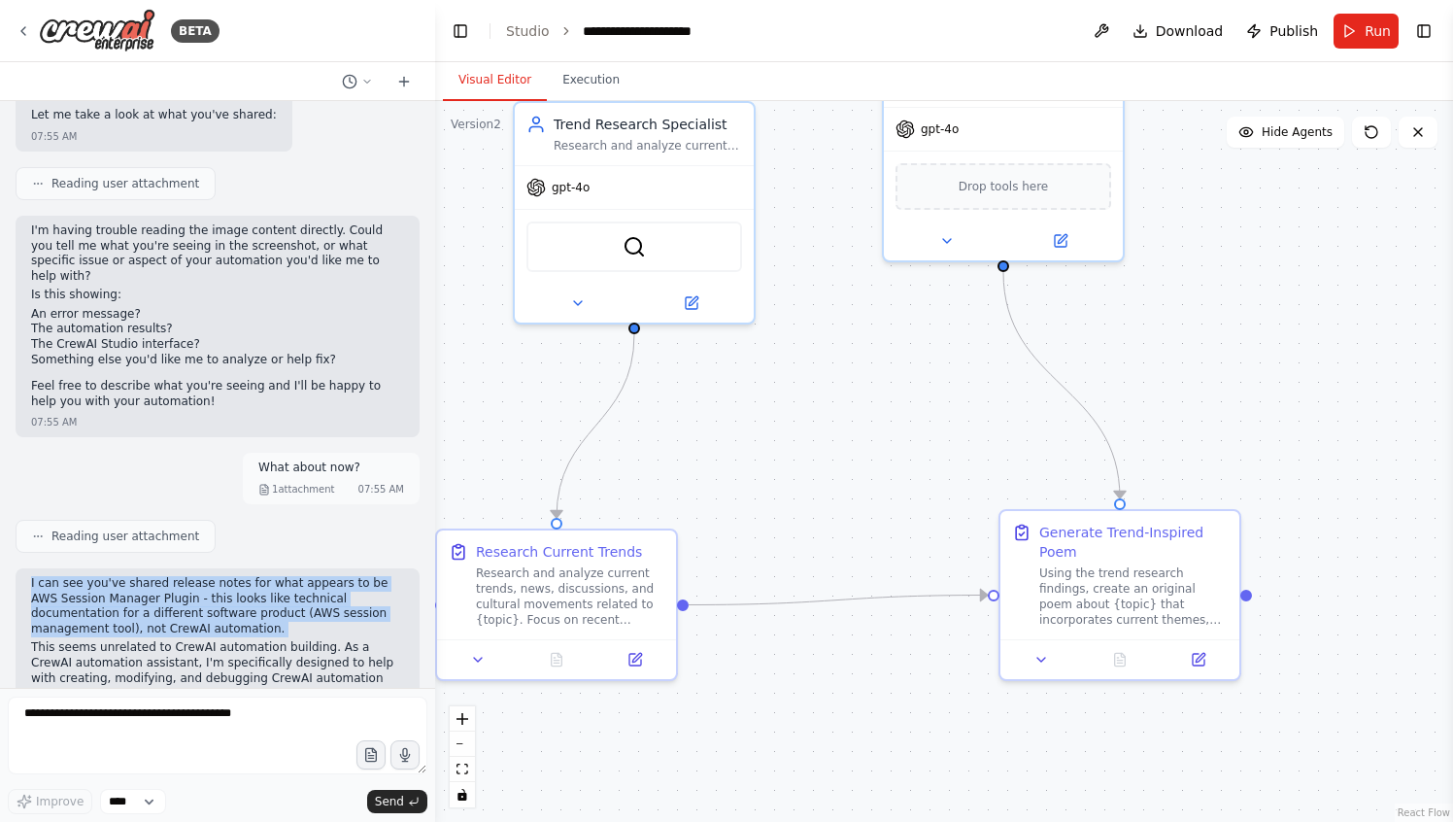
click at [233, 640] on p "This seems unrelated to CrewAI automation building. As a CrewAI automation assi…" at bounding box center [217, 670] width 373 height 60
